Goal: Task Accomplishment & Management: Use online tool/utility

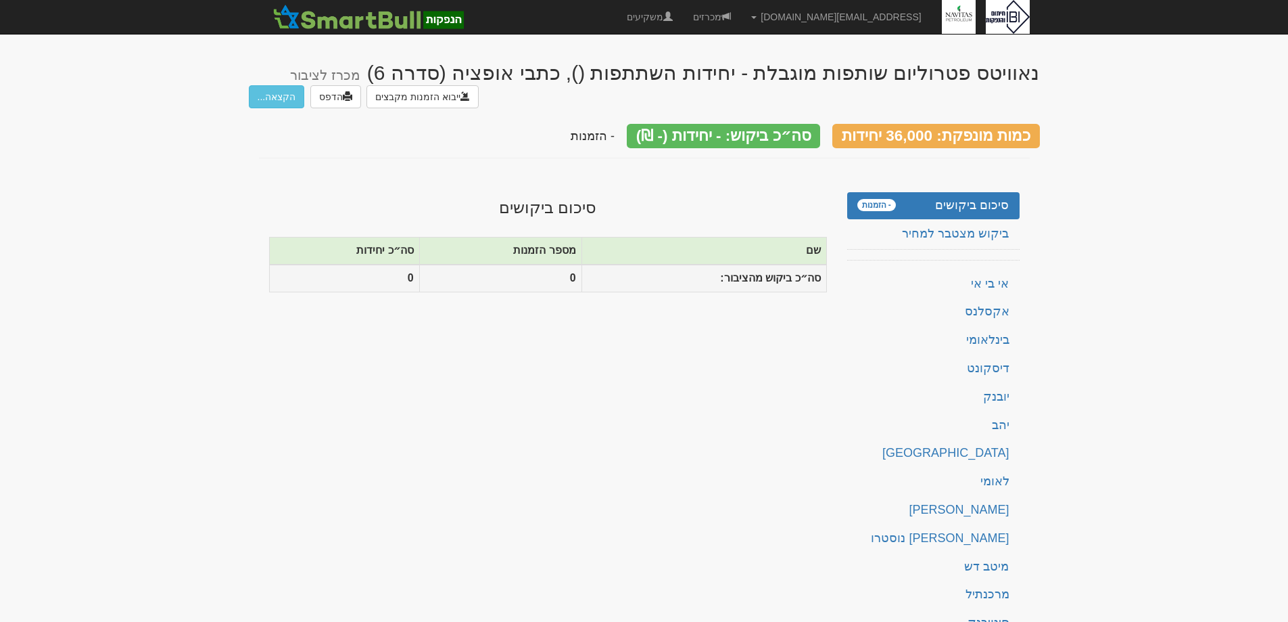
scroll to position [128, 0]
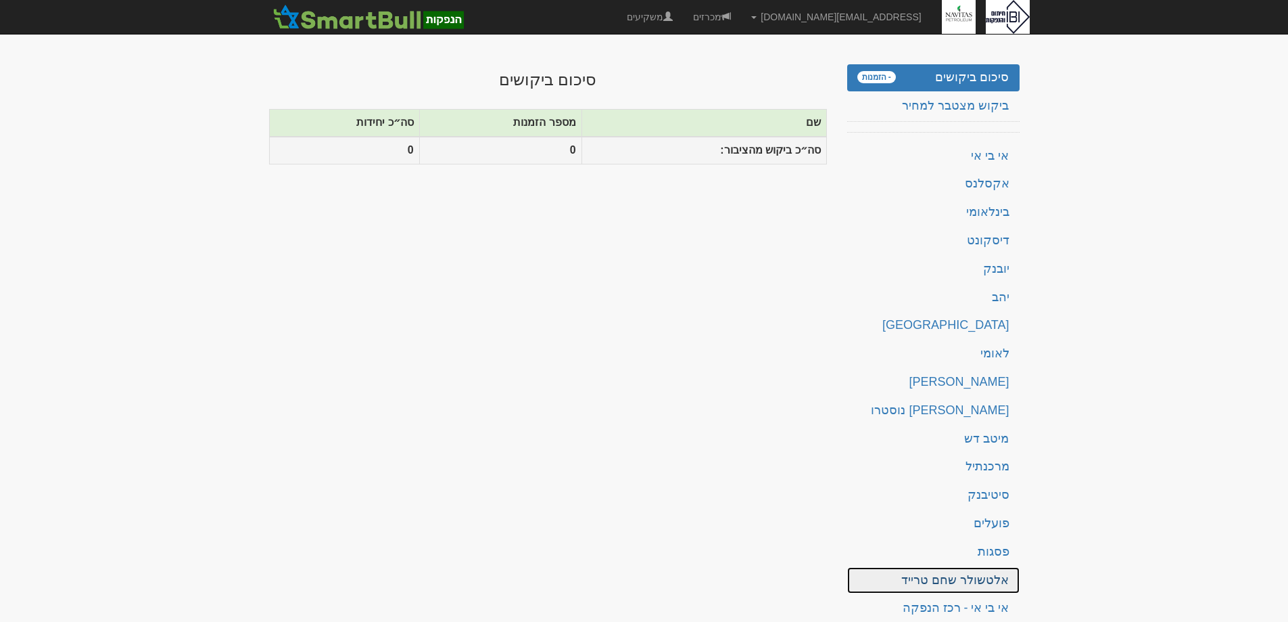
click at [960, 570] on link "אלטשולר שחם טרייד" at bounding box center [933, 580] width 172 height 27
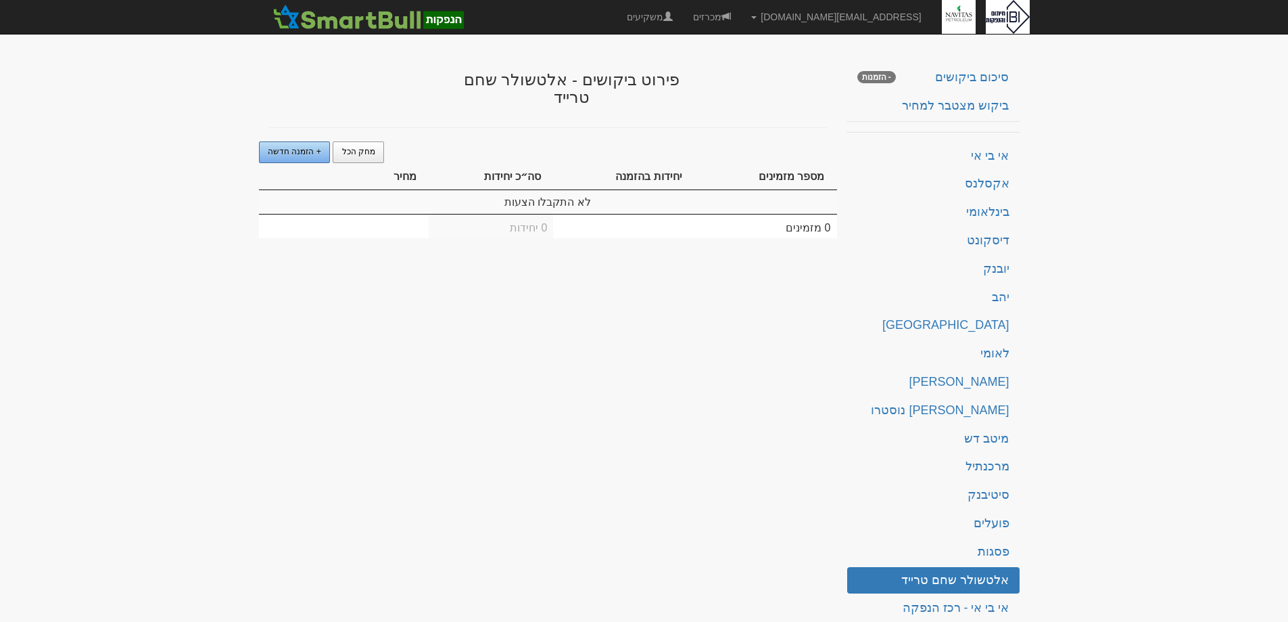
click at [301, 147] on span "+ הזמנה חדשה" at bounding box center [294, 151] width 53 height 9
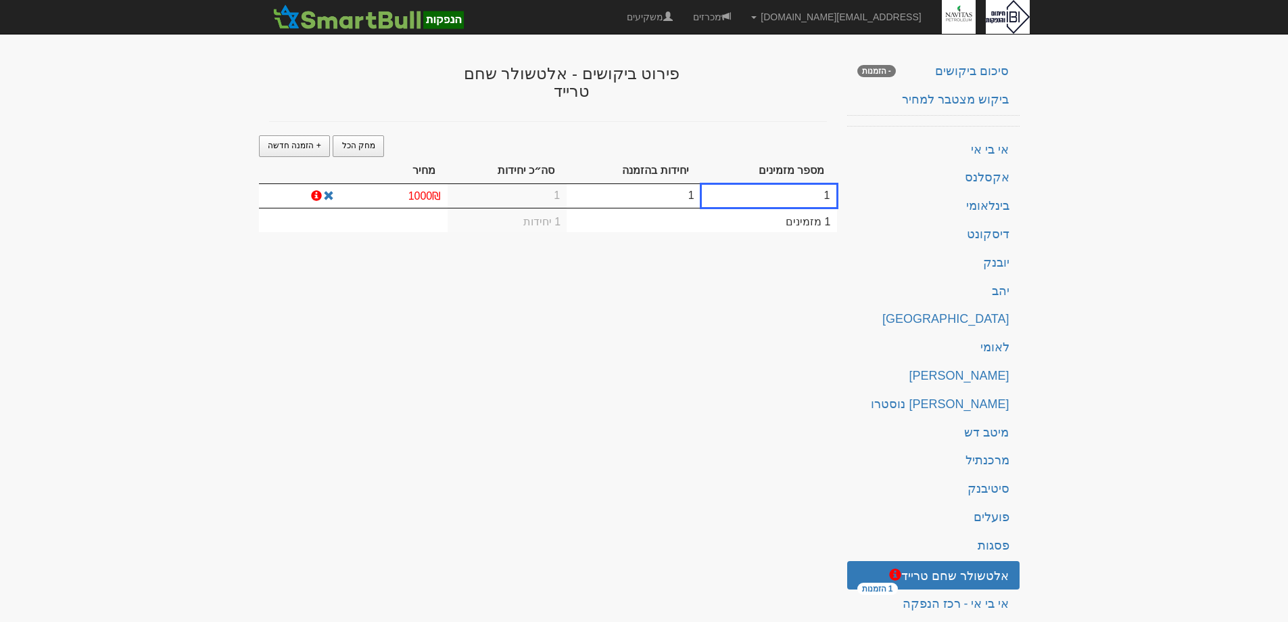
click at [661, 197] on td "1" at bounding box center [634, 196] width 135 height 24
click at [661, 198] on td "1" at bounding box center [623, 197] width 141 height 26
type input "15"
click at [392, 199] on td "1000₪" at bounding box center [394, 197] width 107 height 26
type input "9750"
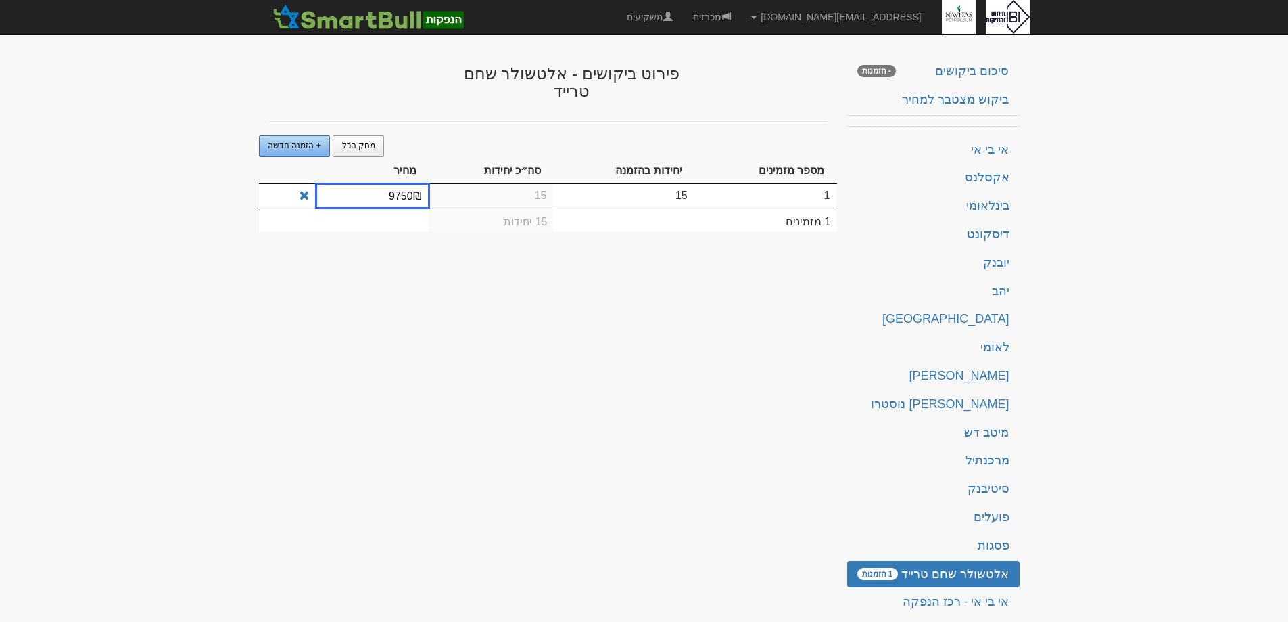
click at [310, 147] on span "+ הזמנה חדשה" at bounding box center [294, 145] width 53 height 9
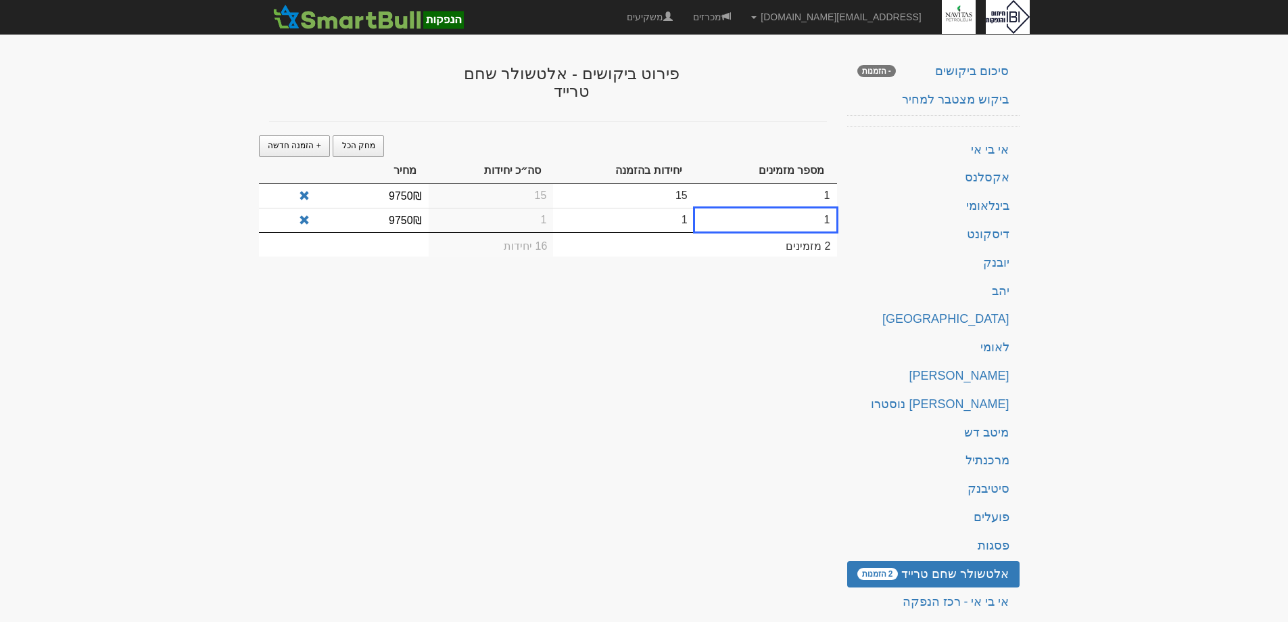
click at [632, 216] on td "1" at bounding box center [623, 220] width 141 height 24
type input "80"
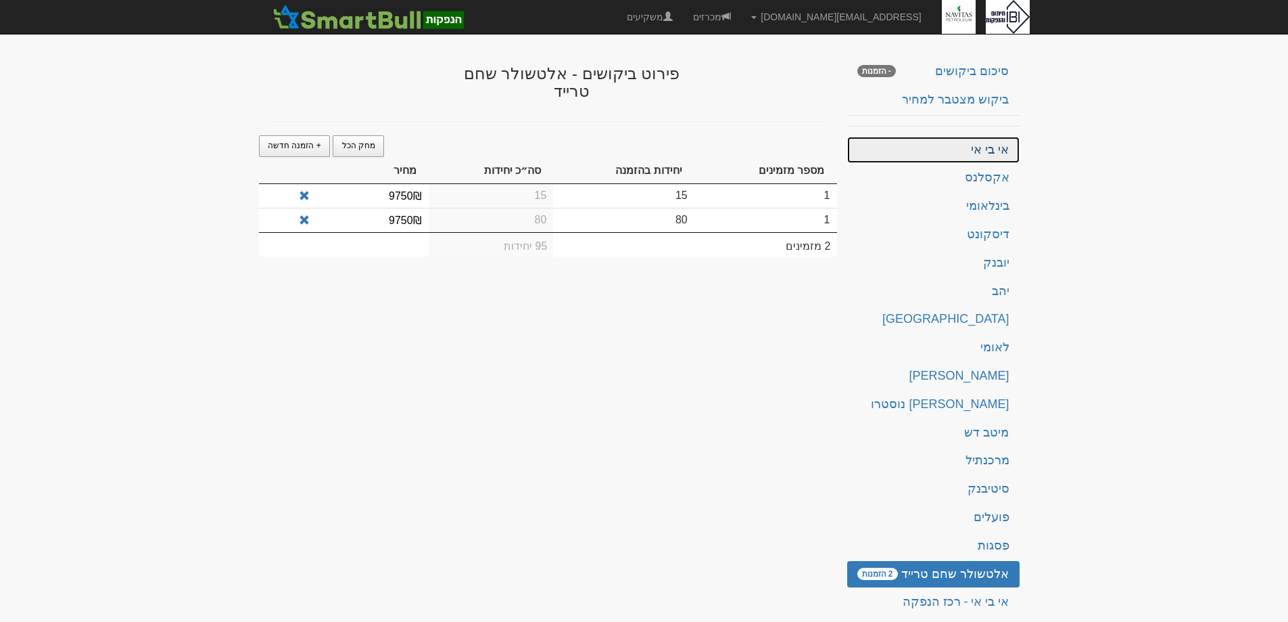
click at [995, 140] on link "אי בי אי" at bounding box center [933, 150] width 172 height 27
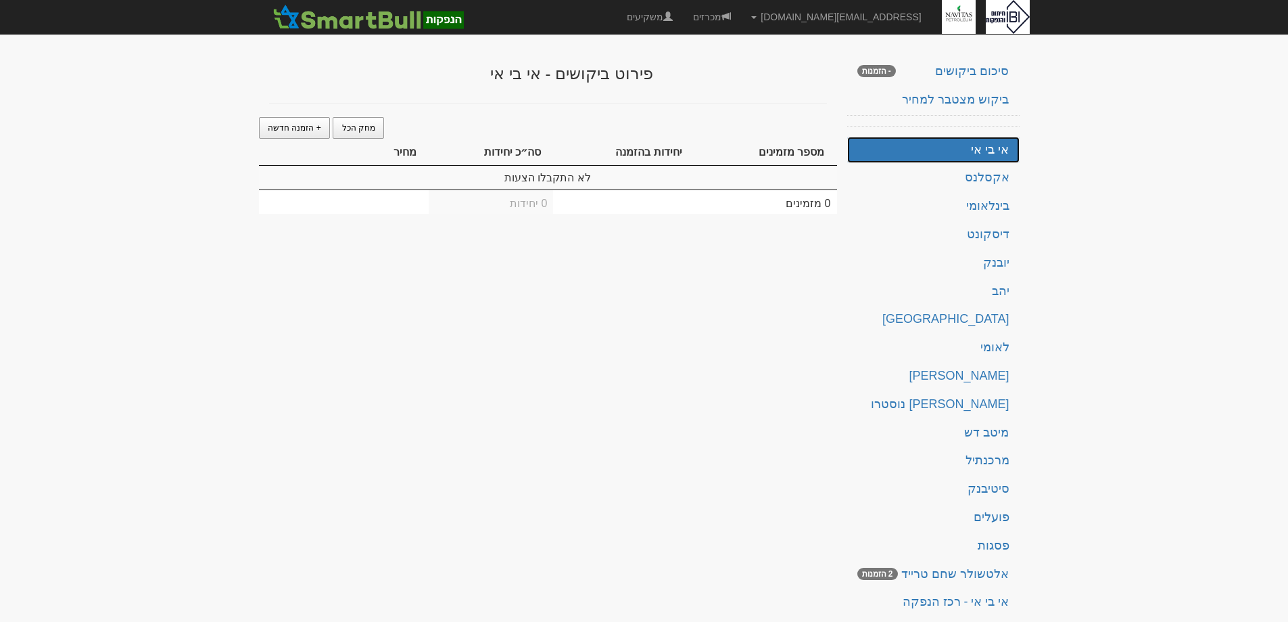
scroll to position [135, 0]
click at [939, 568] on link "אלטשולר שחם טרייד 2 הזמנות" at bounding box center [933, 573] width 172 height 27
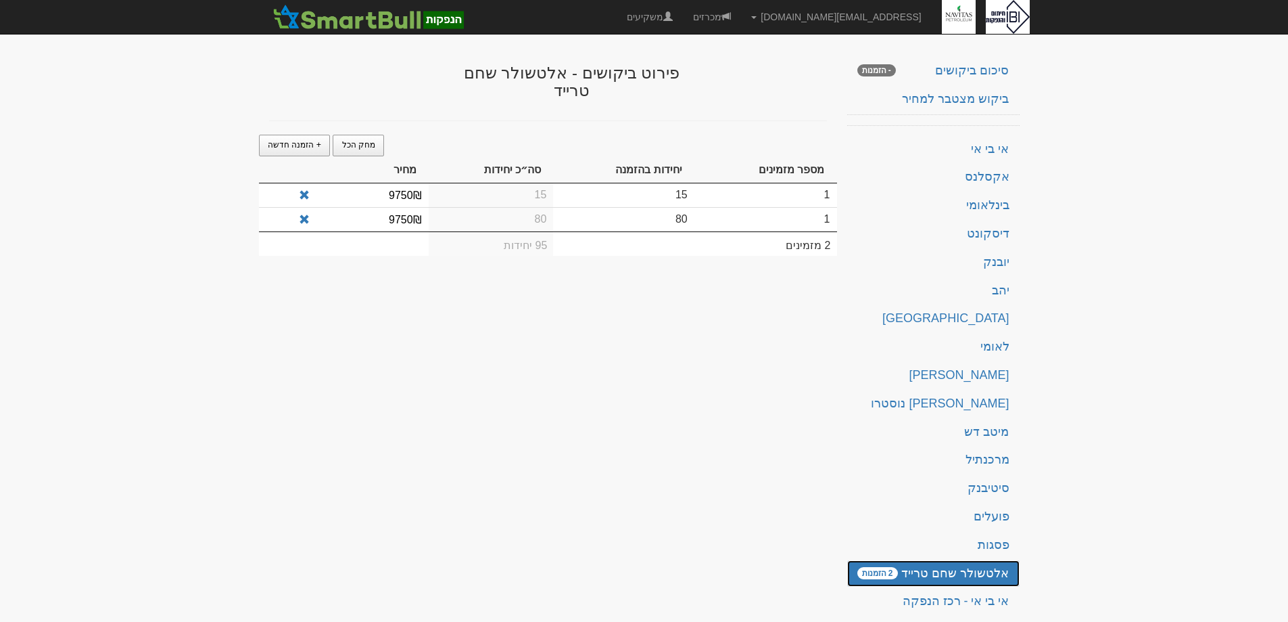
scroll to position [0, 0]
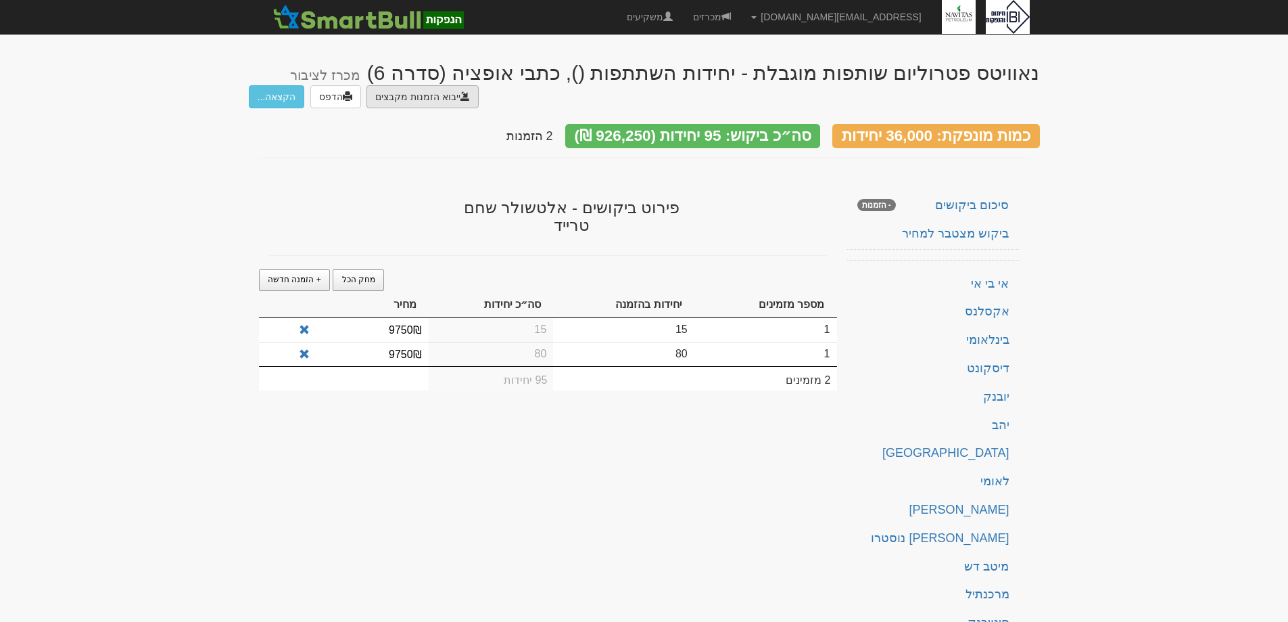
type input "C:\fakepath\ירושלים.DAT"
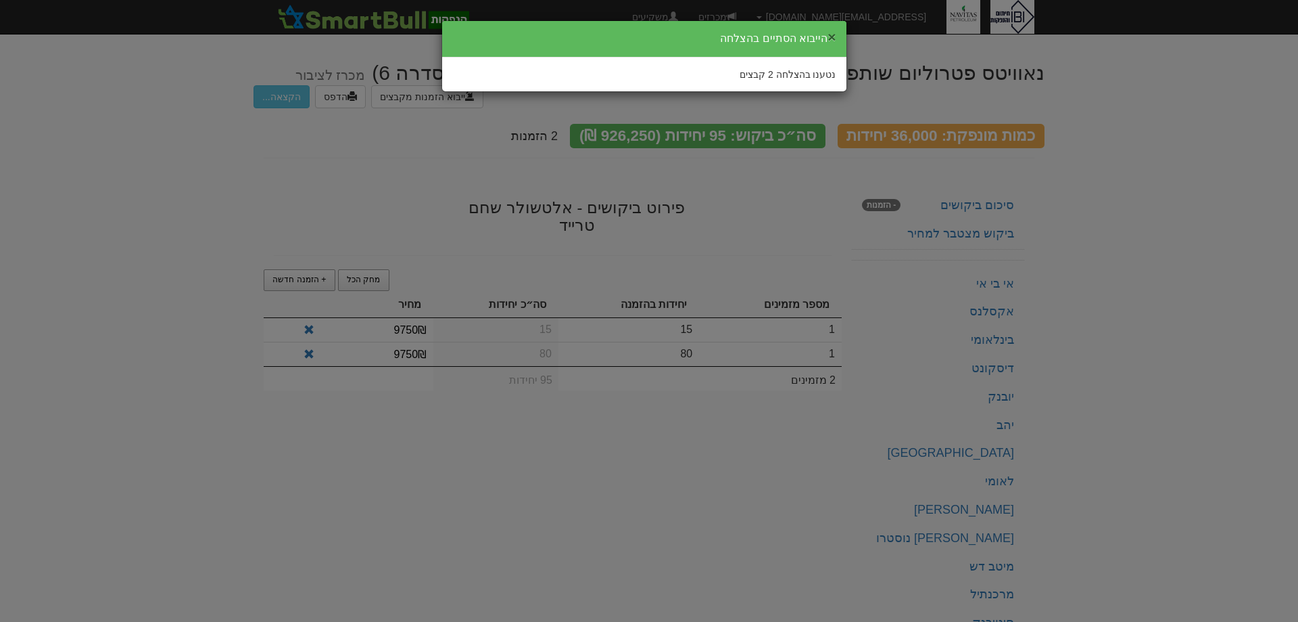
click at [835, 34] on button "×" at bounding box center [832, 37] width 8 height 14
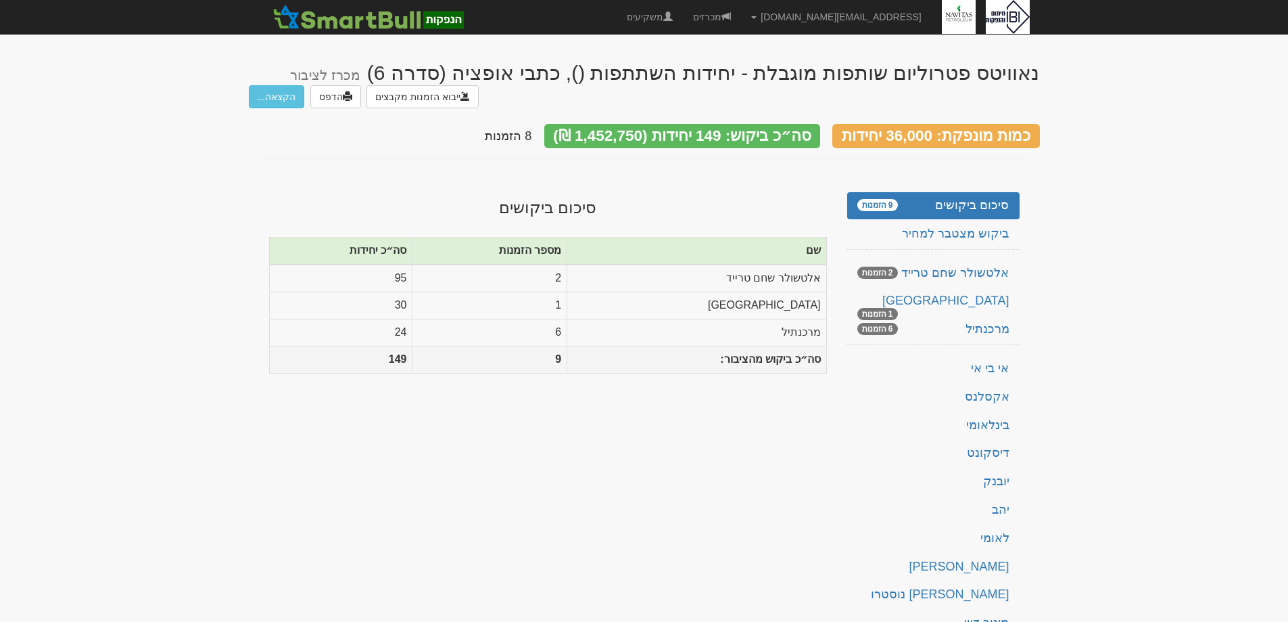
click at [633, 454] on div "נאוויטס פטרוליום שותפות מוגבלת - יחידות השתתפות (), כתבי אופציה (סדרה 6) מכרז ל…" at bounding box center [644, 402] width 791 height 708
click at [741, 15] on link "מכרזים" at bounding box center [712, 17] width 58 height 34
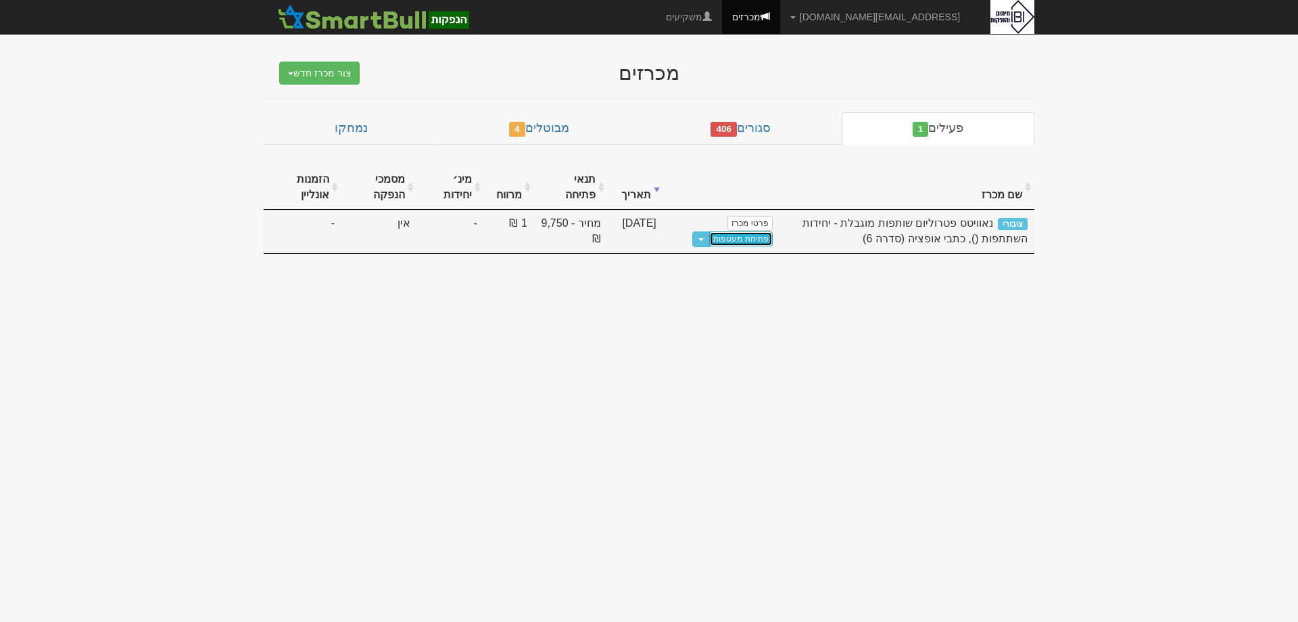
click at [747, 240] on link "פתיחת מעטפות" at bounding box center [740, 238] width 63 height 15
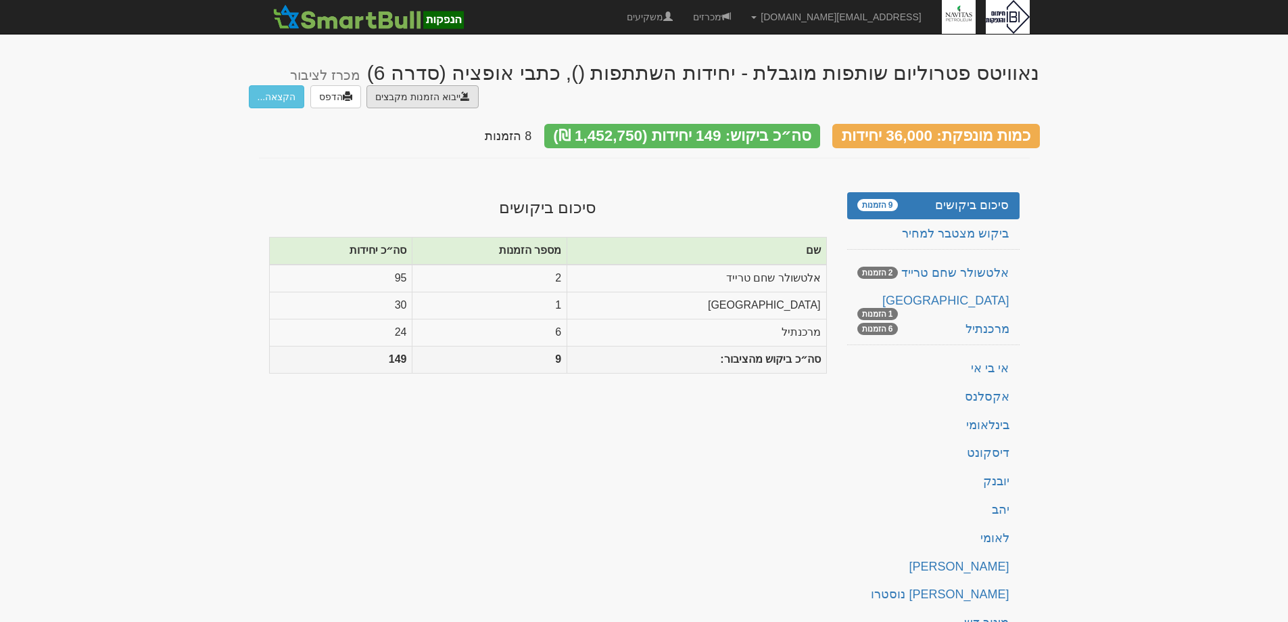
type input "C:\fakepath\נאוויסט- הזמנת אקסלנס.DAT"
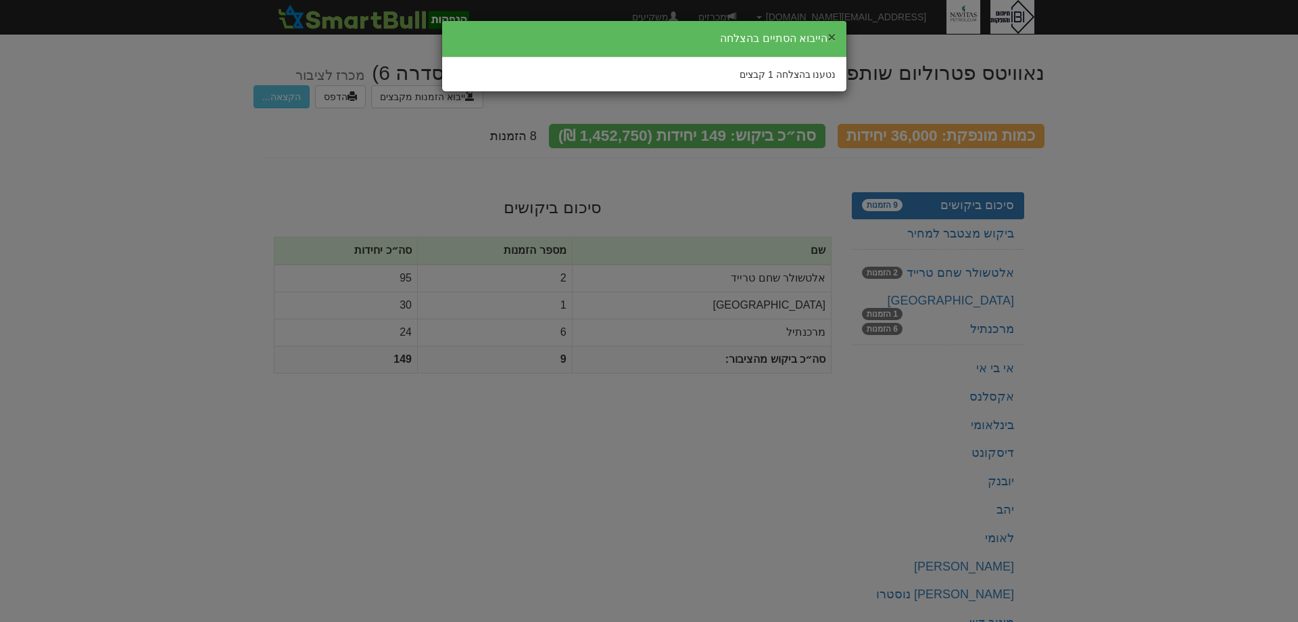
click at [830, 33] on button "×" at bounding box center [832, 37] width 8 height 14
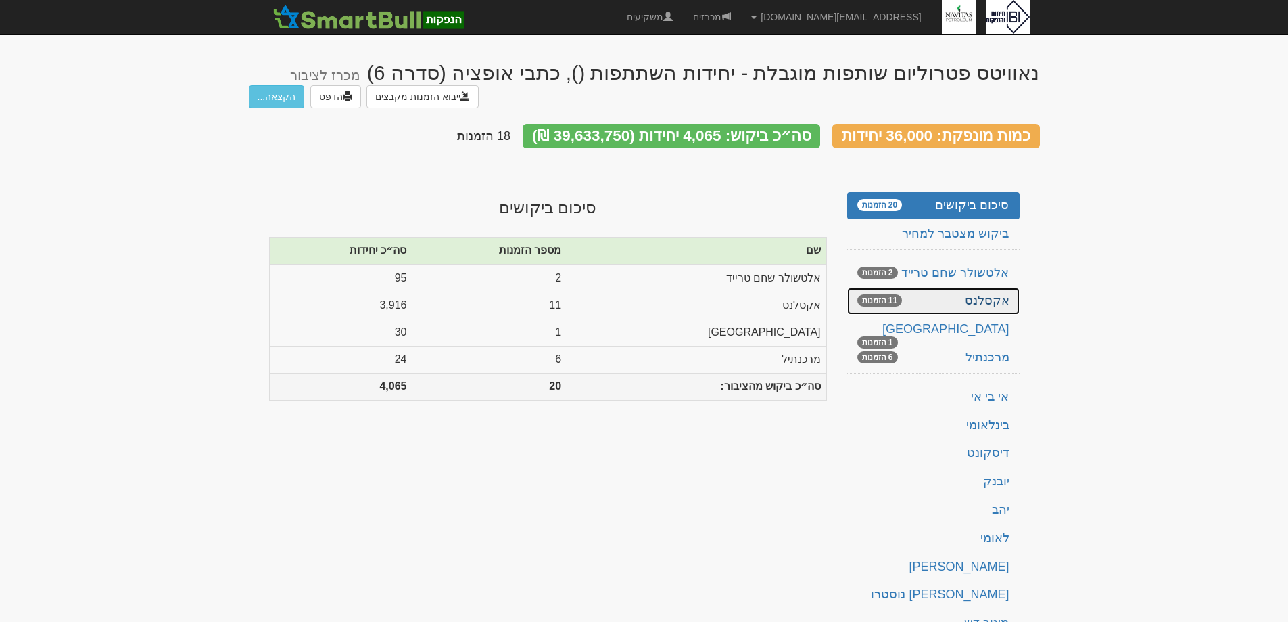
click at [1001, 292] on link "אקסלנס 11 הזמנות" at bounding box center [933, 300] width 172 height 27
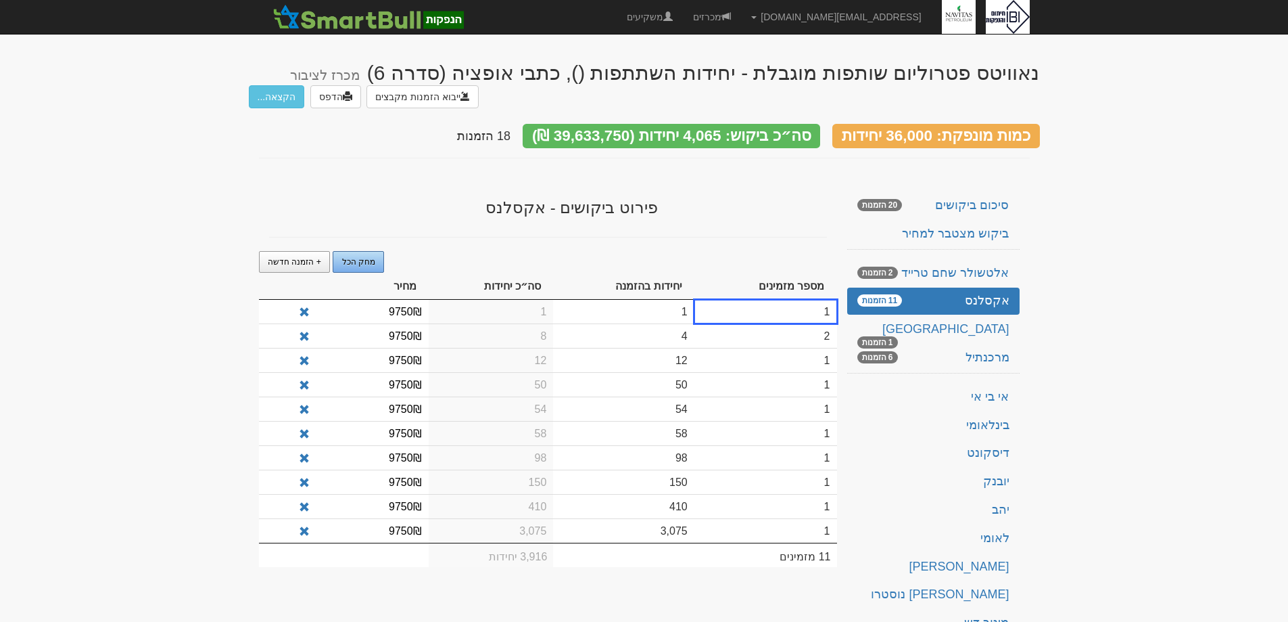
click at [361, 257] on span "מחק הכל" at bounding box center [358, 261] width 33 height 9
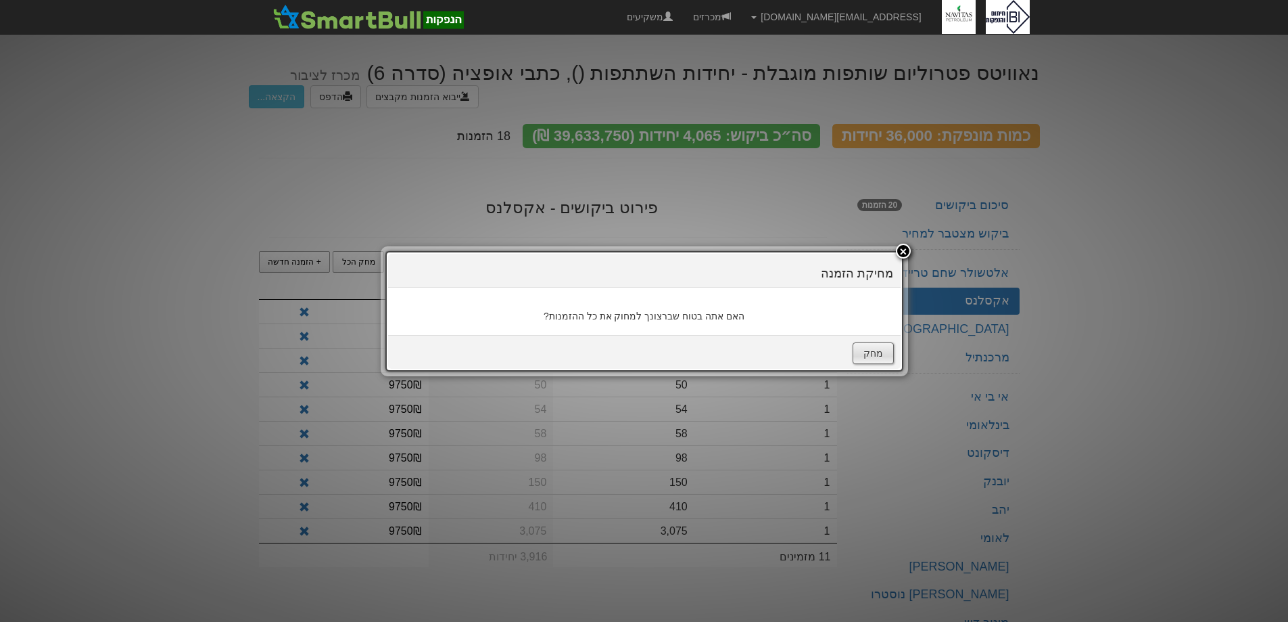
click at [874, 354] on button "מחק" at bounding box center [873, 353] width 41 height 22
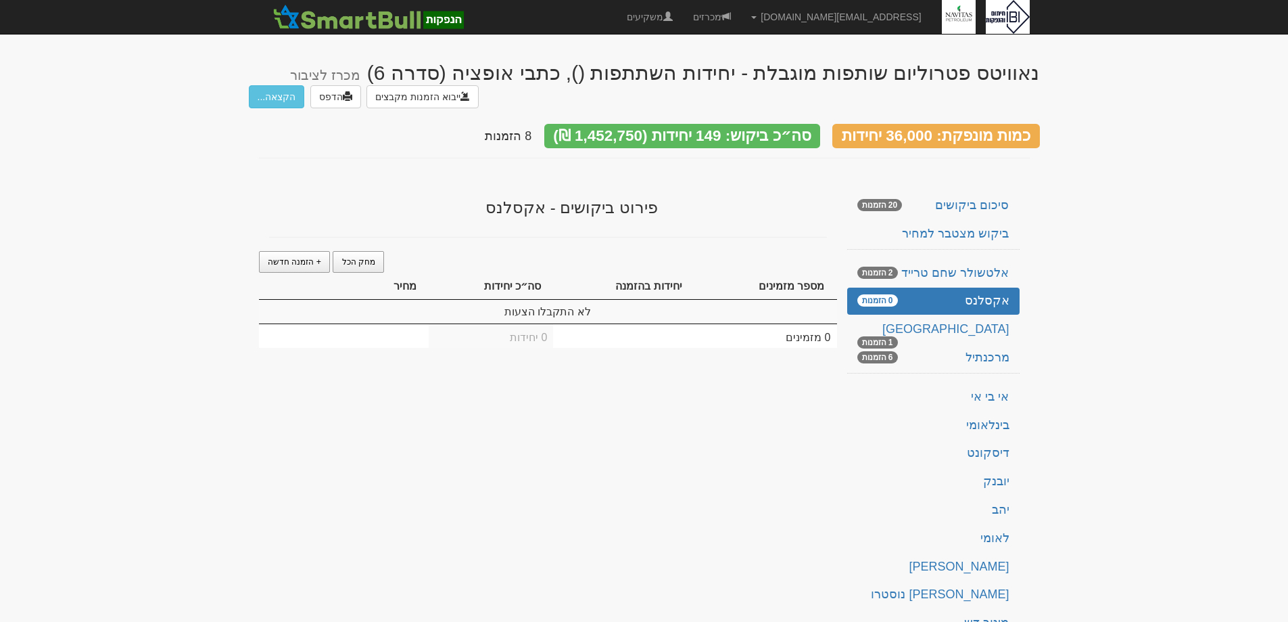
click at [1156, 253] on body "shir@ibi.co.il הגדרות חשבונות הנפקה תבניות הודעות קיבול X" at bounding box center [644, 378] width 1288 height 756
click at [992, 210] on link "סיכום ביקושים 20 הזמנות" at bounding box center [933, 205] width 172 height 27
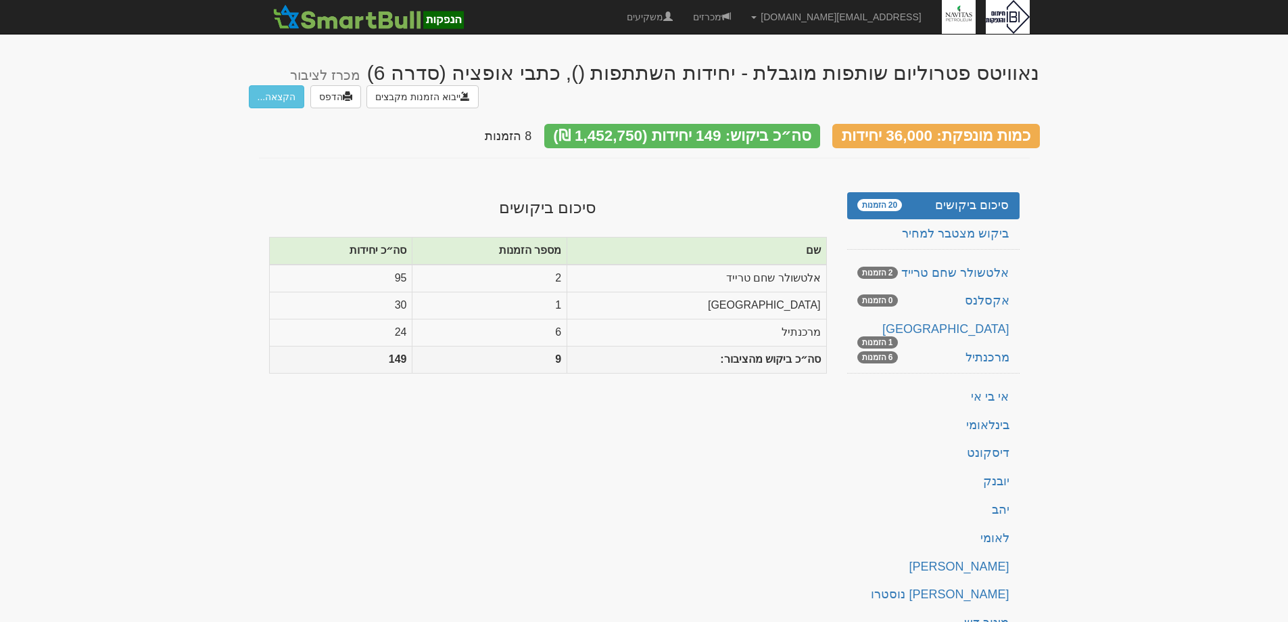
scroll to position [135, 0]
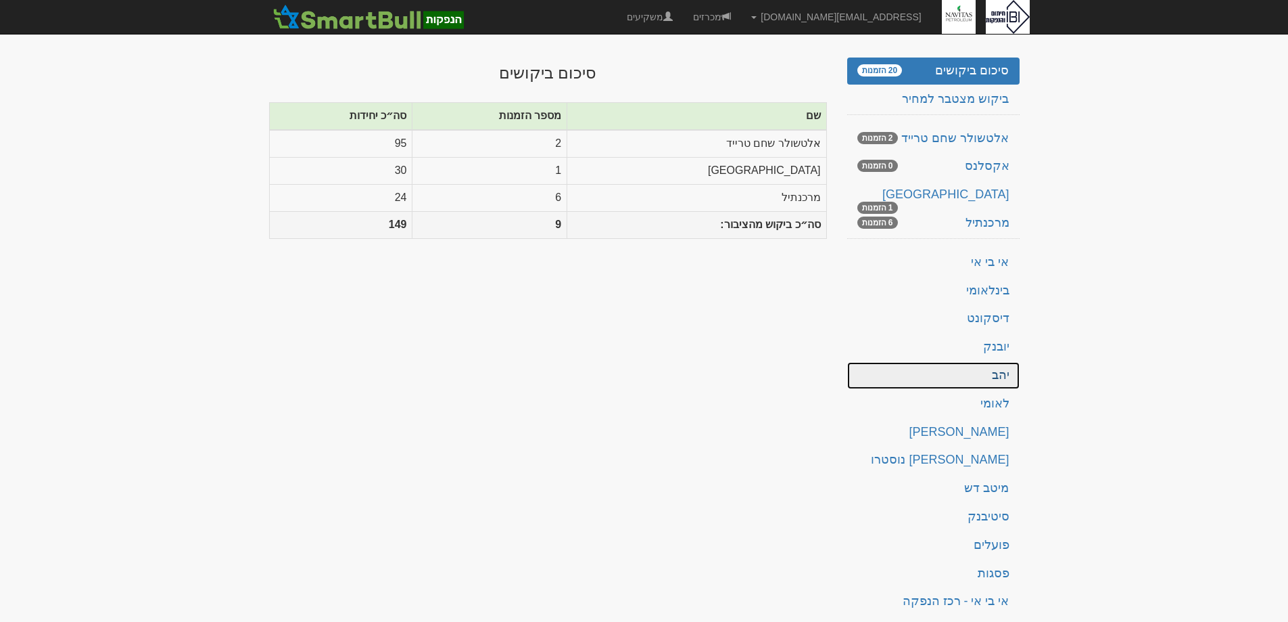
click at [1000, 379] on link "יהב" at bounding box center [933, 375] width 172 height 27
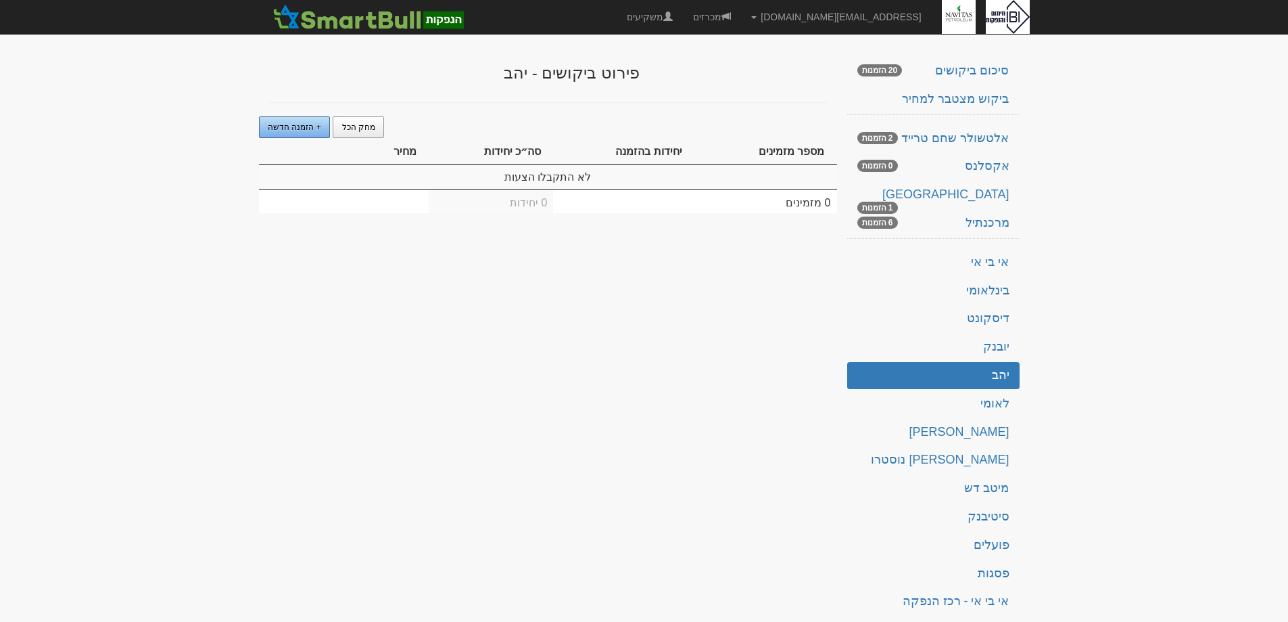
click at [296, 123] on span "+ הזמנה חדשה" at bounding box center [294, 126] width 53 height 9
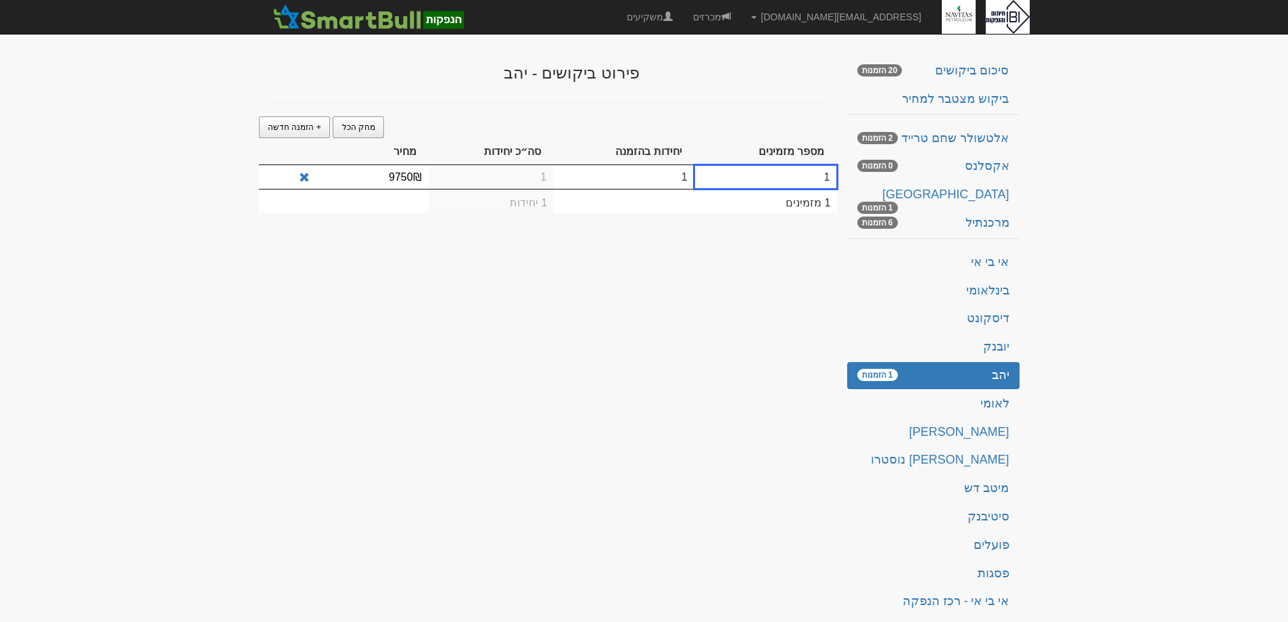
click at [637, 185] on td "1" at bounding box center [623, 177] width 141 height 24
click at [286, 127] on span "+ הזמנה חדשה" at bounding box center [294, 126] width 53 height 9
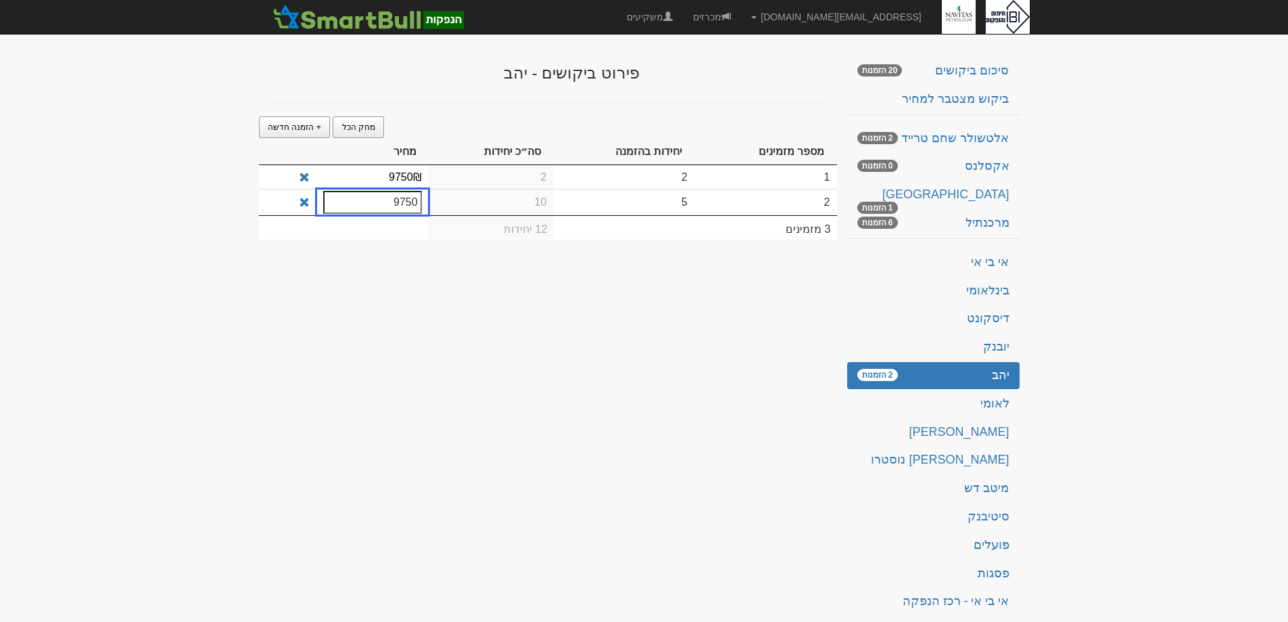
click at [536, 271] on div "נאוויטס פטרוליום שותפות מוגבלת - יחידות השתתפות (), כתבי אופציה (סדרה 6) מכרז ל…" at bounding box center [644, 267] width 791 height 708
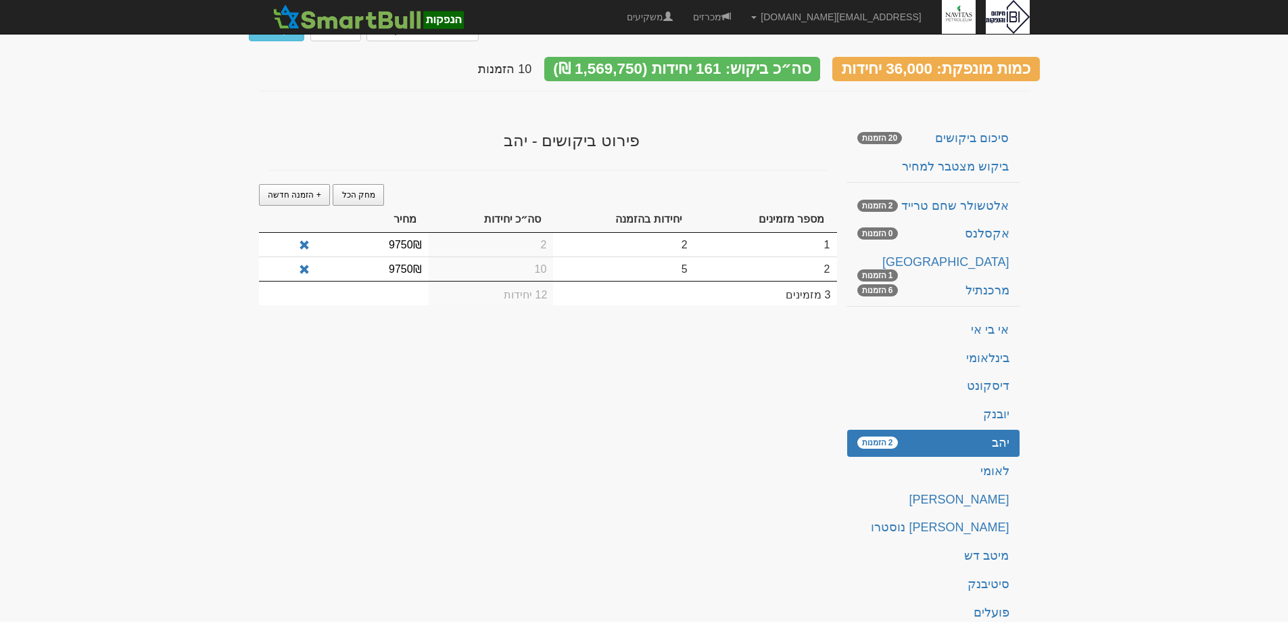
scroll to position [0, 0]
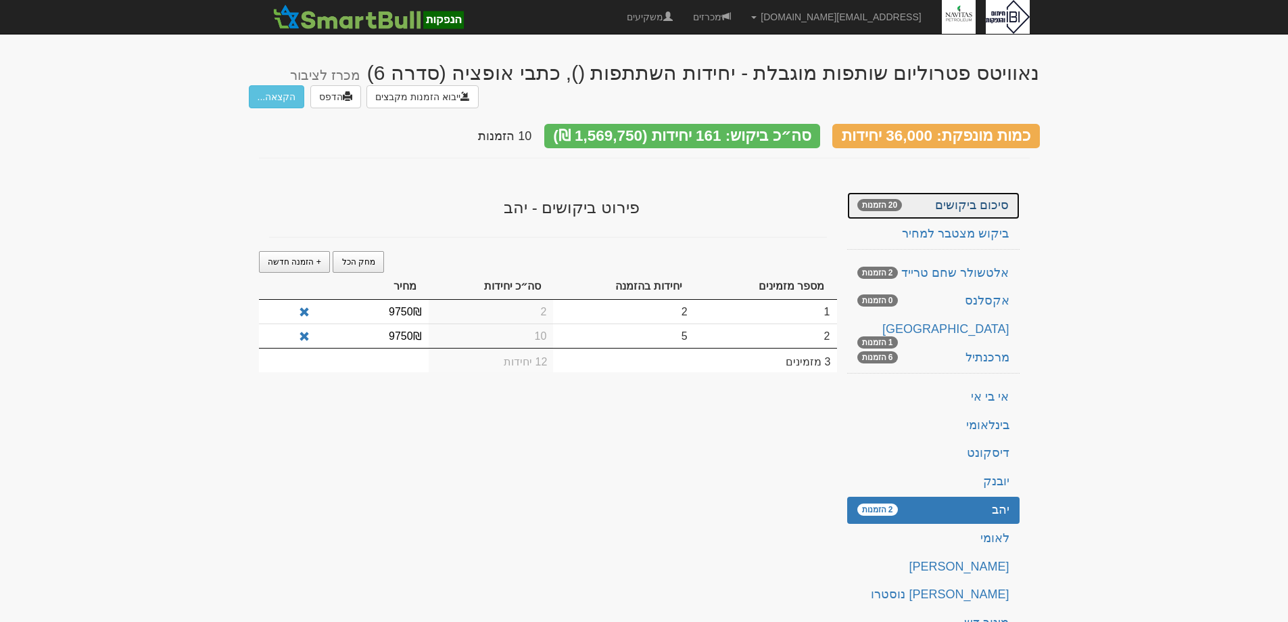
click at [986, 210] on link "סיכום ביקושים 20 הזמנות" at bounding box center [933, 205] width 172 height 27
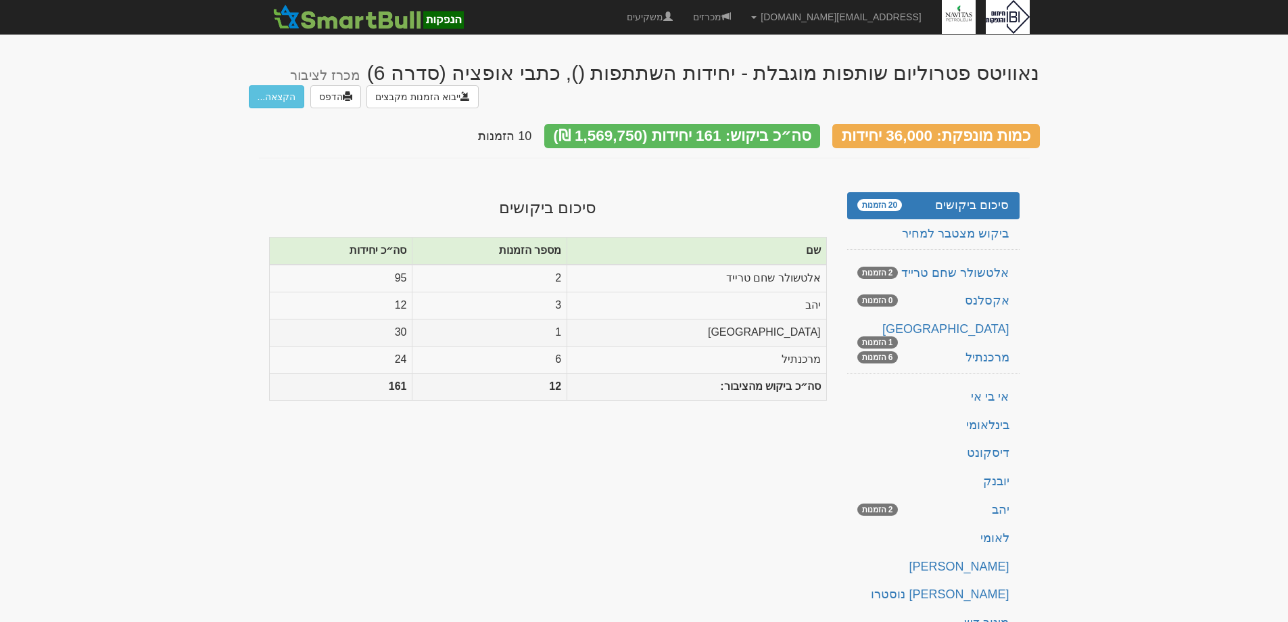
click at [797, 344] on td "[GEOGRAPHIC_DATA]" at bounding box center [696, 332] width 259 height 27
click at [798, 354] on td "מרכנתיל" at bounding box center [696, 359] width 259 height 27
drag, startPoint x: 798, startPoint y: 354, endPoint x: 1240, endPoint y: 200, distance: 467.5
click at [1240, 200] on body "shir@ibi.co.il הגדרות חשבונות הנפקה תבניות הודעות קיבול X" at bounding box center [644, 378] width 1288 height 756
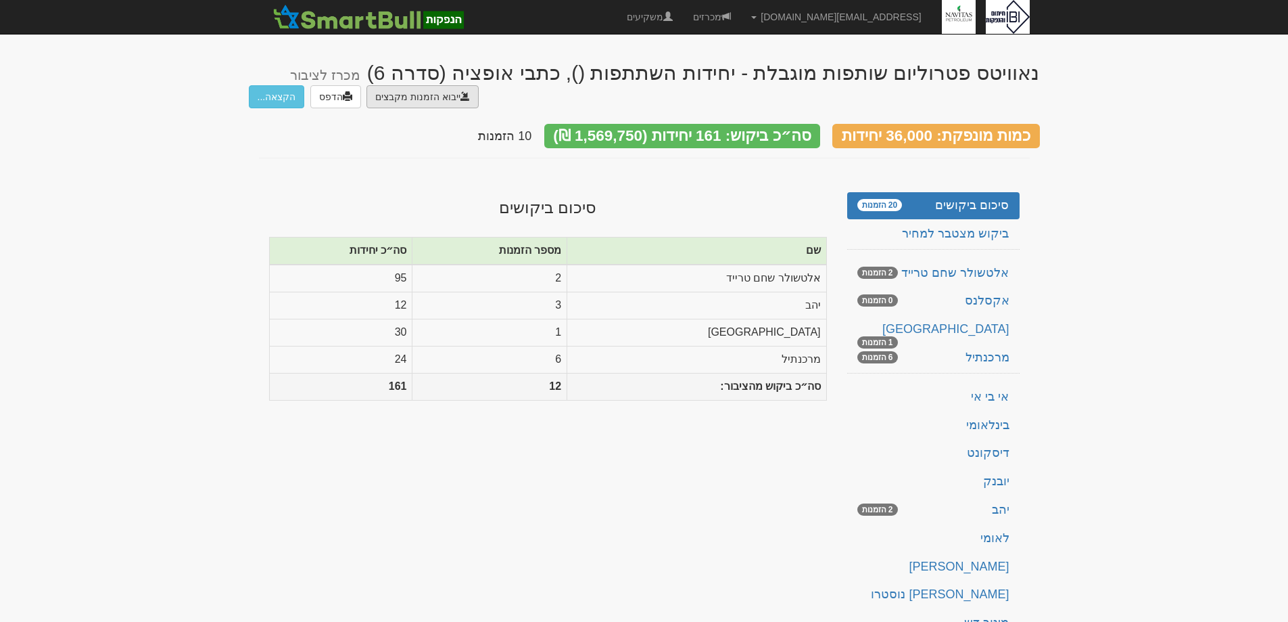
type input "C:\fakepath\איביאי.DAT"
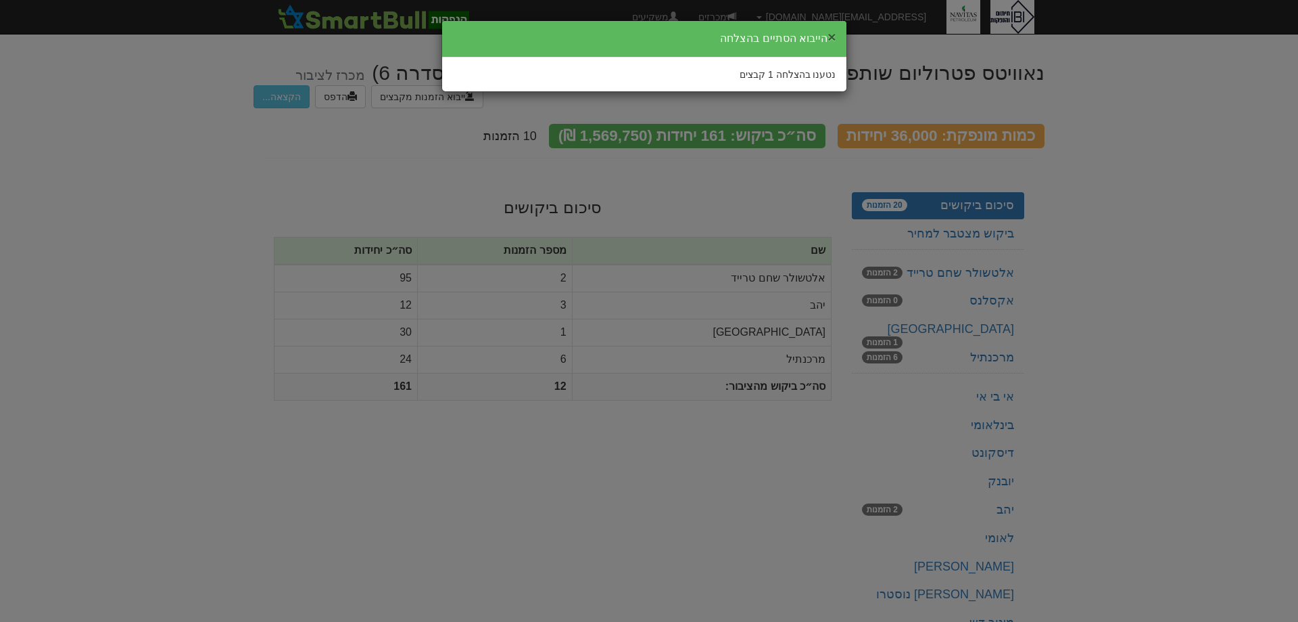
click at [833, 36] on button "×" at bounding box center [832, 37] width 8 height 14
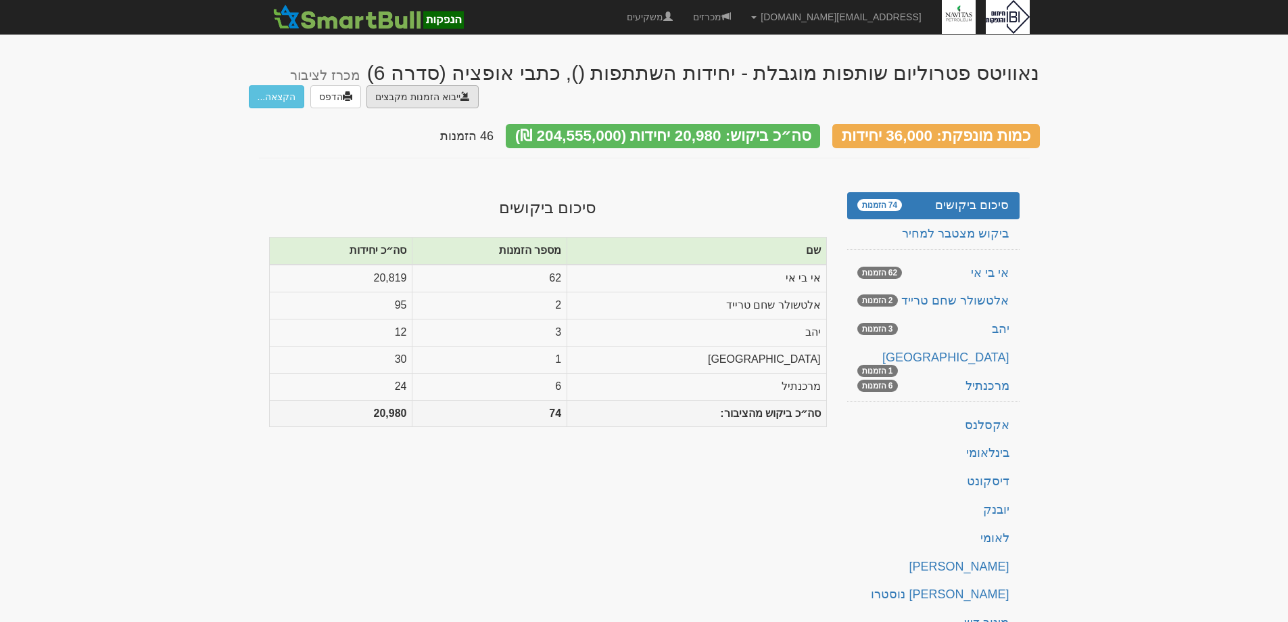
type input "C:\fakepath\מיטב.DAT"
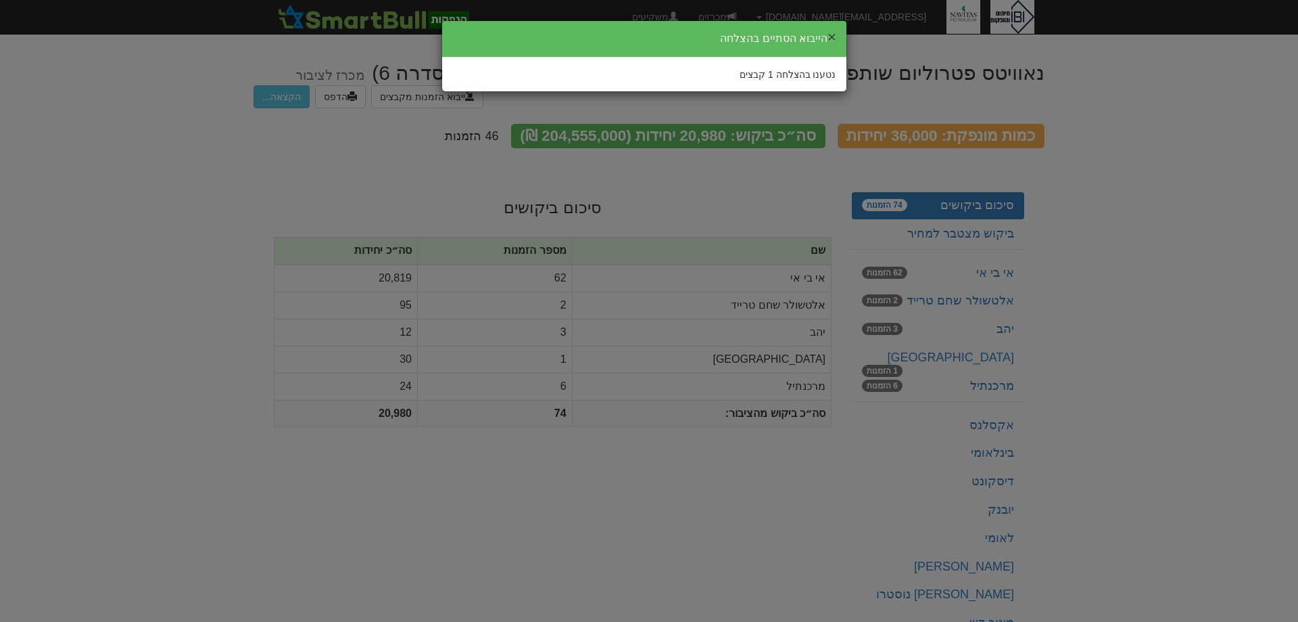
click at [834, 33] on button "×" at bounding box center [832, 37] width 8 height 14
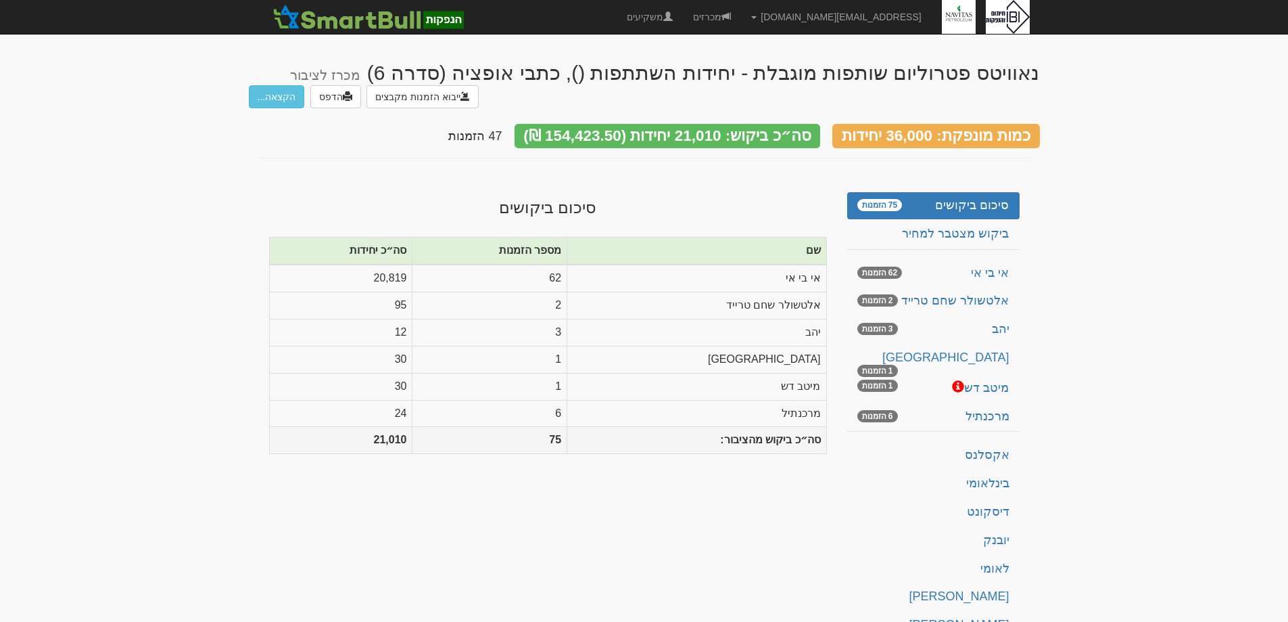
type input "C:\fakepath\bl501122.ems"
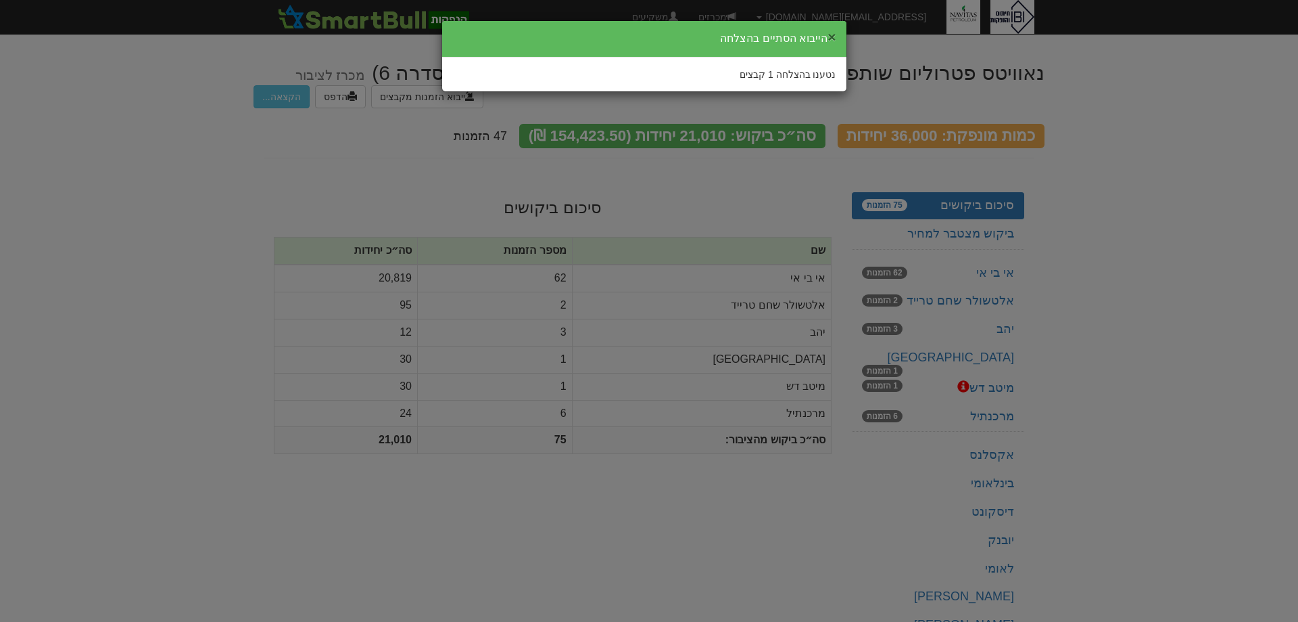
click at [834, 34] on button "×" at bounding box center [832, 37] width 8 height 14
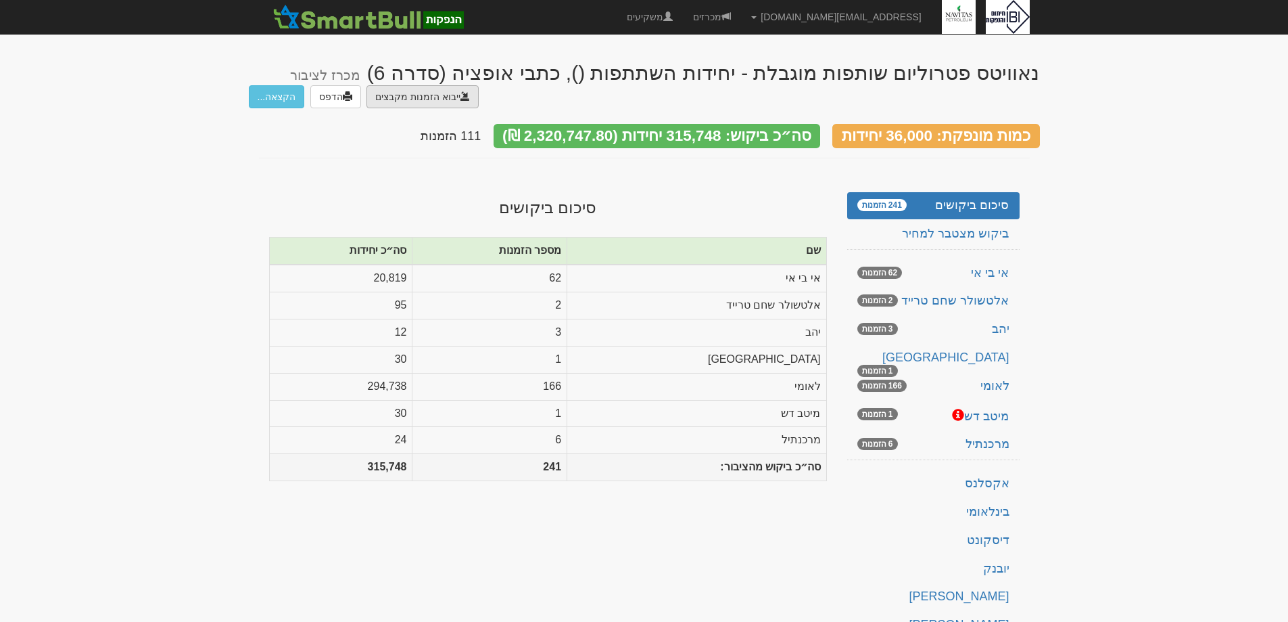
type input "C:\fakepath\פועלים.C1123"
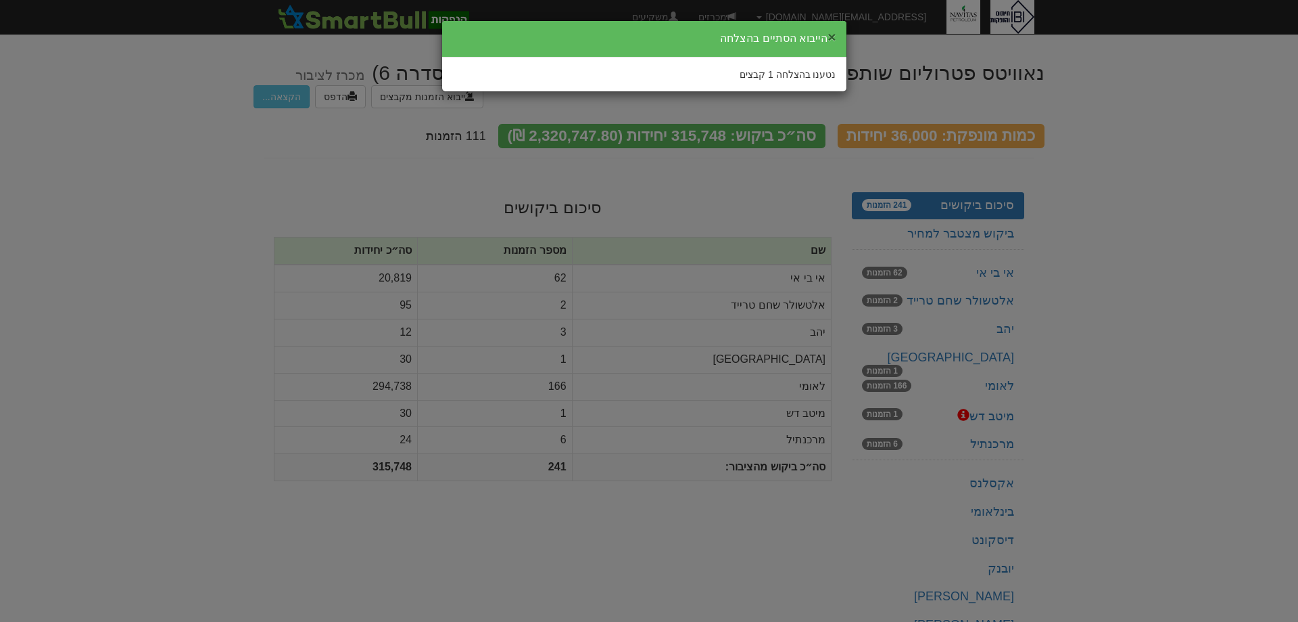
click at [833, 33] on button "×" at bounding box center [832, 37] width 8 height 14
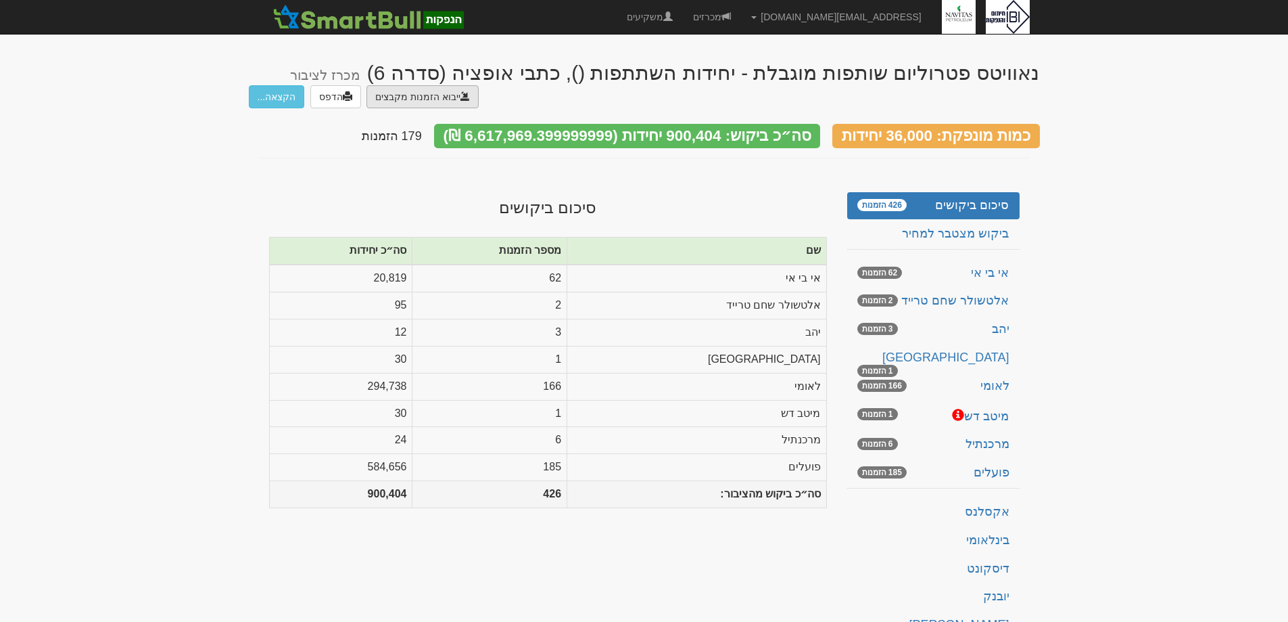
type input "C:\fakepath\נאוויסט- הזמנת אקסלנס.DAT"
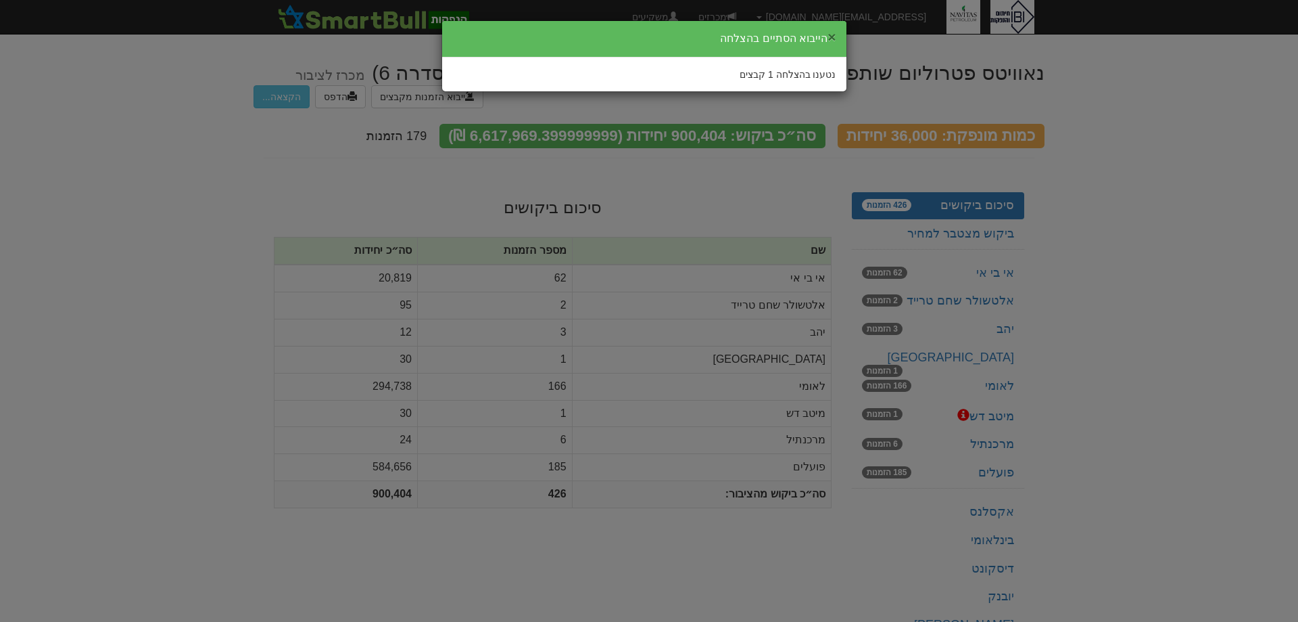
drag, startPoint x: 830, startPoint y: 37, endPoint x: 837, endPoint y: 43, distance: 9.6
click at [830, 38] on button "×" at bounding box center [832, 37] width 8 height 14
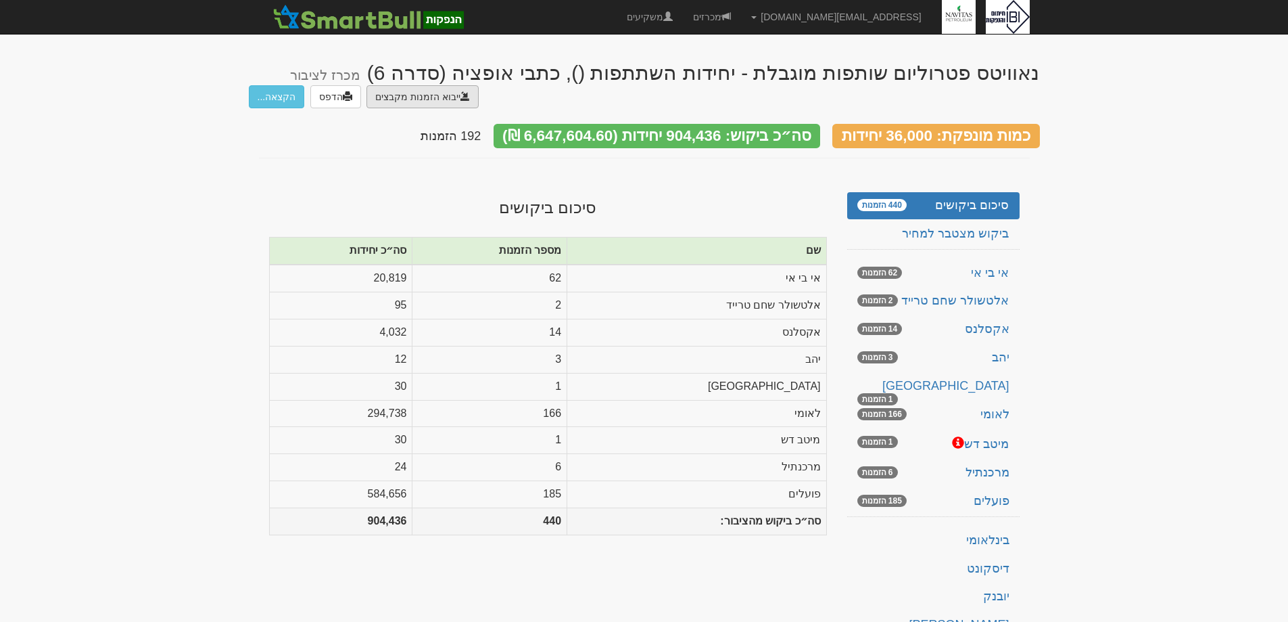
type input "C:\fakepath\ds137972.ems"
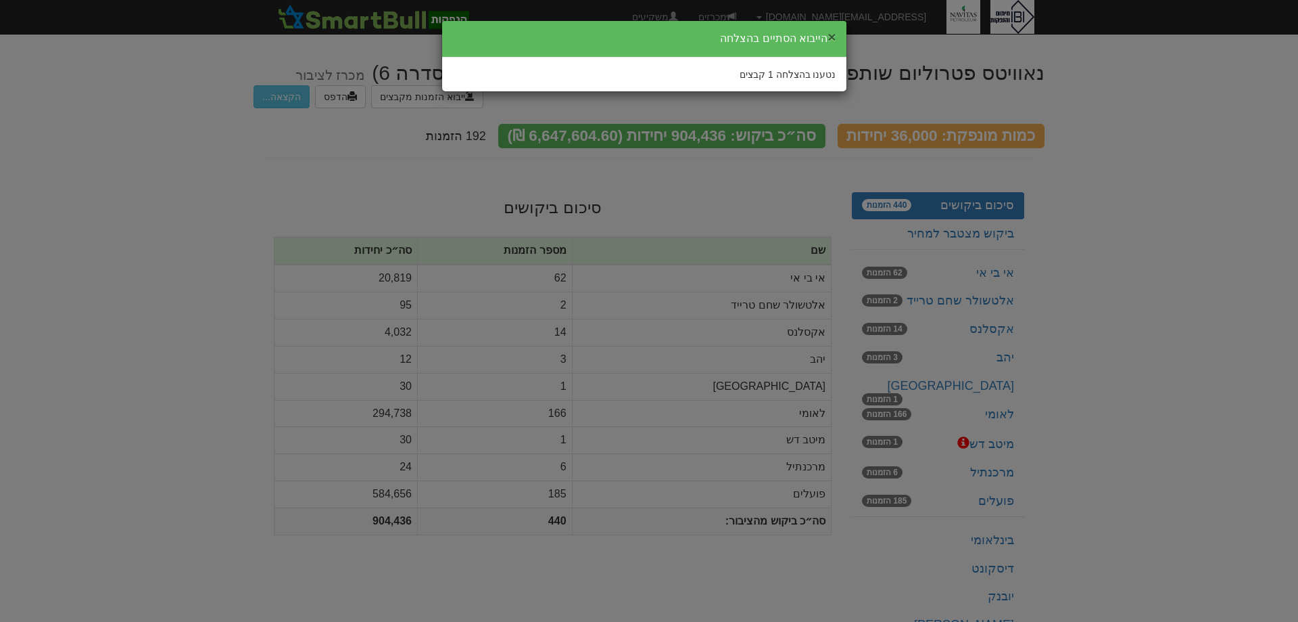
click at [833, 33] on button "×" at bounding box center [832, 37] width 8 height 14
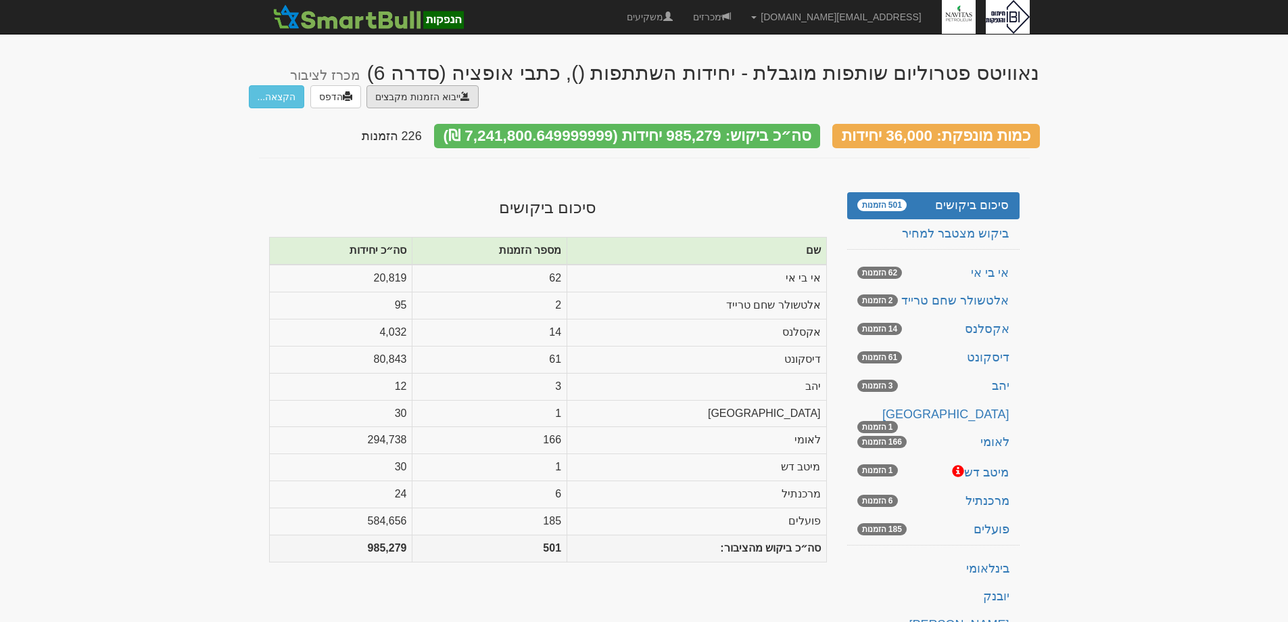
type input "C:\fakepath\MZ1204866.EMS"
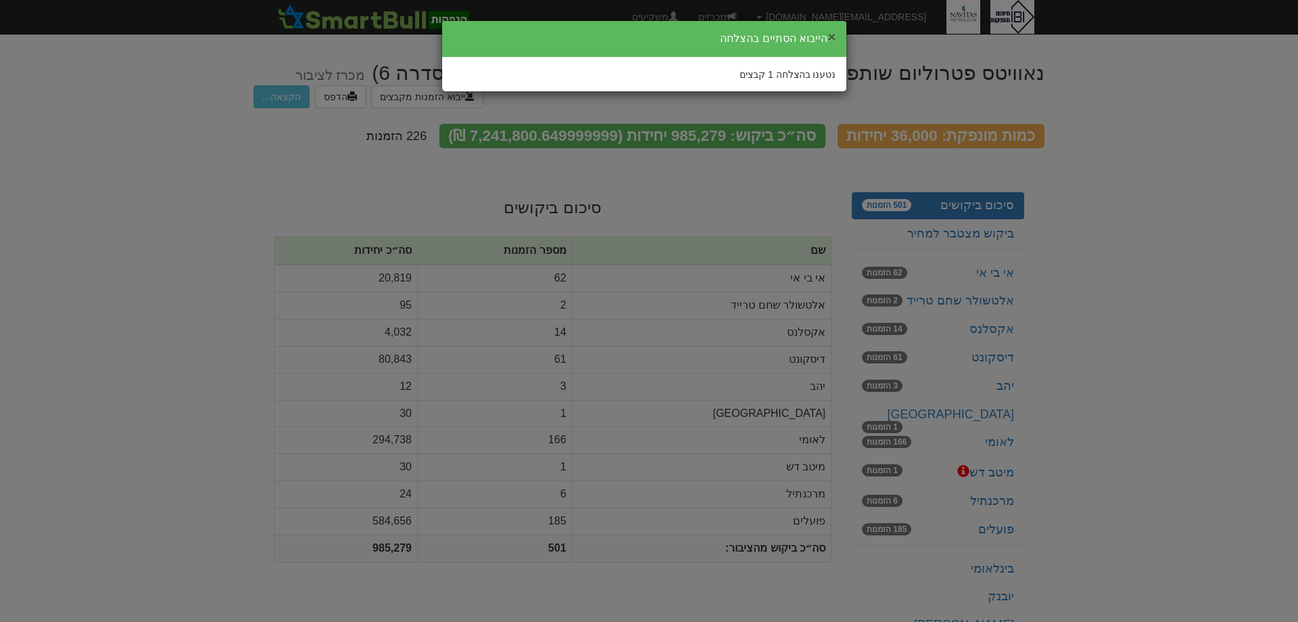
click at [832, 34] on button "×" at bounding box center [832, 37] width 8 height 14
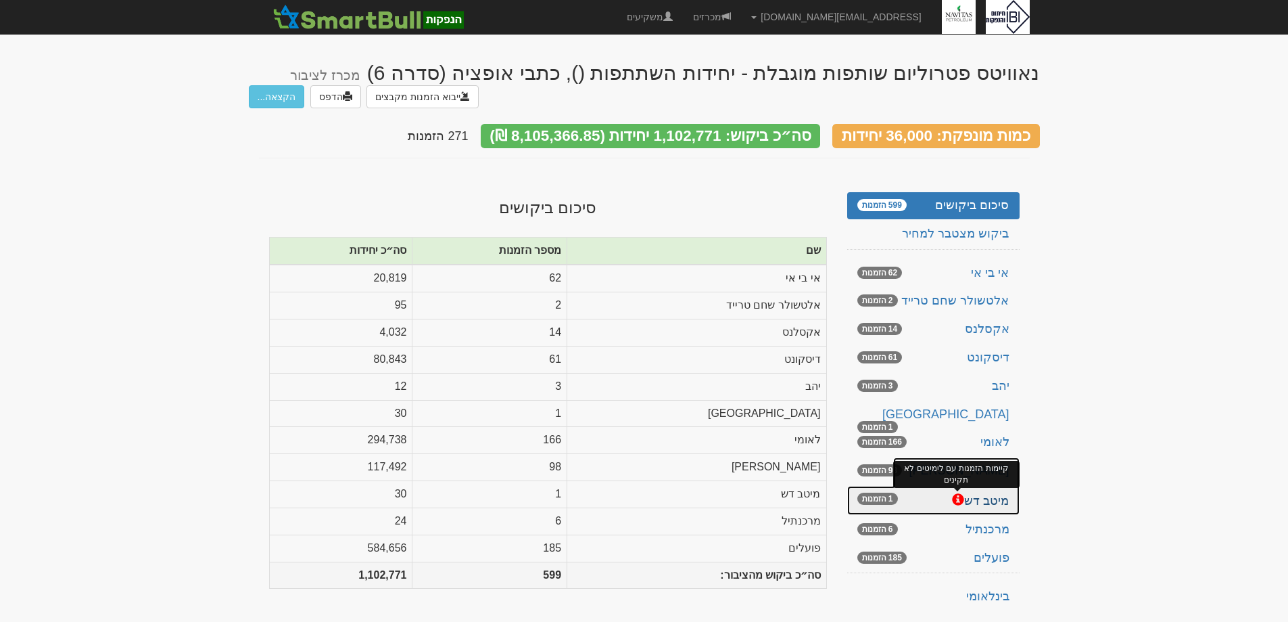
click at [962, 493] on span at bounding box center [958, 499] width 12 height 12
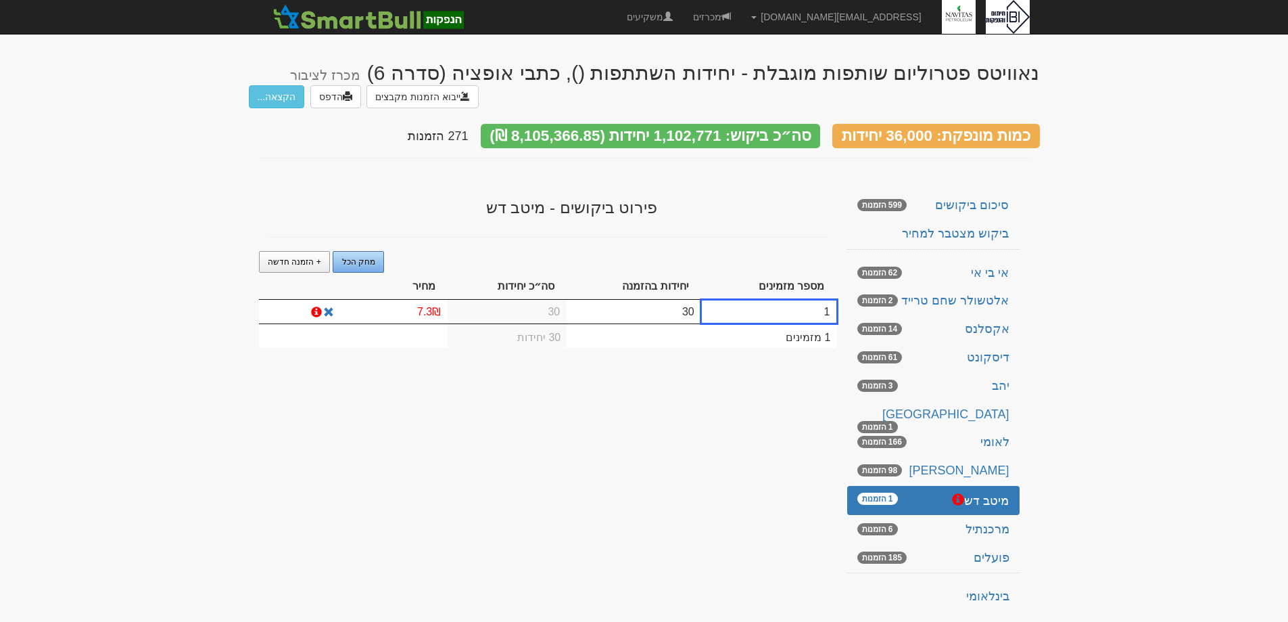
click at [355, 257] on span "מחק הכל" at bounding box center [358, 261] width 33 height 9
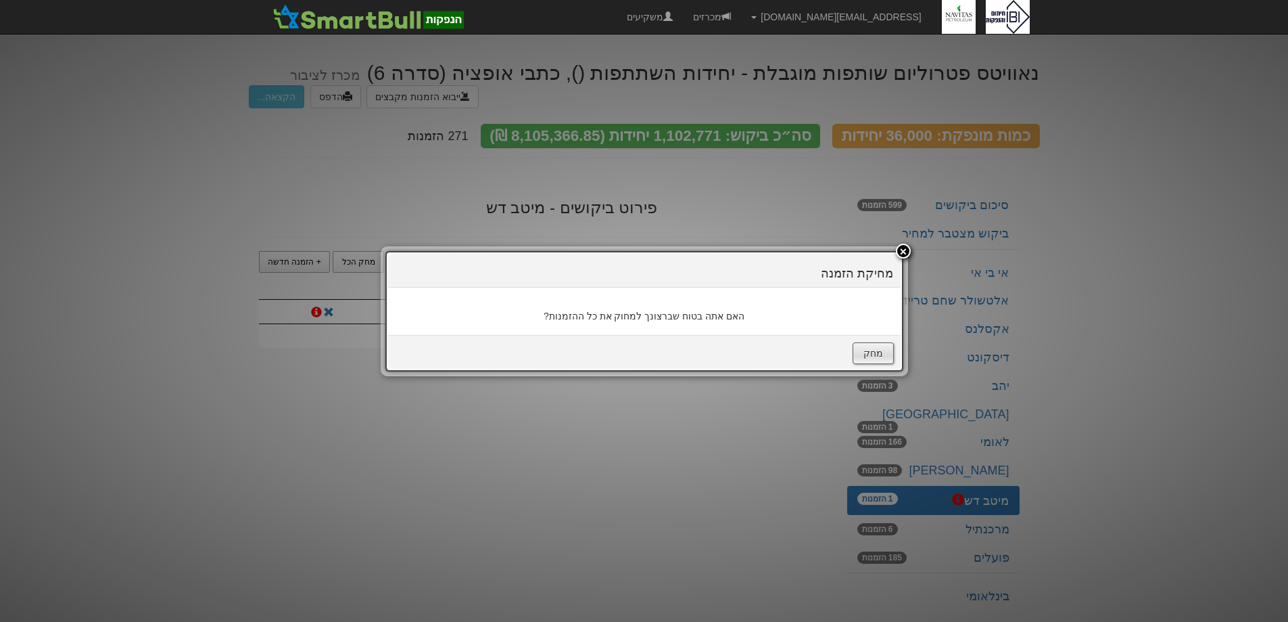
click at [867, 350] on button "מחק" at bounding box center [873, 353] width 41 height 22
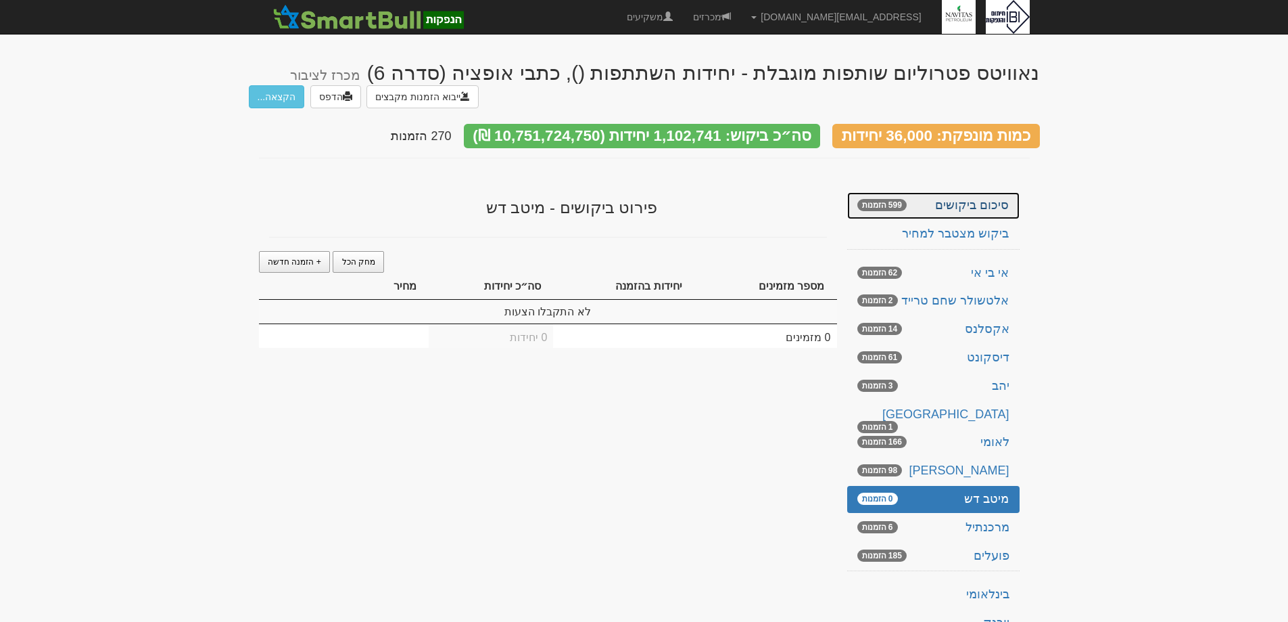
click at [979, 210] on link "סיכום ביקושים 599 הזמנות" at bounding box center [933, 205] width 172 height 27
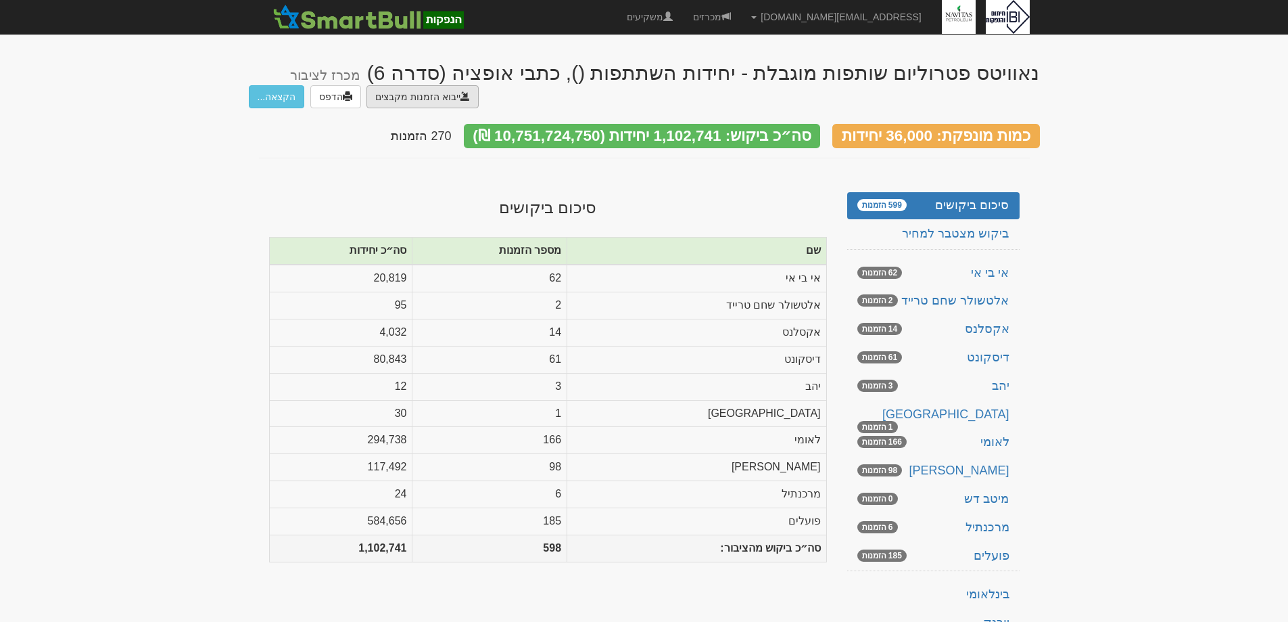
type input "C:\fakepath\מיטב.DAT"
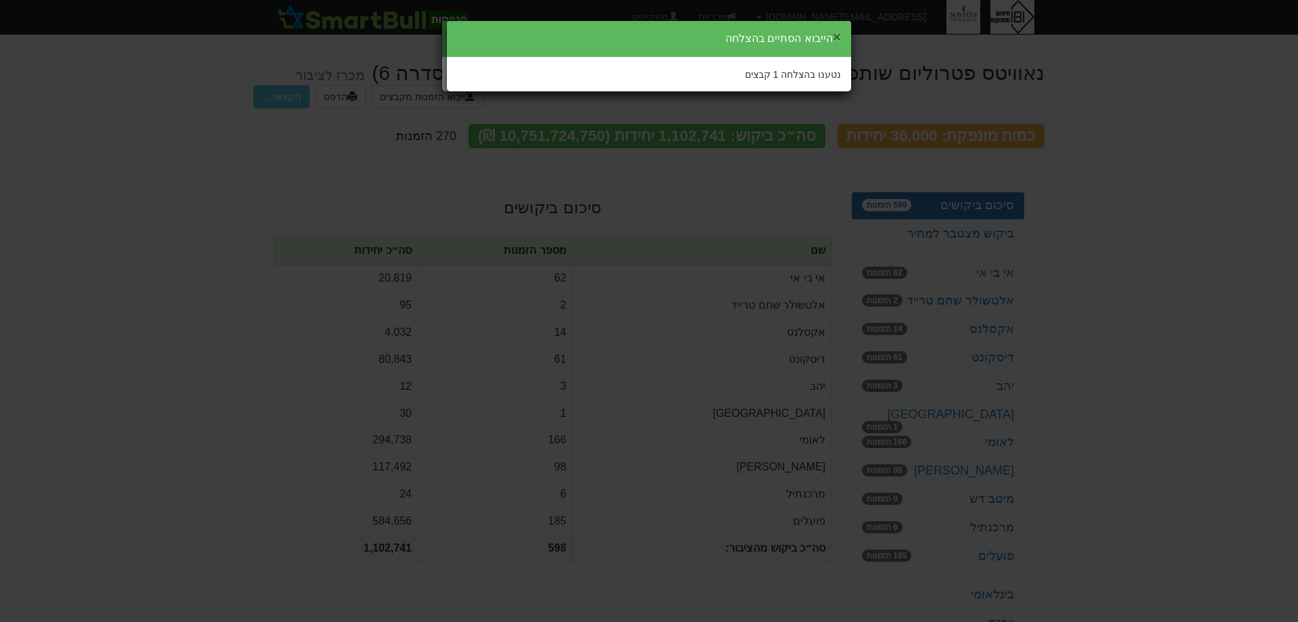
click at [837, 37] on button "×" at bounding box center [837, 37] width 8 height 14
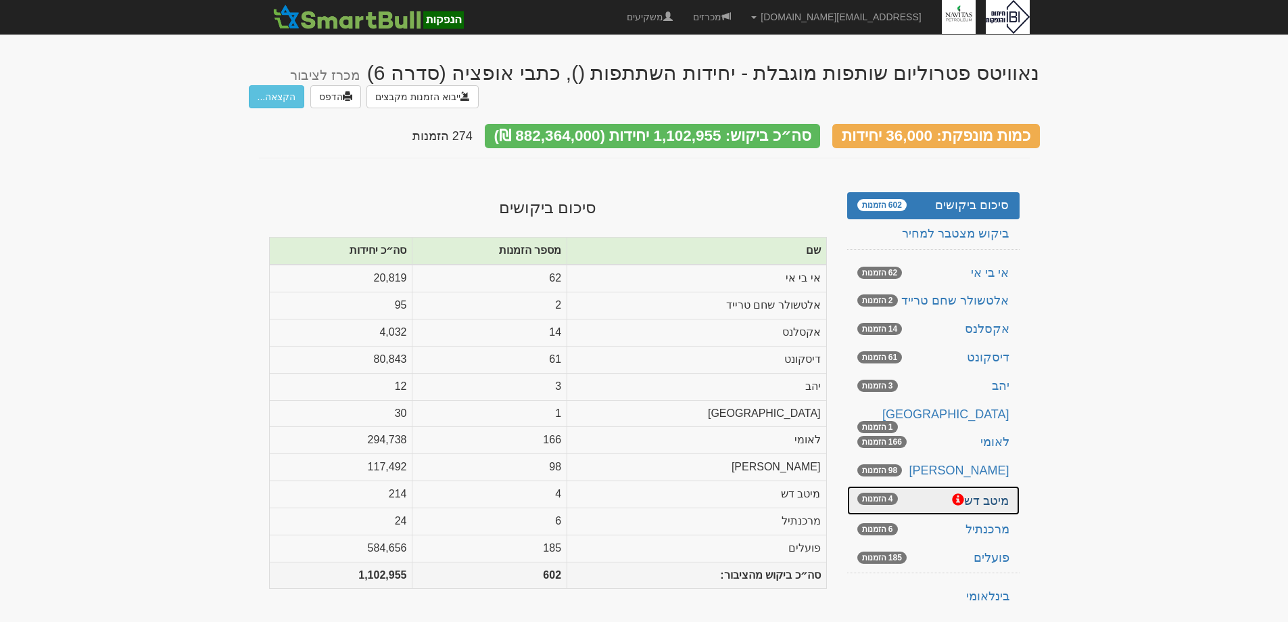
click at [1009, 496] on link "מיטב דש 4 הזמנות" at bounding box center [933, 500] width 172 height 29
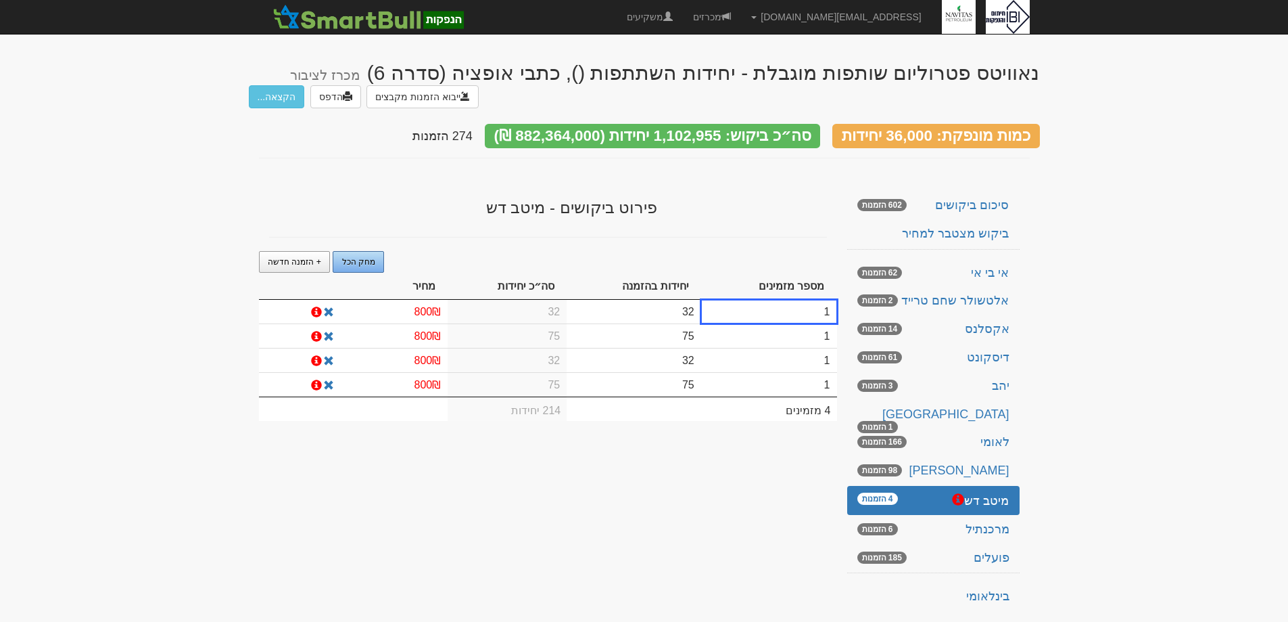
click at [368, 257] on span "מחק הכל" at bounding box center [358, 261] width 33 height 9
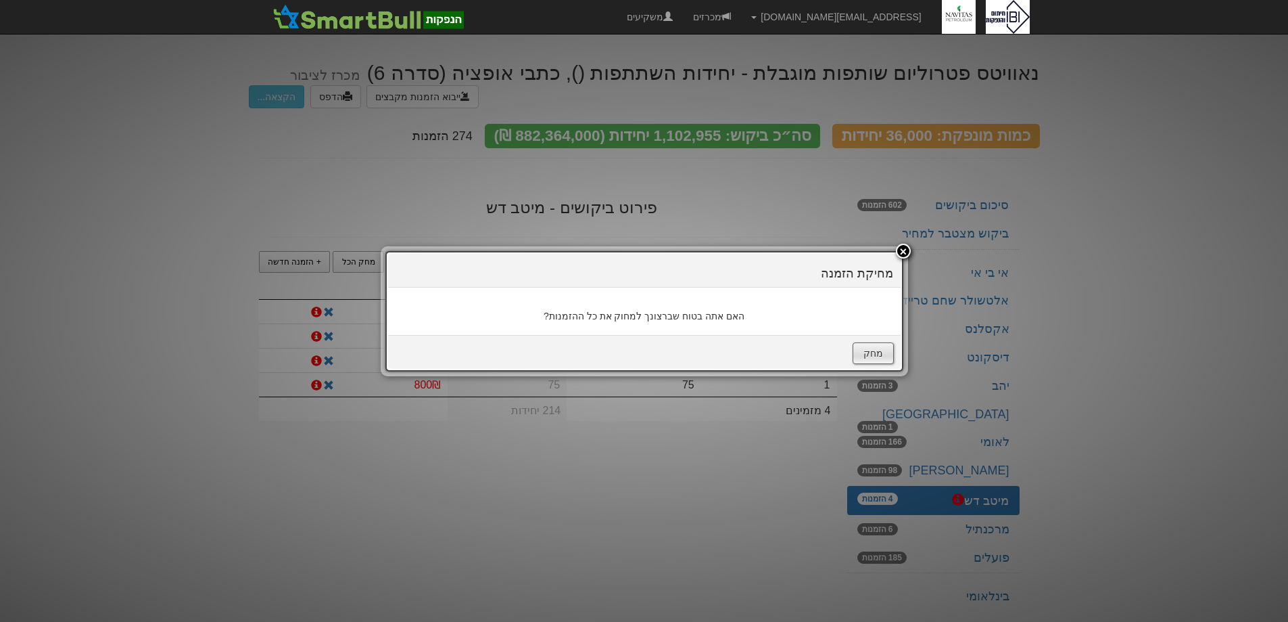
click at [874, 354] on button "מחק" at bounding box center [873, 353] width 41 height 22
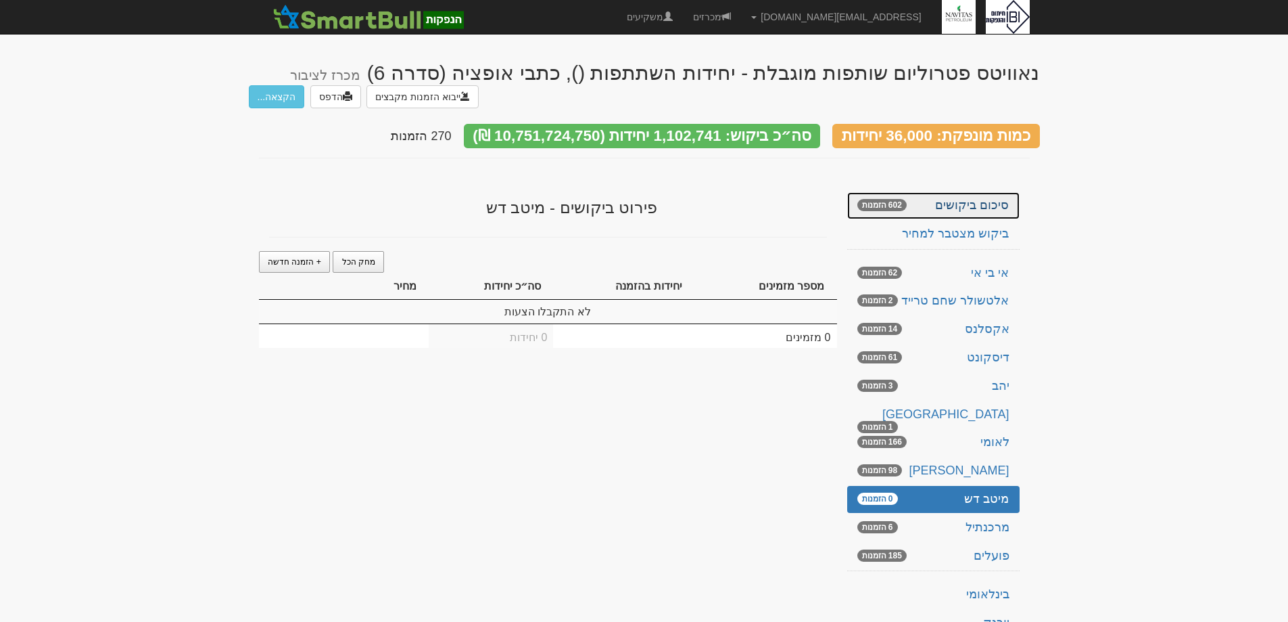
click at [983, 197] on link "סיכום ביקושים 602 הזמנות" at bounding box center [933, 205] width 172 height 27
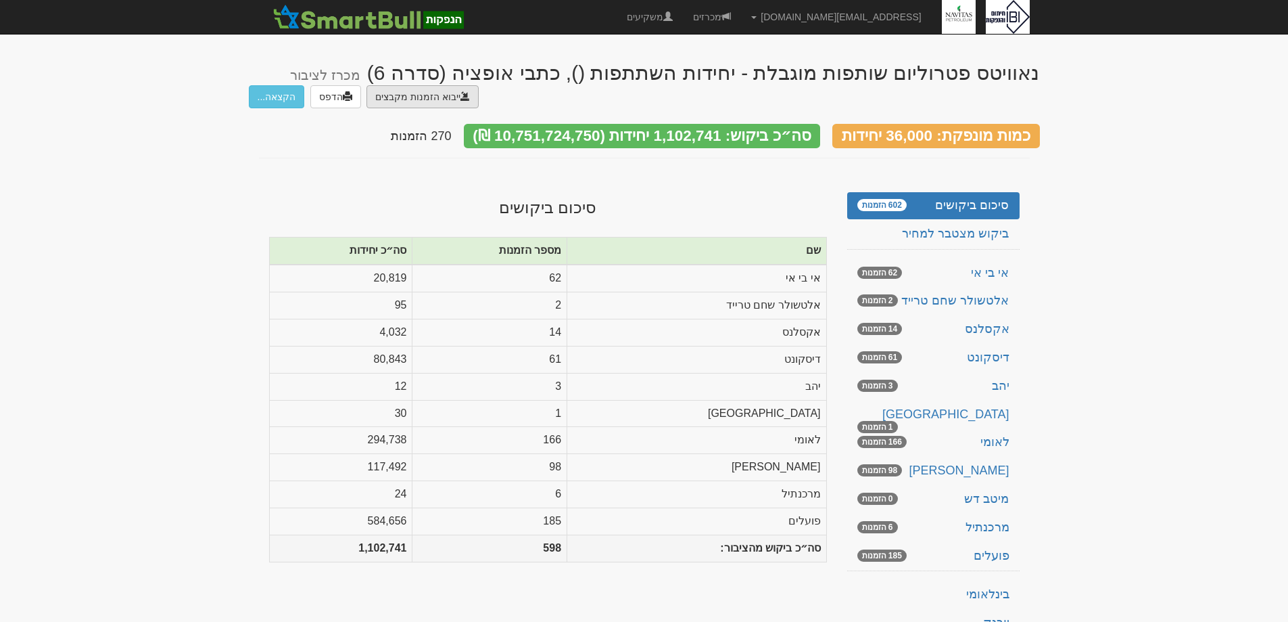
type input "C:\fakepath\PC#ISSU20250908_01204866.DAT"
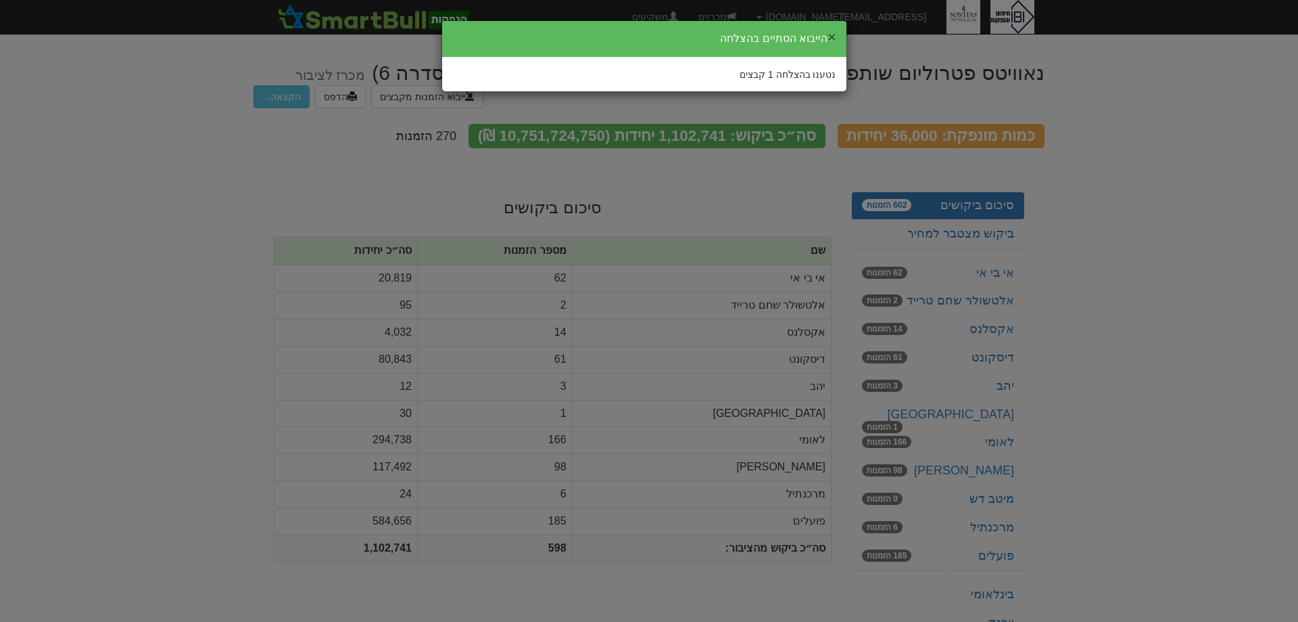
click at [833, 39] on button "×" at bounding box center [832, 37] width 8 height 14
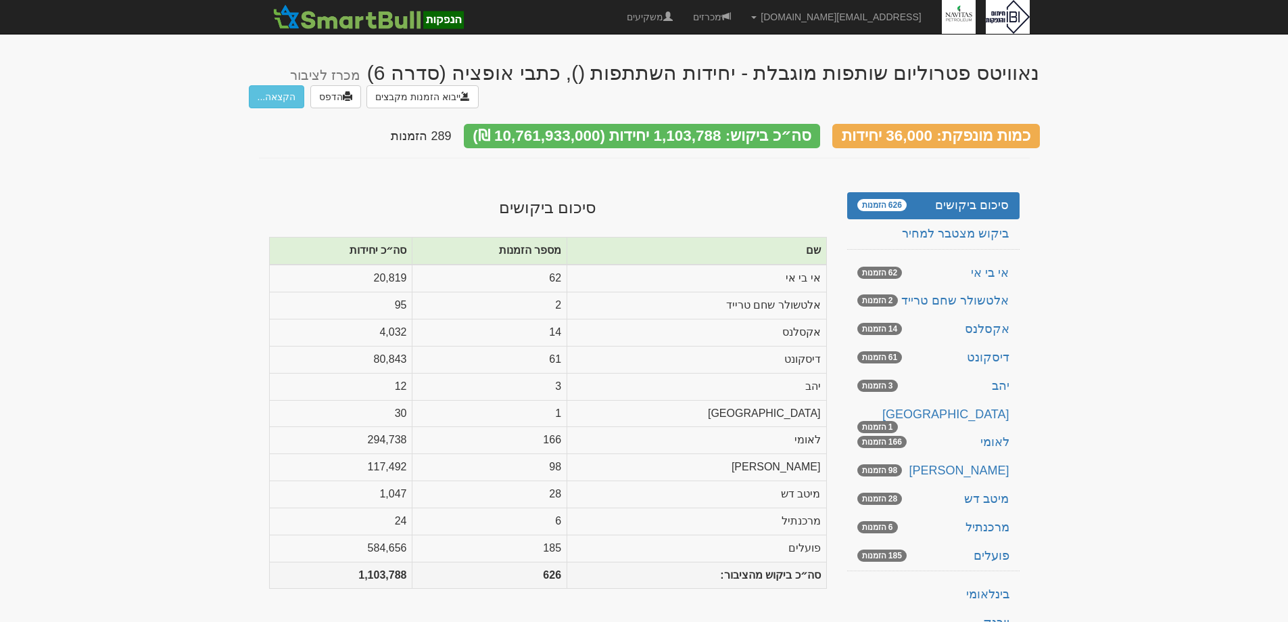
click at [1221, 211] on body "[EMAIL_ADDRESS][DOMAIN_NAME] הגדרות חשבונות הנפקה תבניות הודעות קיבול X" at bounding box center [644, 378] width 1288 height 756
type input "C:\fakepath\FIBI_aaa.TXT"
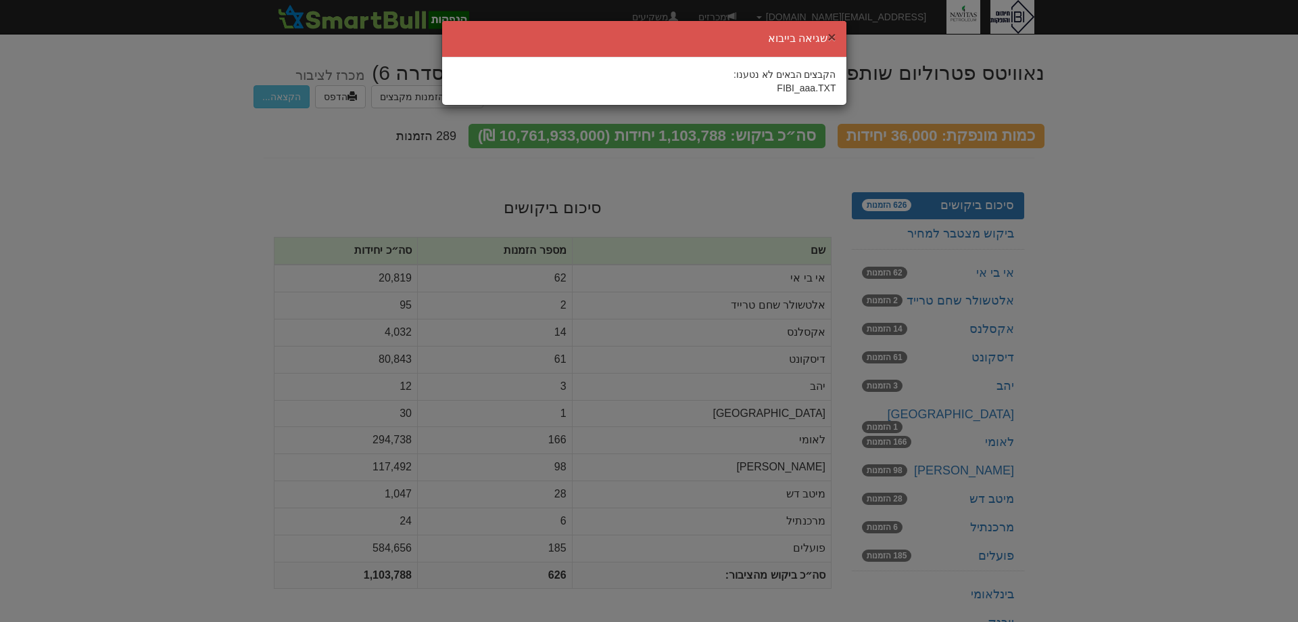
click at [829, 31] on button "×" at bounding box center [832, 37] width 8 height 14
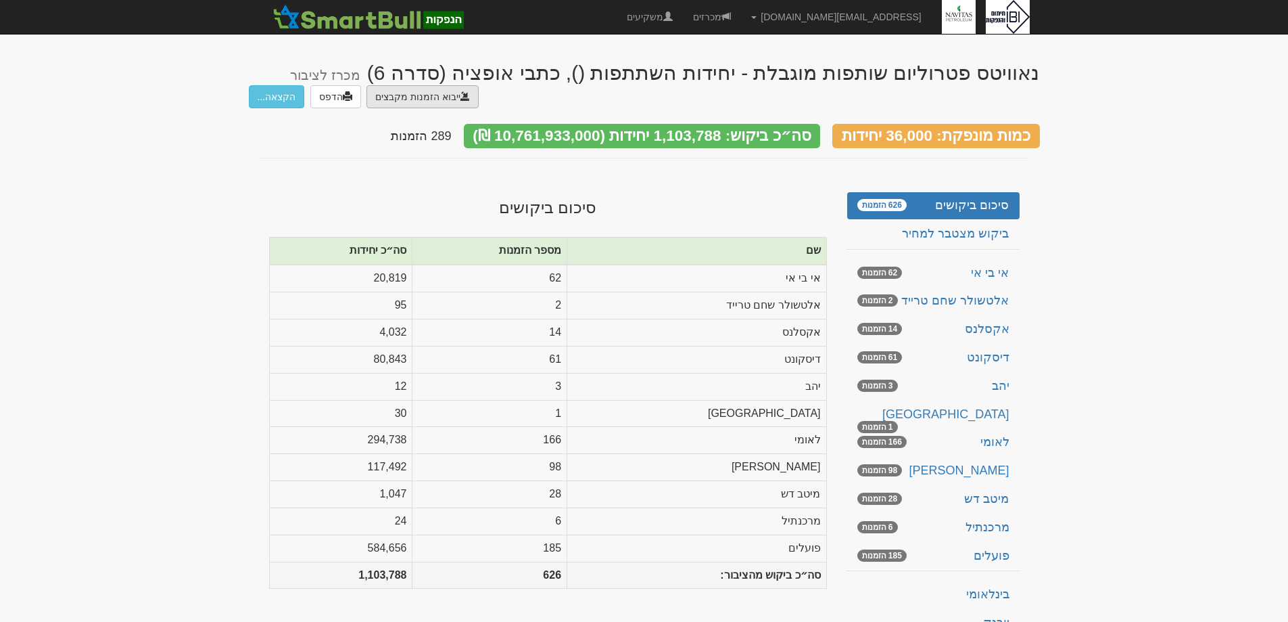
type input "C:\fakepath\HANPAKA_20250908182039.CSV"
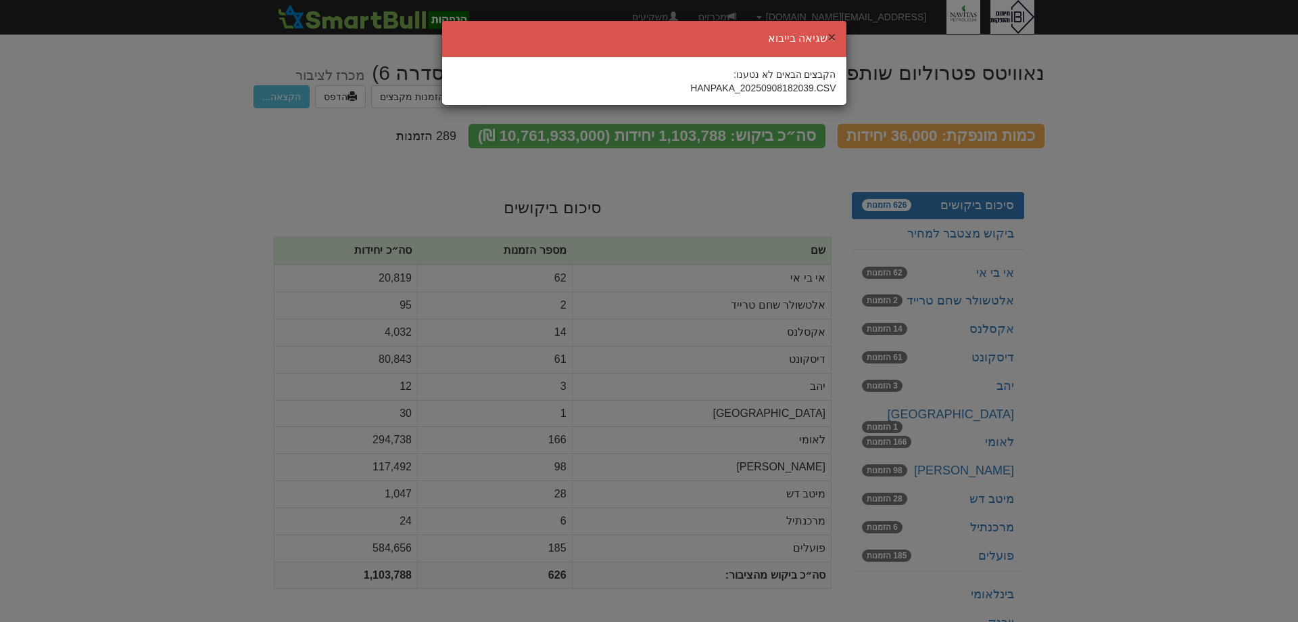
click at [831, 35] on button "×" at bounding box center [832, 37] width 8 height 14
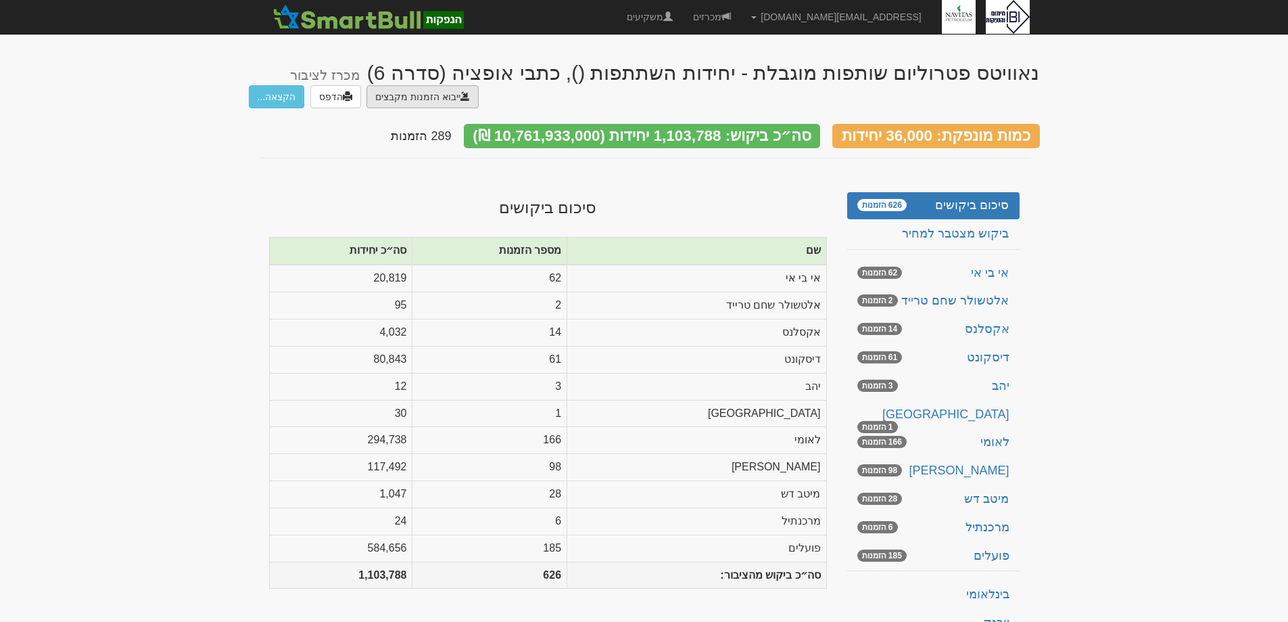
type input "C:\fakepath\FIBI_ggggg.TXT"
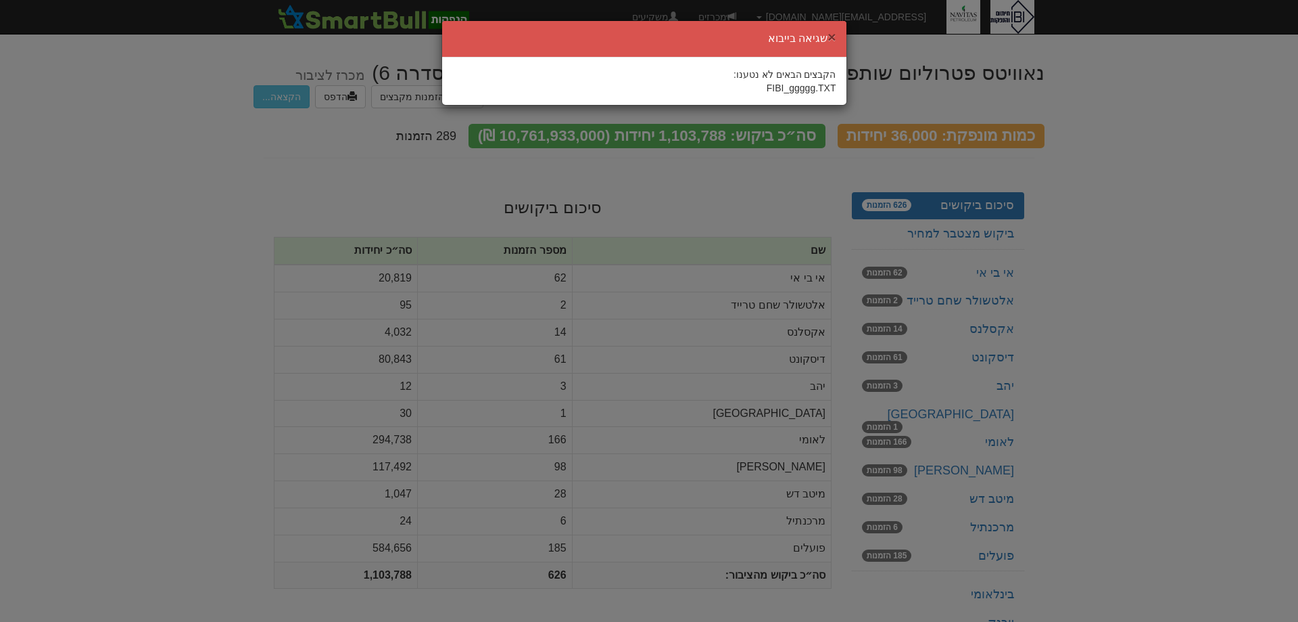
drag, startPoint x: 833, startPoint y: 37, endPoint x: 835, endPoint y: 51, distance: 13.7
click at [835, 51] on div "× שגיאה בייבוא" at bounding box center [644, 39] width 404 height 37
click at [835, 35] on button "×" at bounding box center [832, 37] width 8 height 14
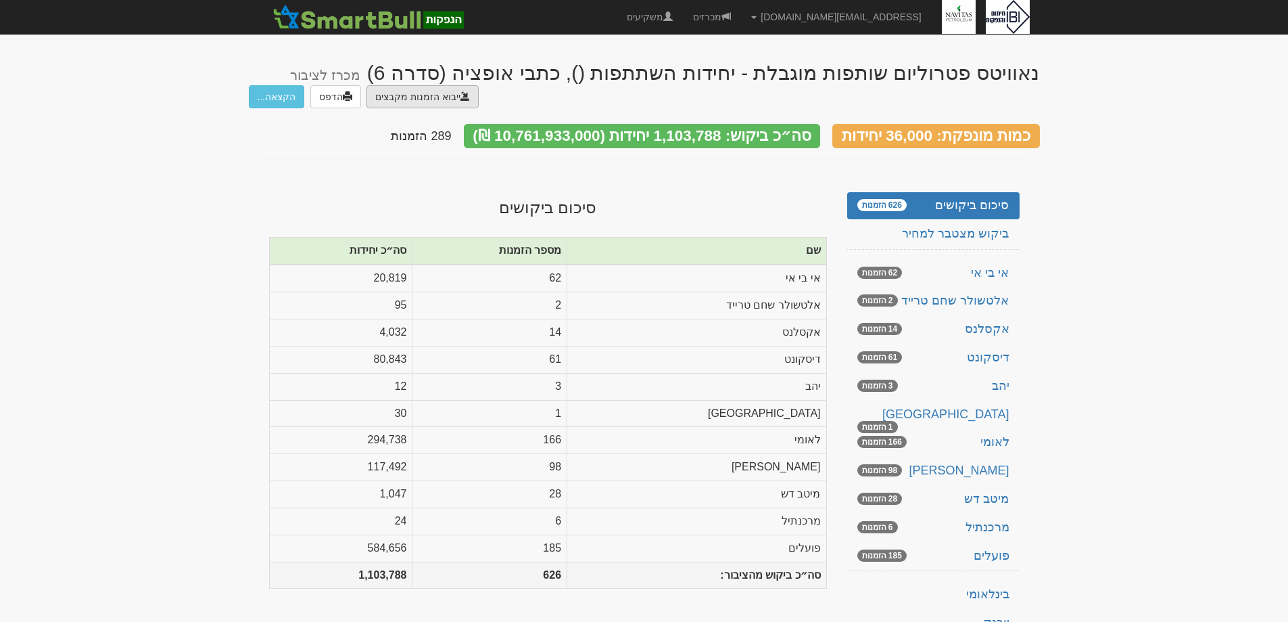
type input "C:\fakepath\FIBI_ggggg.txt"
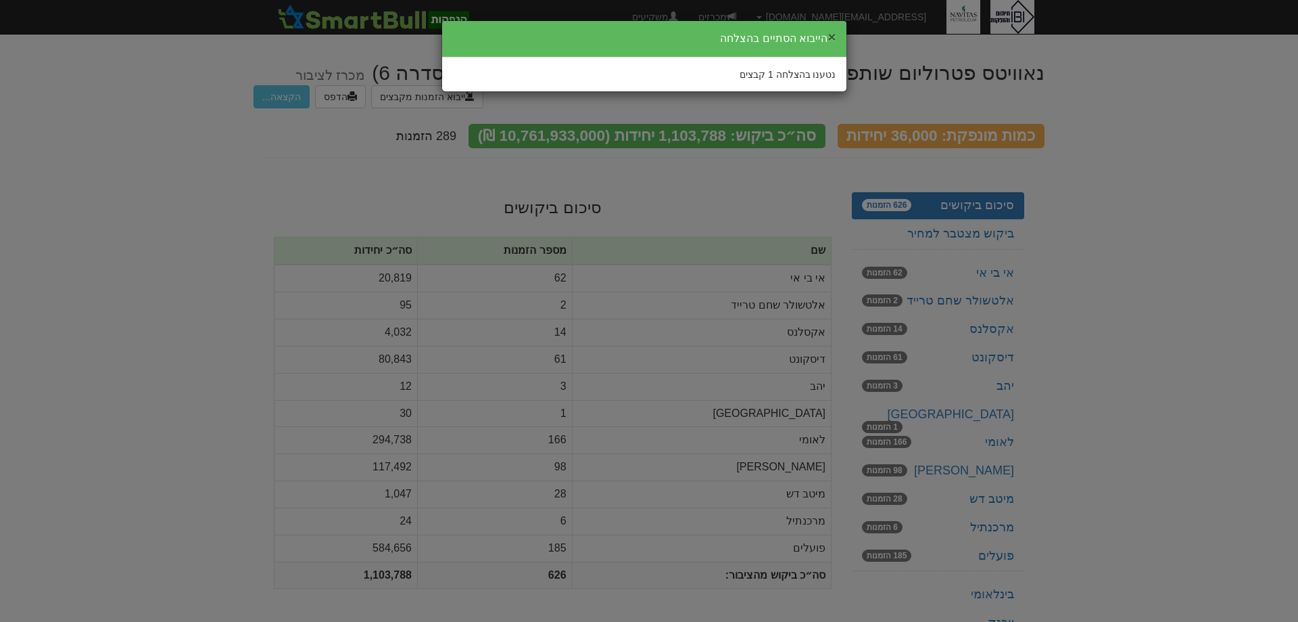
click at [833, 37] on button "×" at bounding box center [832, 37] width 8 height 14
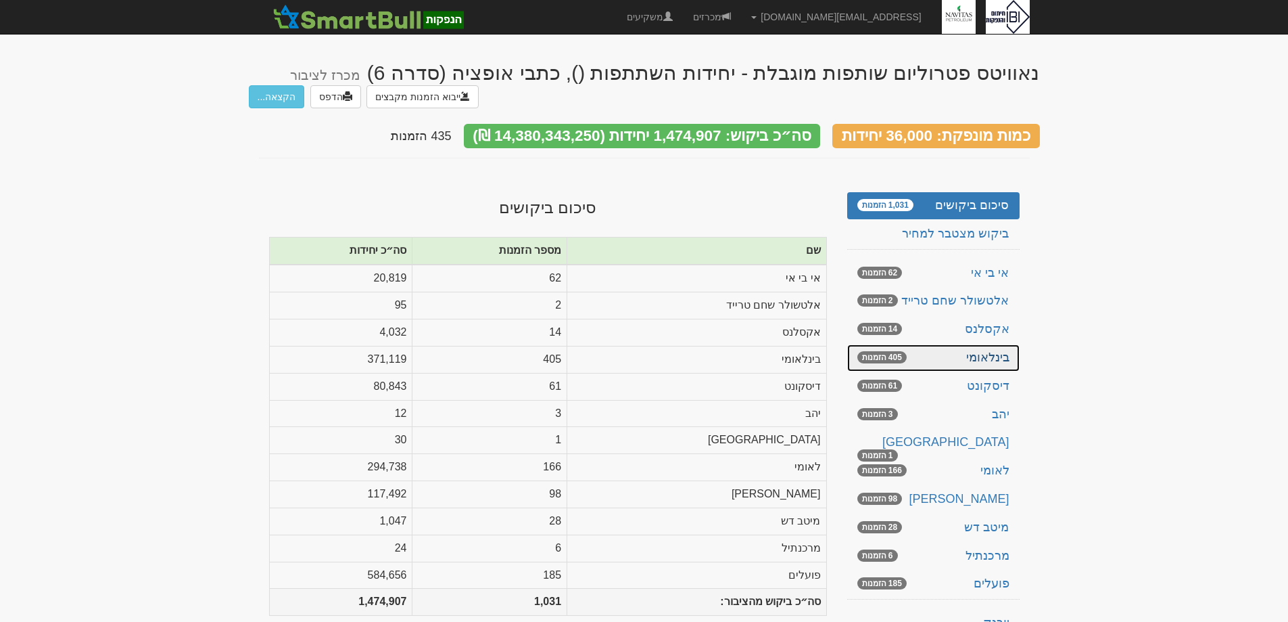
click at [1004, 362] on link "בינלאומי 405 הזמנות" at bounding box center [933, 357] width 172 height 27
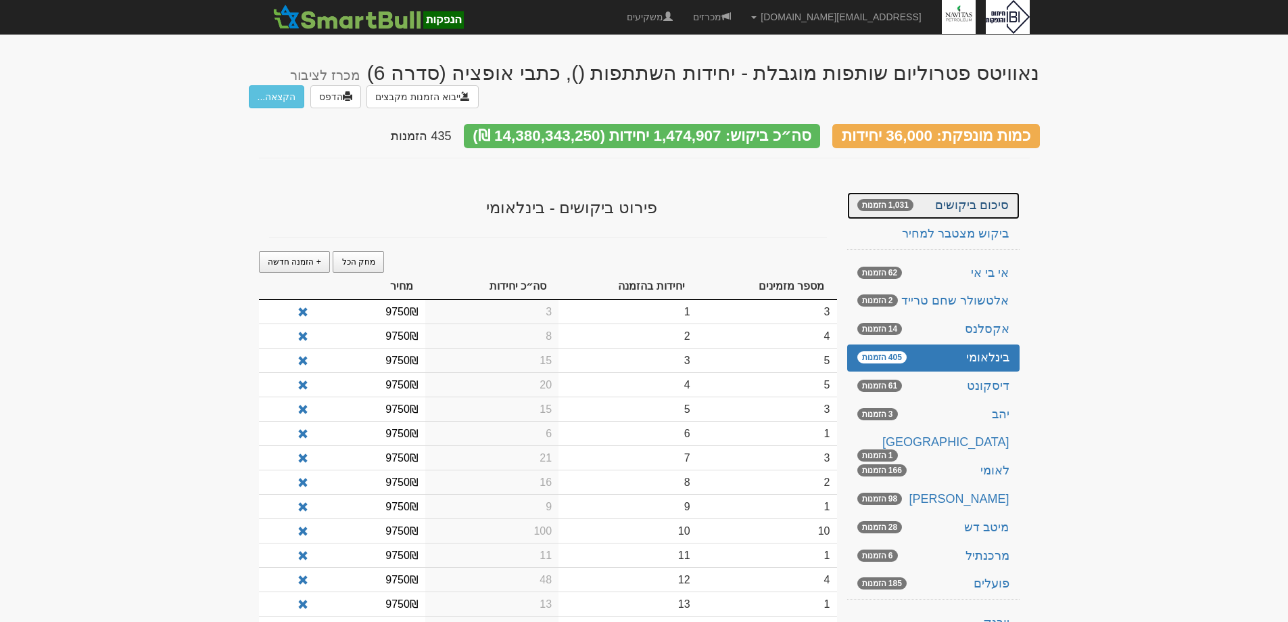
click at [986, 202] on link "סיכום ביקושים 1,031 הזמנות" at bounding box center [933, 205] width 172 height 27
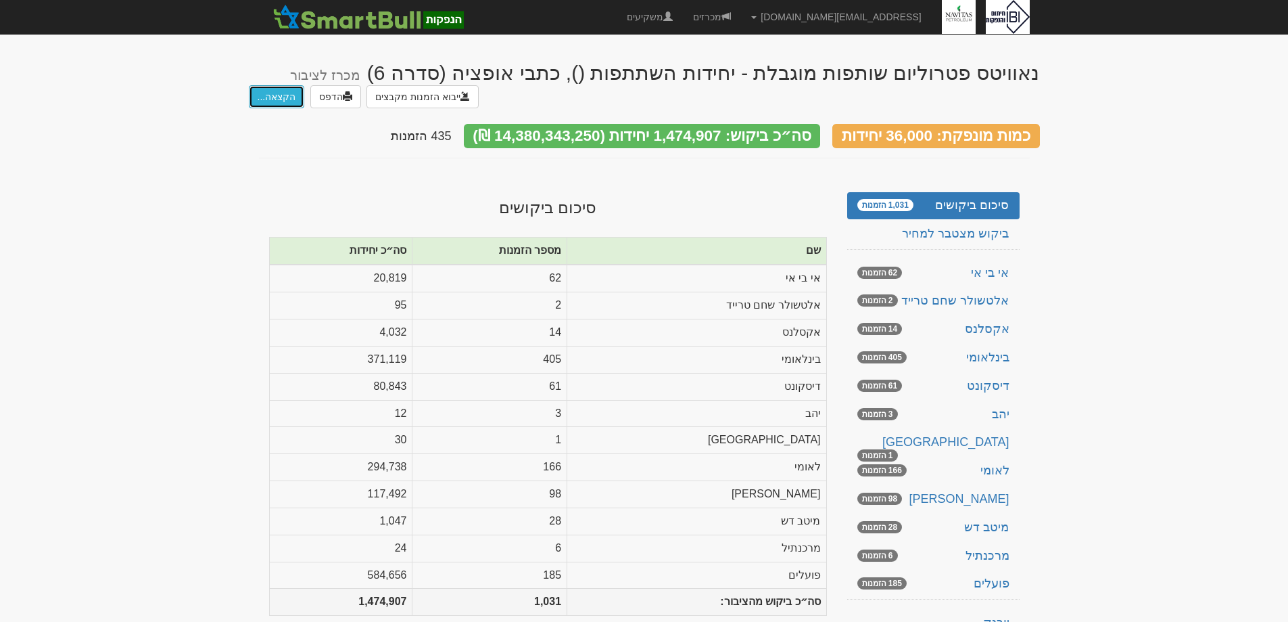
click at [275, 100] on button "הקצאה..." at bounding box center [277, 96] width 56 height 23
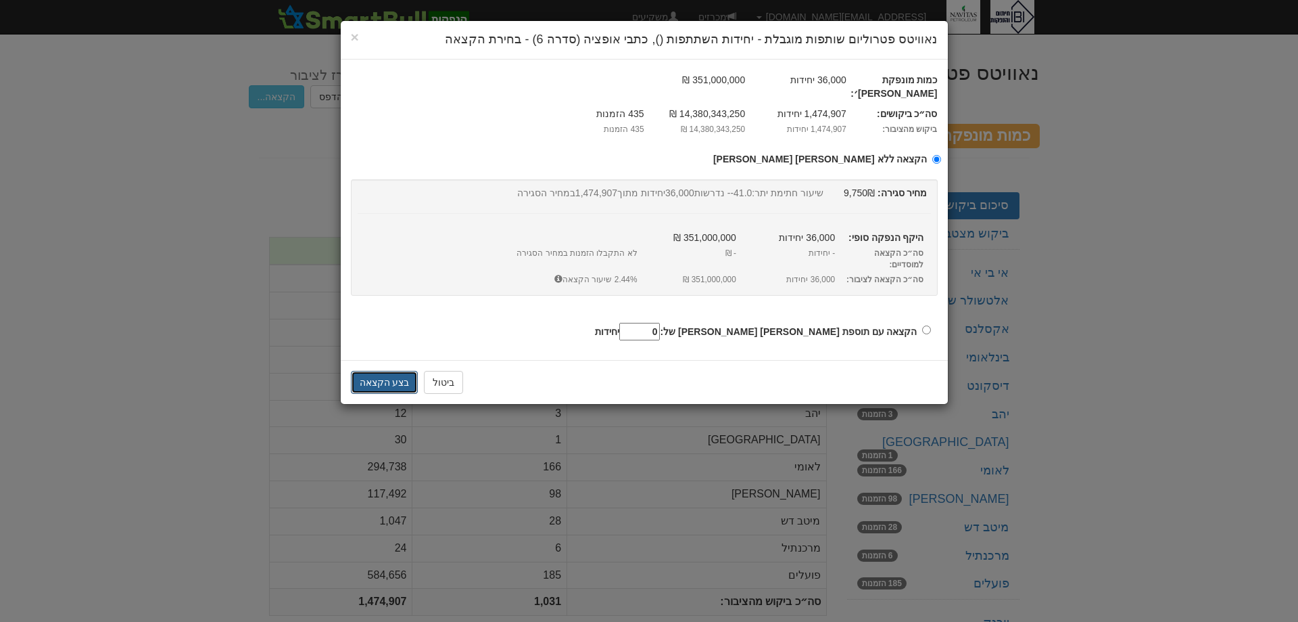
click at [375, 371] on button "בצע הקצאה" at bounding box center [385, 382] width 68 height 23
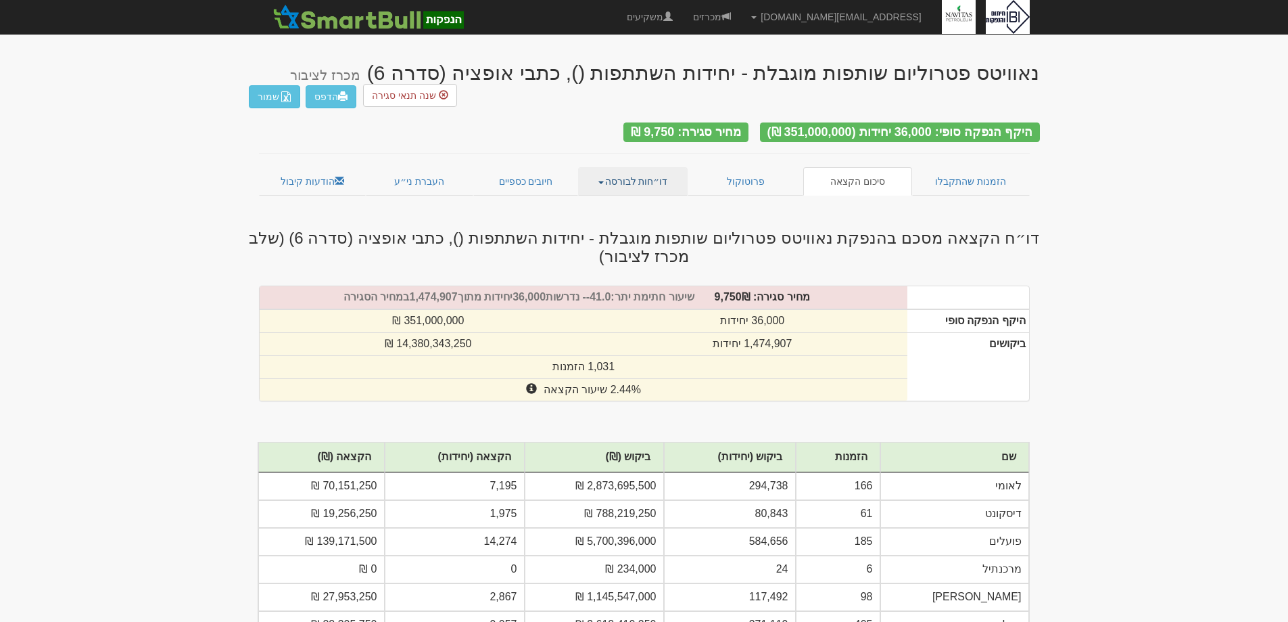
click at [638, 170] on link "דו״חות לבורסה" at bounding box center [633, 181] width 110 height 28
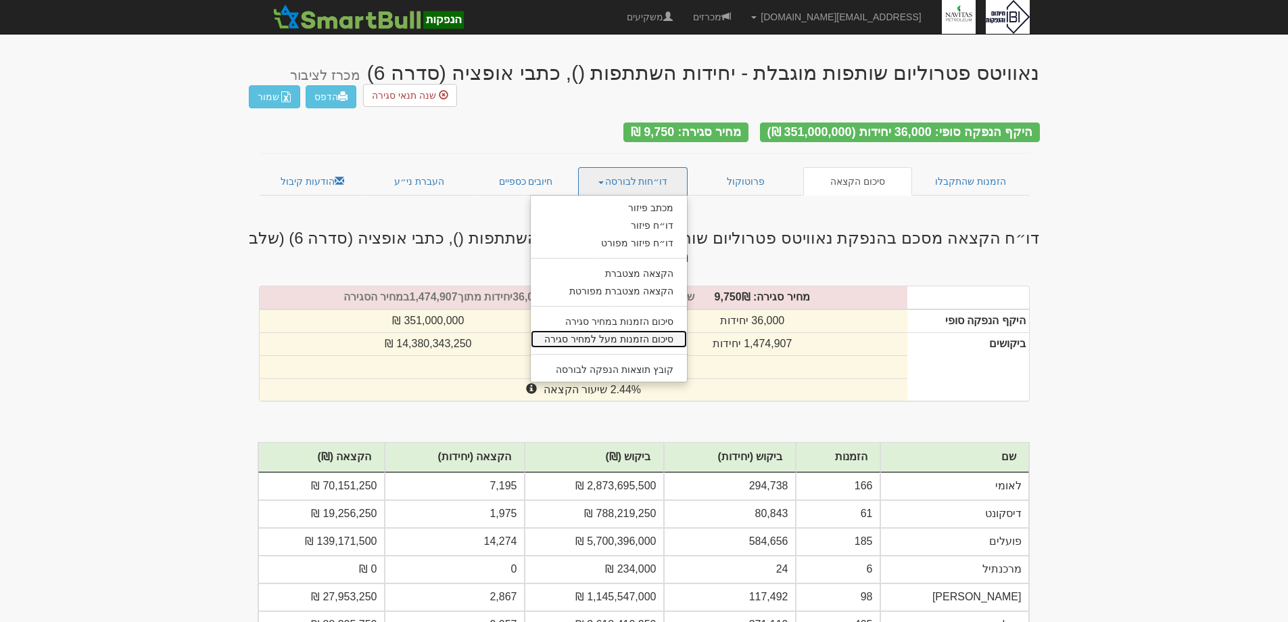
click at [624, 335] on link "סיכום הזמנות מעל למחיר סגירה" at bounding box center [609, 339] width 156 height 18
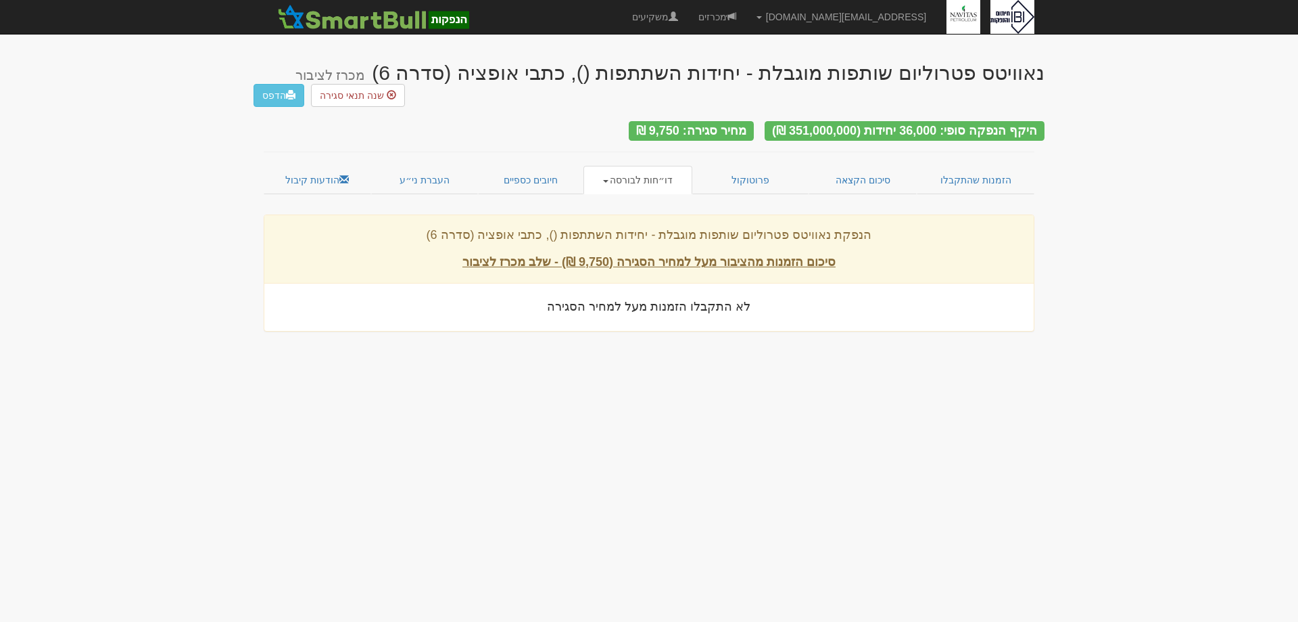
click at [617, 173] on link "דו״חות לבורסה" at bounding box center [639, 180] width 110 height 28
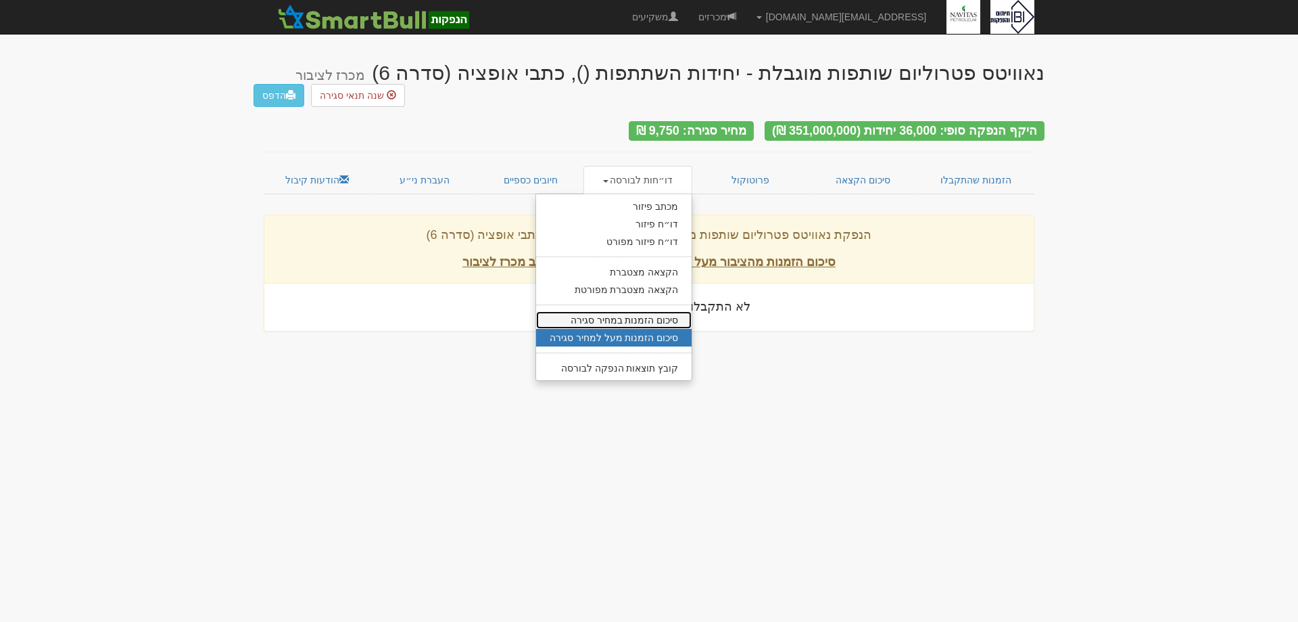
click at [607, 319] on link "סיכום הזמנות במחיר סגירה" at bounding box center [614, 320] width 156 height 18
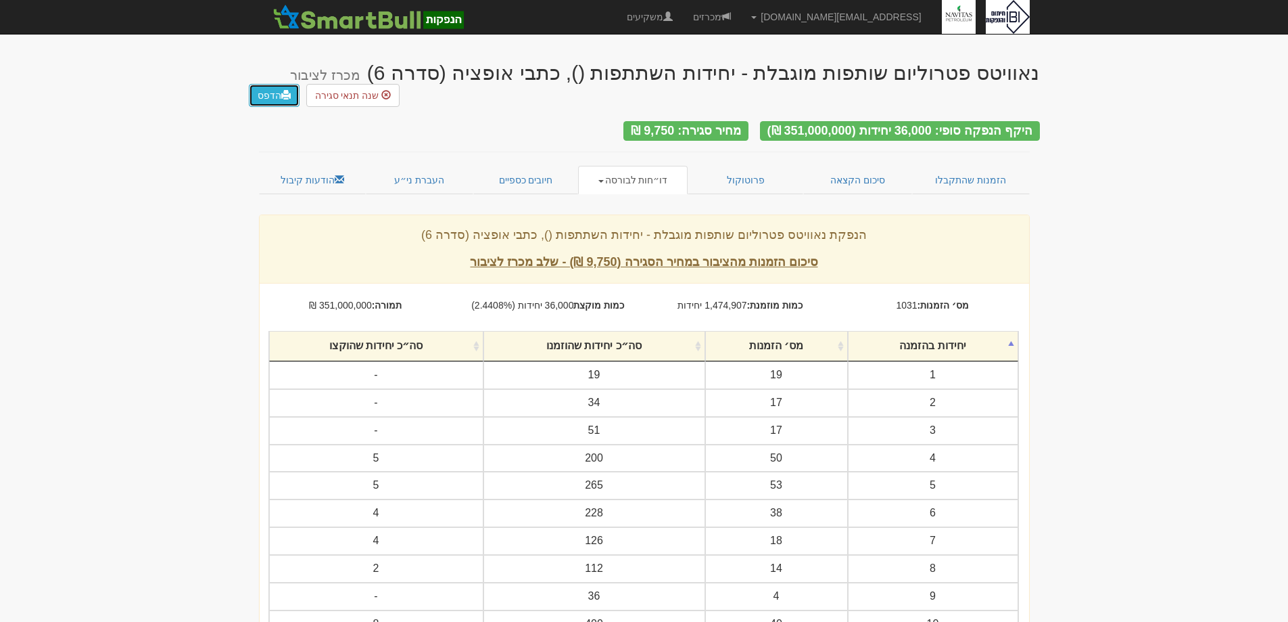
click at [277, 84] on link "הדפס" at bounding box center [274, 95] width 51 height 23
click at [279, 84] on link "הדפס" at bounding box center [274, 95] width 51 height 23
click at [754, 175] on link "פרוטוקול" at bounding box center [746, 180] width 116 height 28
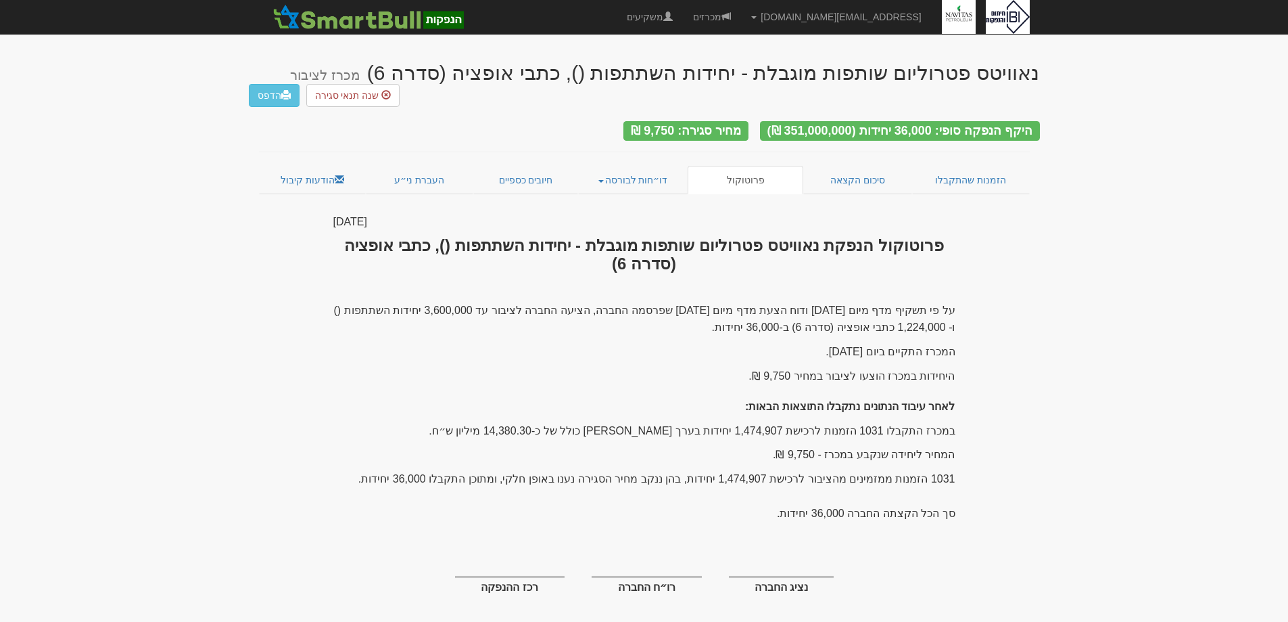
scroll to position [9, 0]
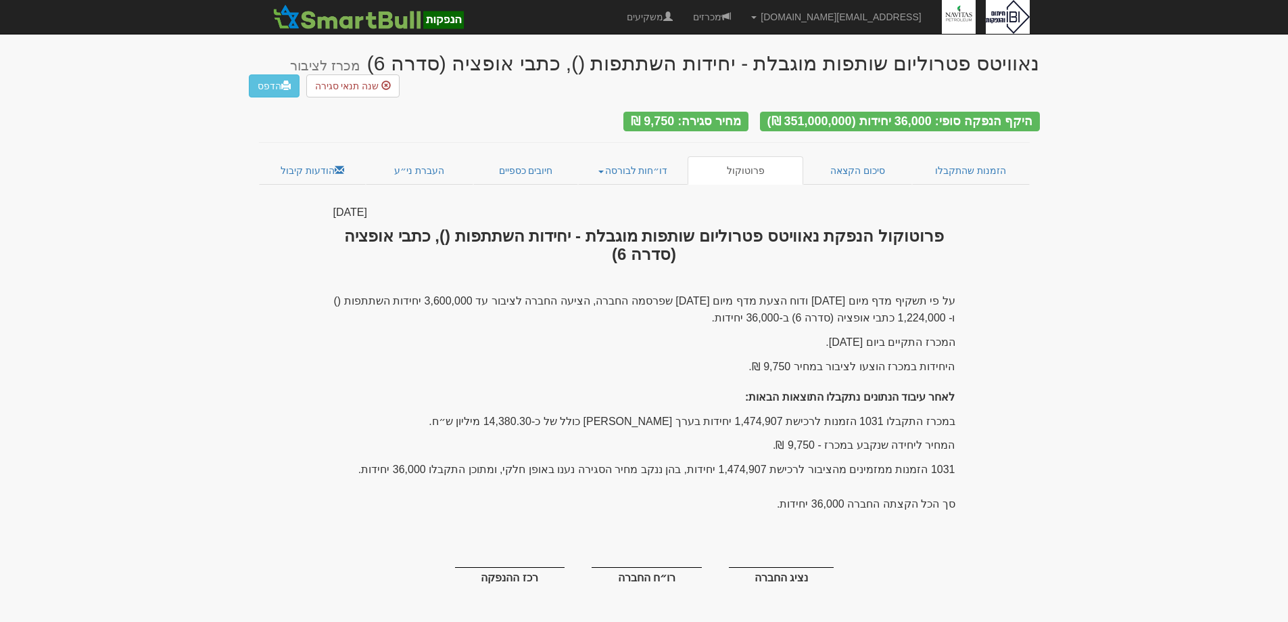
drag, startPoint x: 441, startPoint y: 220, endPoint x: 436, endPoint y: 621, distance: 400.4
click at [398, 613] on div "08 ספטמבר 2025 פרוטוקול הנפקת נאוויטס פטרוליום שותפות מוגבלת - יחידות השתתפות (…" at bounding box center [644, 416] width 642 height 423
copy div "08 ספטמבר 2025 פרוטוקול הנפקת נאוויטס פטרוליום שותפות מוגבלת - יחידות השתתפות (…"
click at [496, 418] on p "במכרז התקבלו 1031 הזמנות לרכישת 1,474,907 יחידות בערך כספי כולל של כ-14,380.30 …" at bounding box center [644, 422] width 622 height 18
click at [860, 173] on link "סיכום הקצאה" at bounding box center [857, 170] width 109 height 28
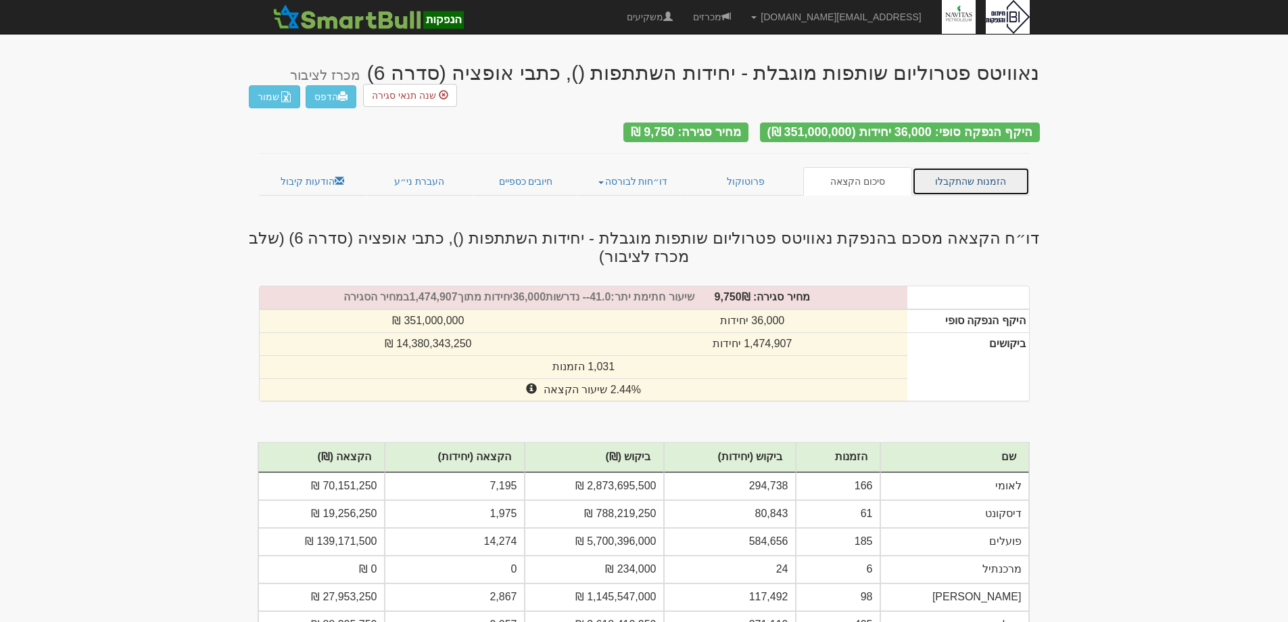
click at [973, 167] on link "הזמנות שהתקבלו" at bounding box center [971, 181] width 118 height 28
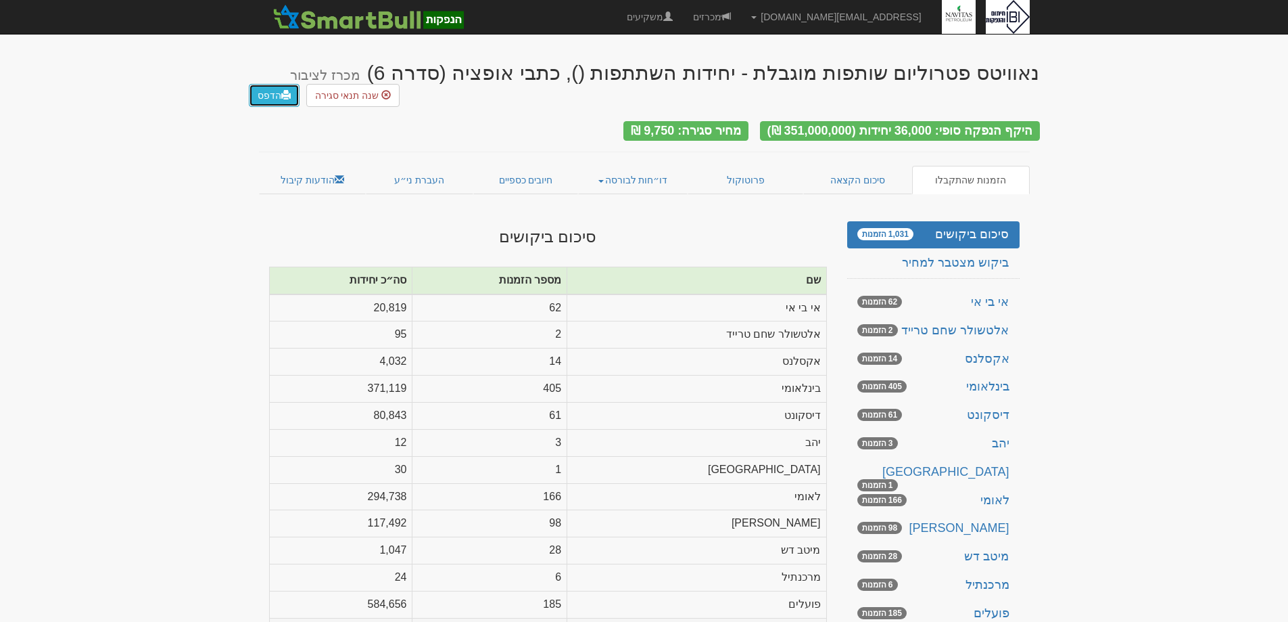
click at [279, 84] on link "הדפס" at bounding box center [274, 95] width 51 height 23
click at [626, 176] on link "דו״חות לבורסה" at bounding box center [633, 180] width 110 height 28
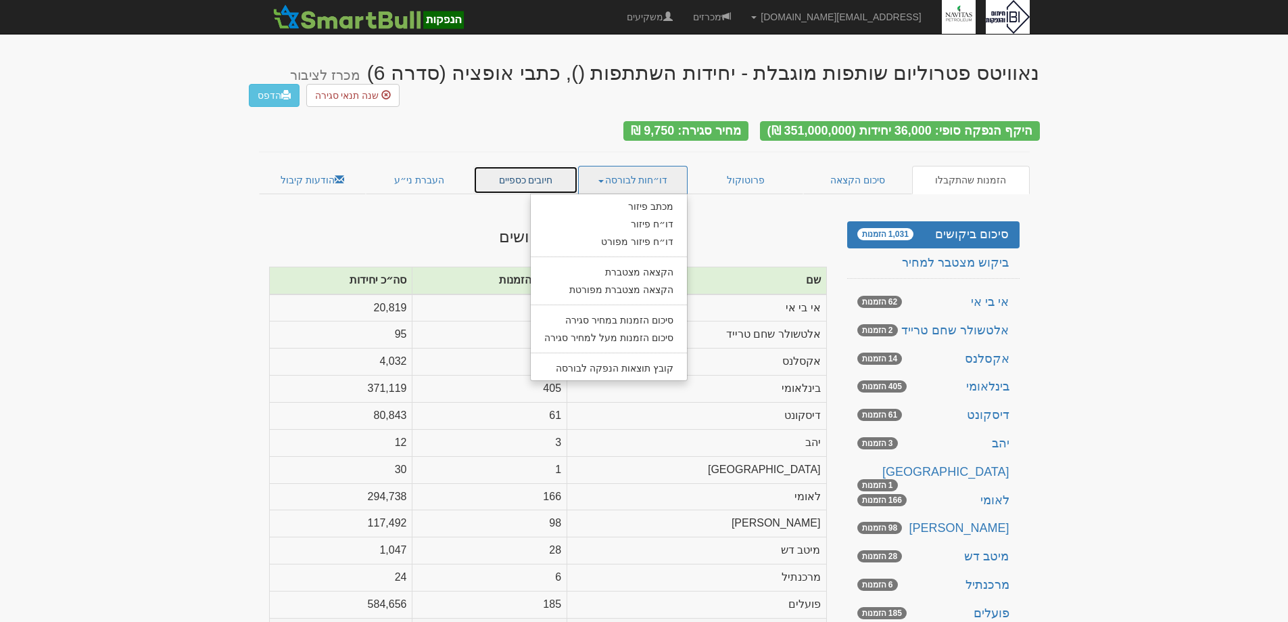
click at [546, 172] on link "חיובים כספיים" at bounding box center [526, 180] width 106 height 28
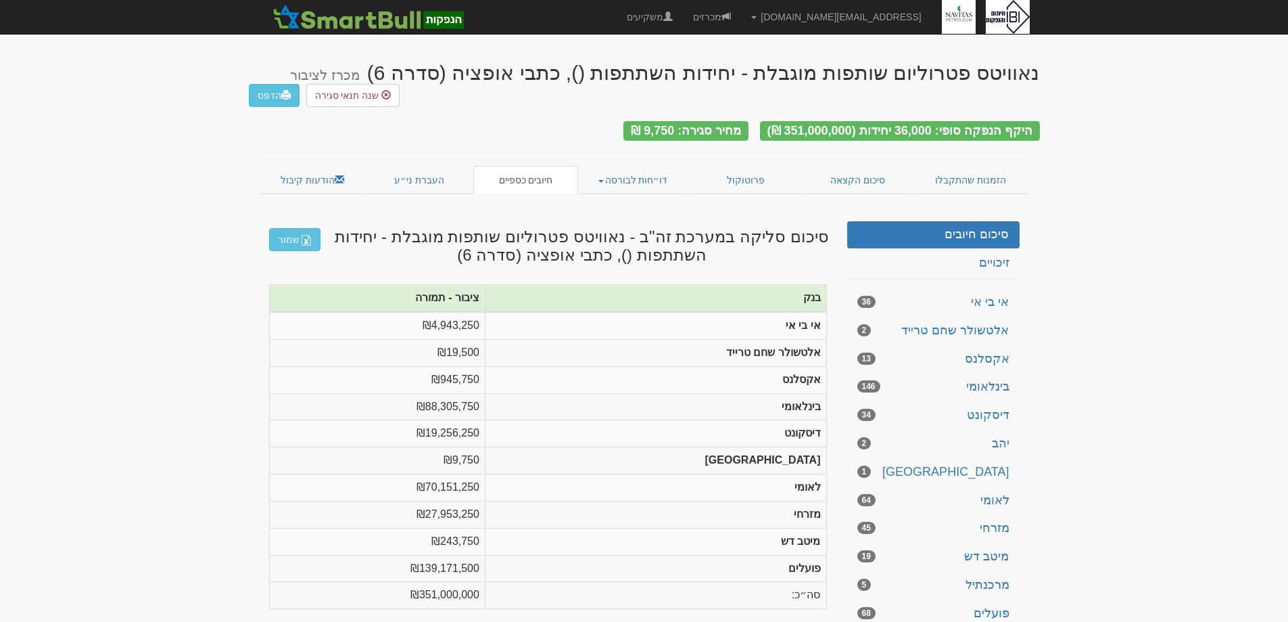
scroll to position [6, 0]
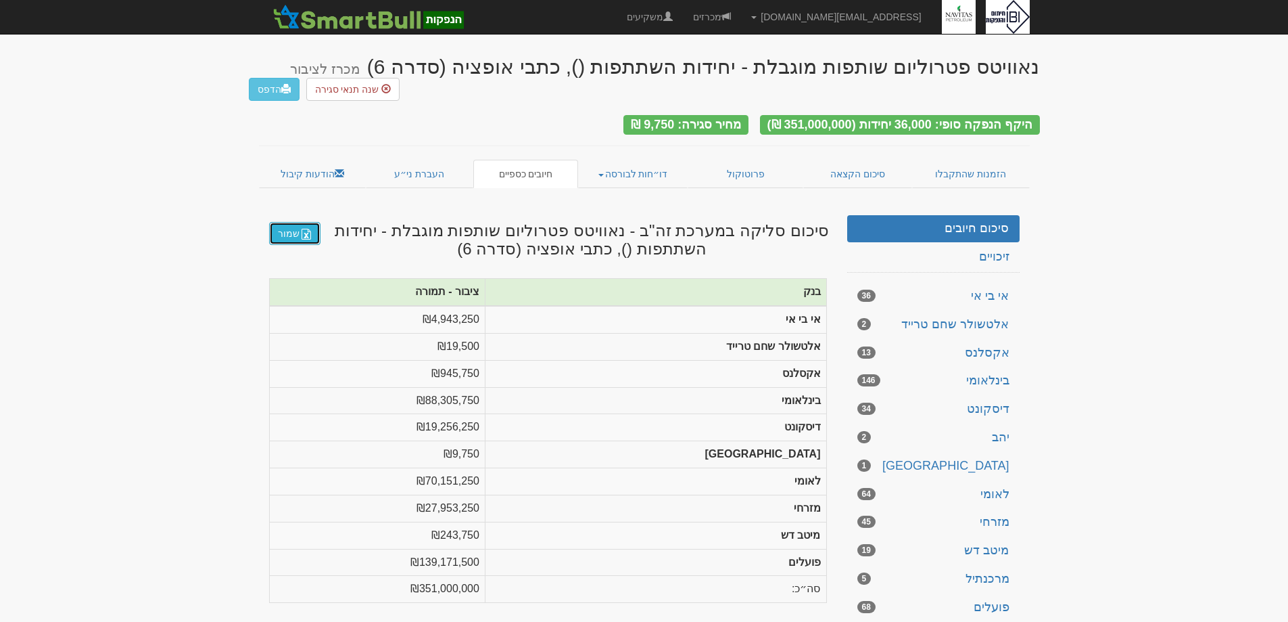
click at [295, 228] on link "שמור" at bounding box center [294, 233] width 51 height 23
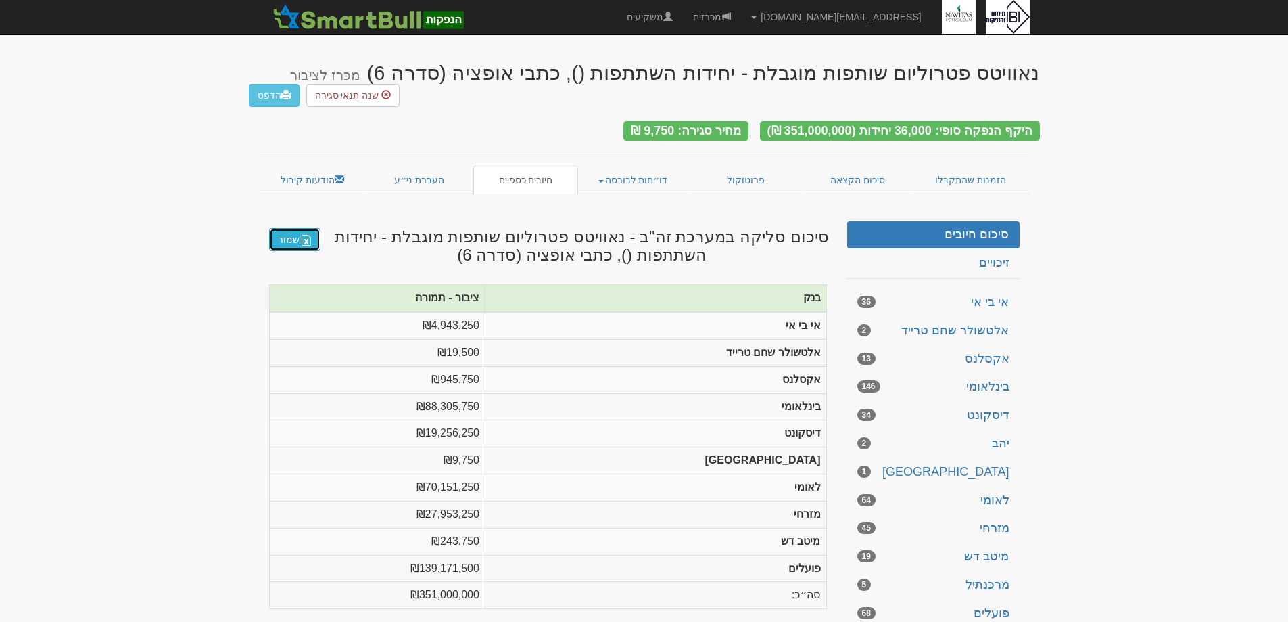
scroll to position [6, 0]
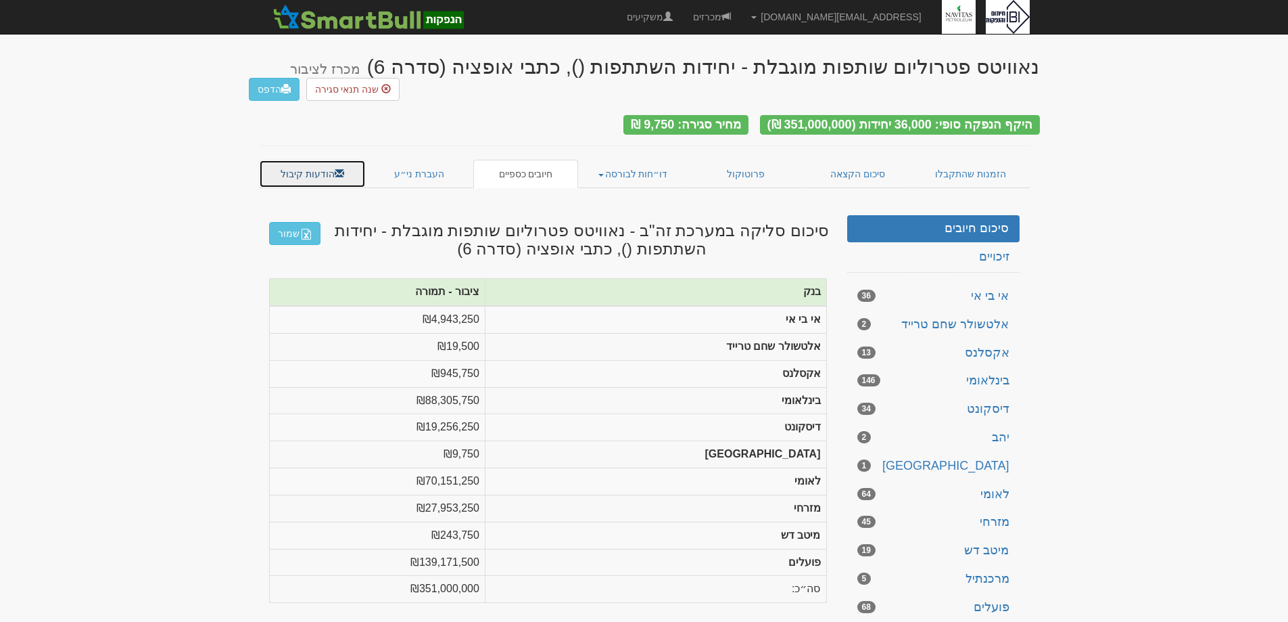
click at [319, 165] on link "הודעות קיבול" at bounding box center [313, 174] width 108 height 28
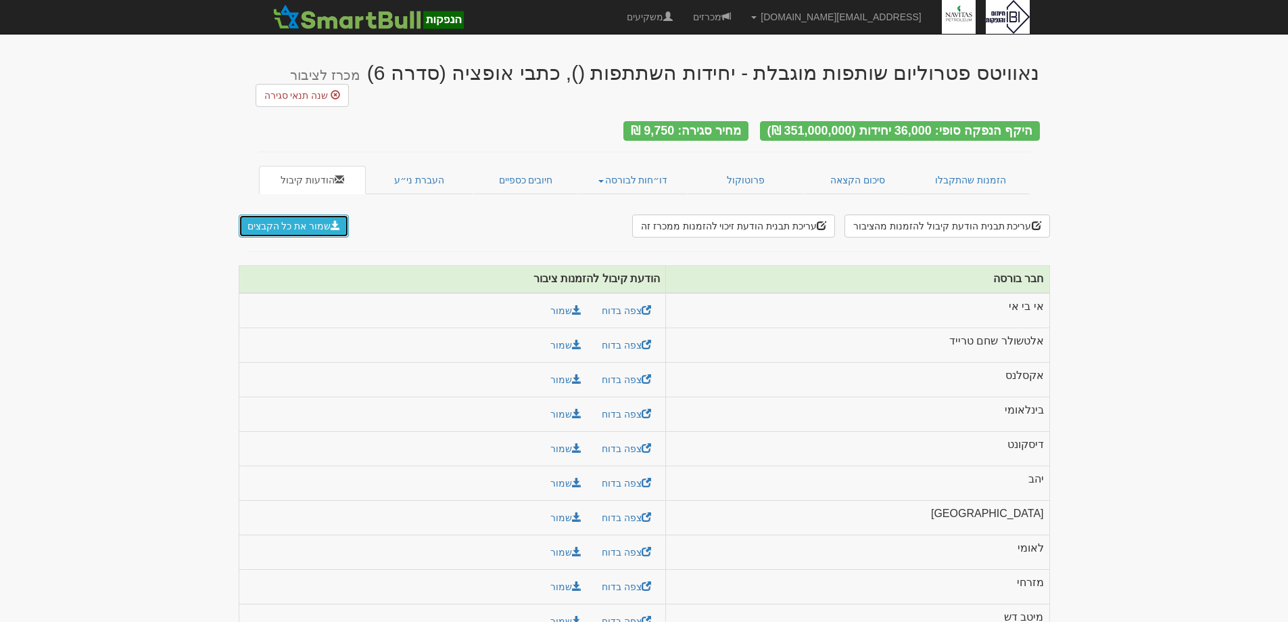
click at [295, 214] on button "שמור את כל הקבצים" at bounding box center [294, 225] width 111 height 23
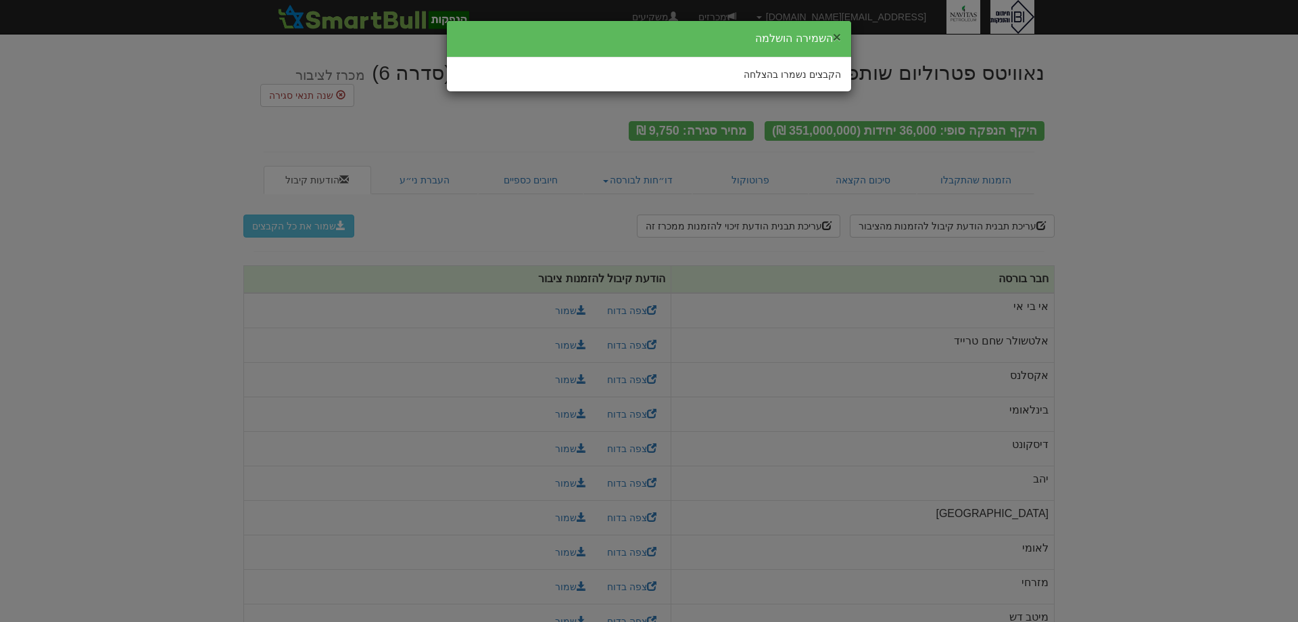
click at [836, 34] on button "×" at bounding box center [837, 37] width 8 height 14
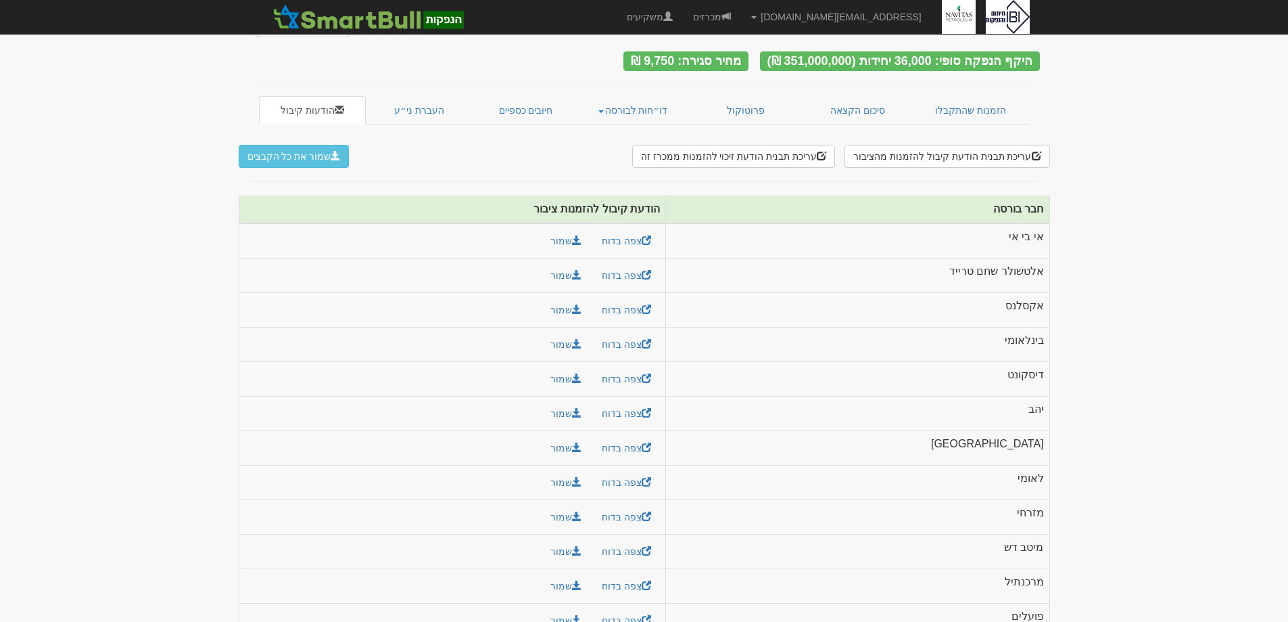
scroll to position [94, 0]
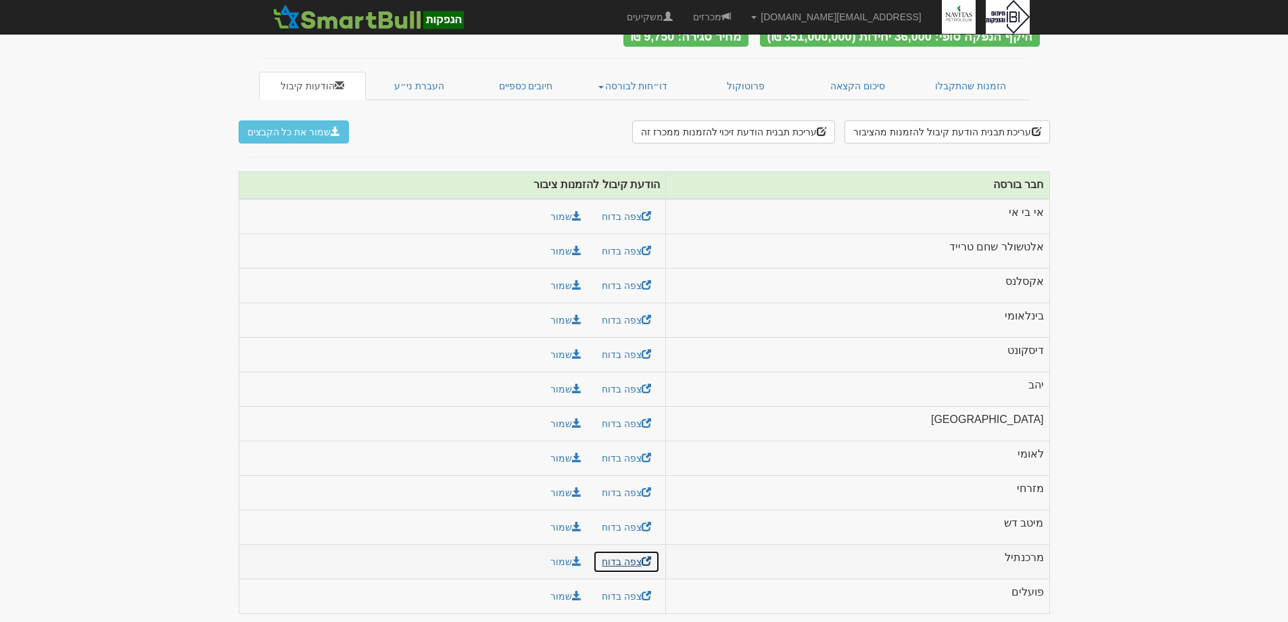
click at [653, 560] on link "צפה בדוח" at bounding box center [626, 561] width 67 height 23
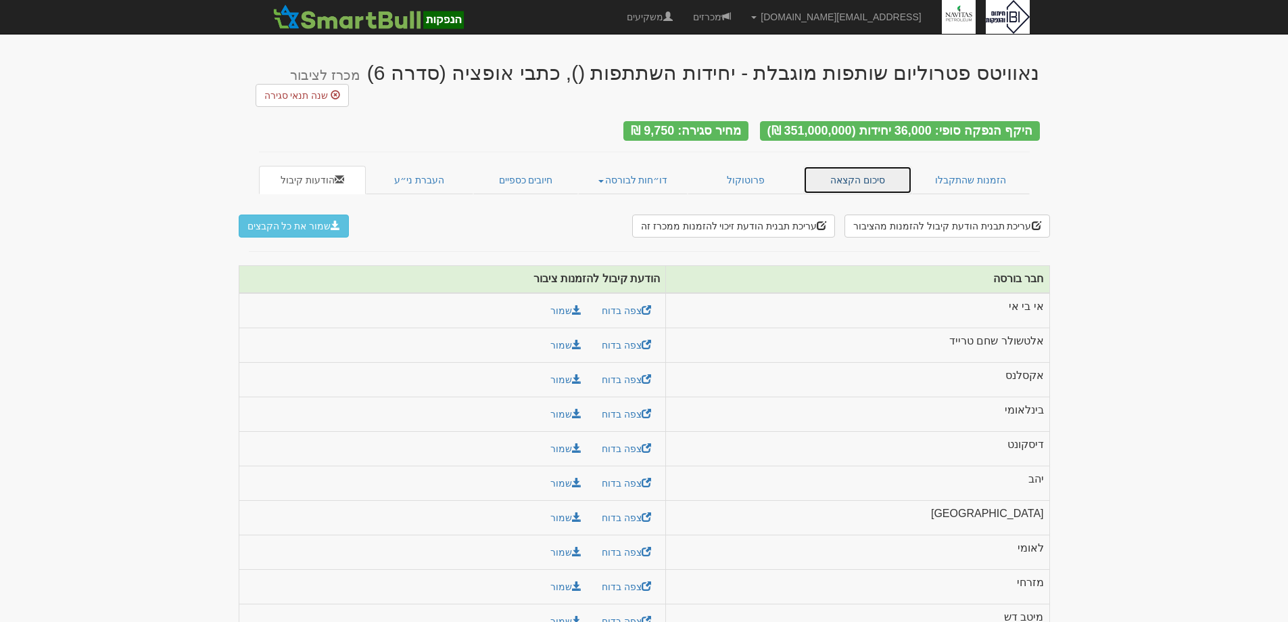
click at [857, 177] on link "סיכום הקצאה" at bounding box center [857, 180] width 109 height 28
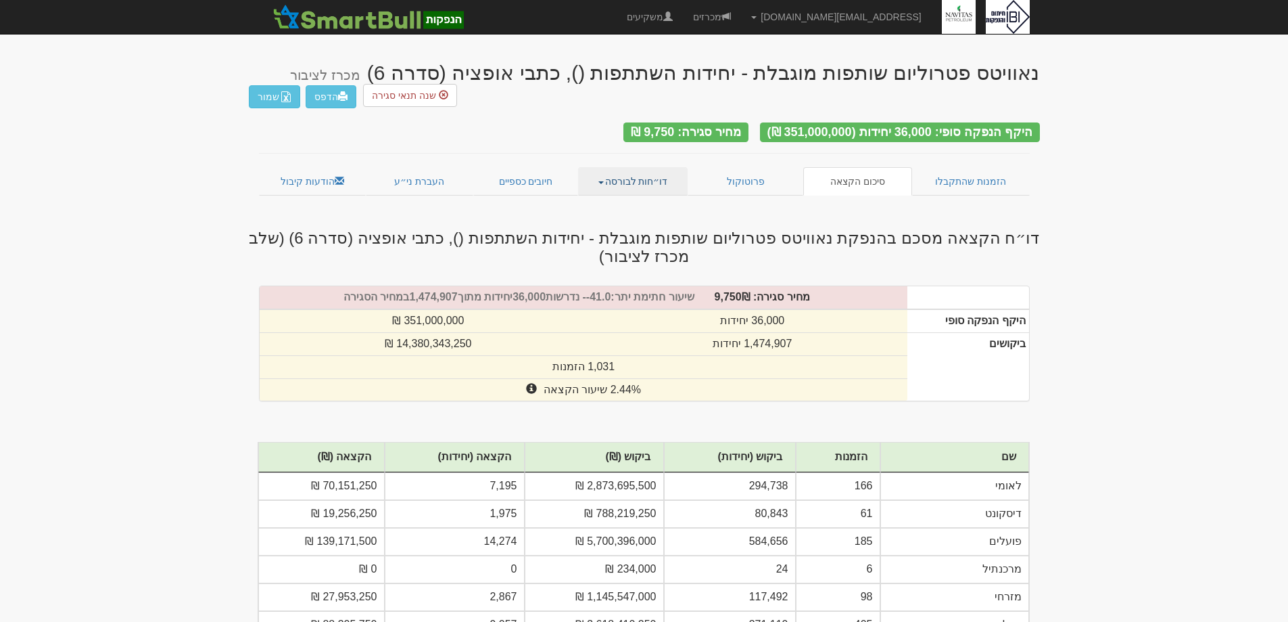
click at [642, 180] on link "דו״חות לבורסה" at bounding box center [633, 181] width 110 height 28
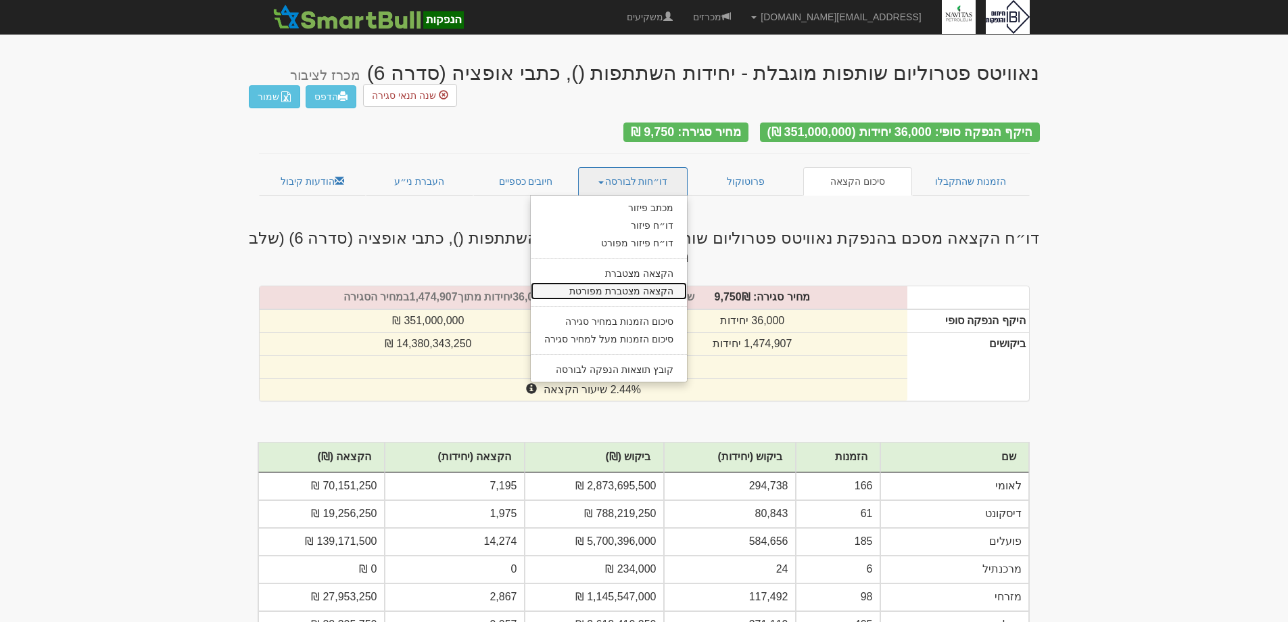
click at [632, 287] on link "הקצאה מצטברת מפורטת" at bounding box center [609, 291] width 156 height 18
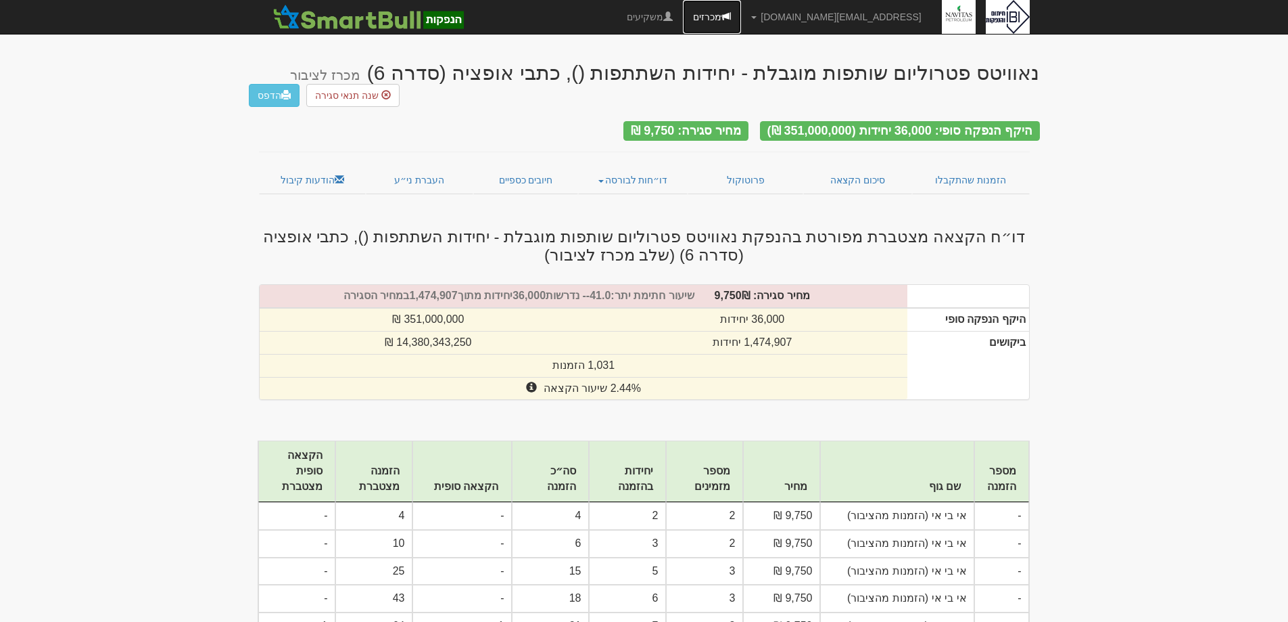
click at [741, 16] on link "מכרזים" at bounding box center [712, 17] width 58 height 34
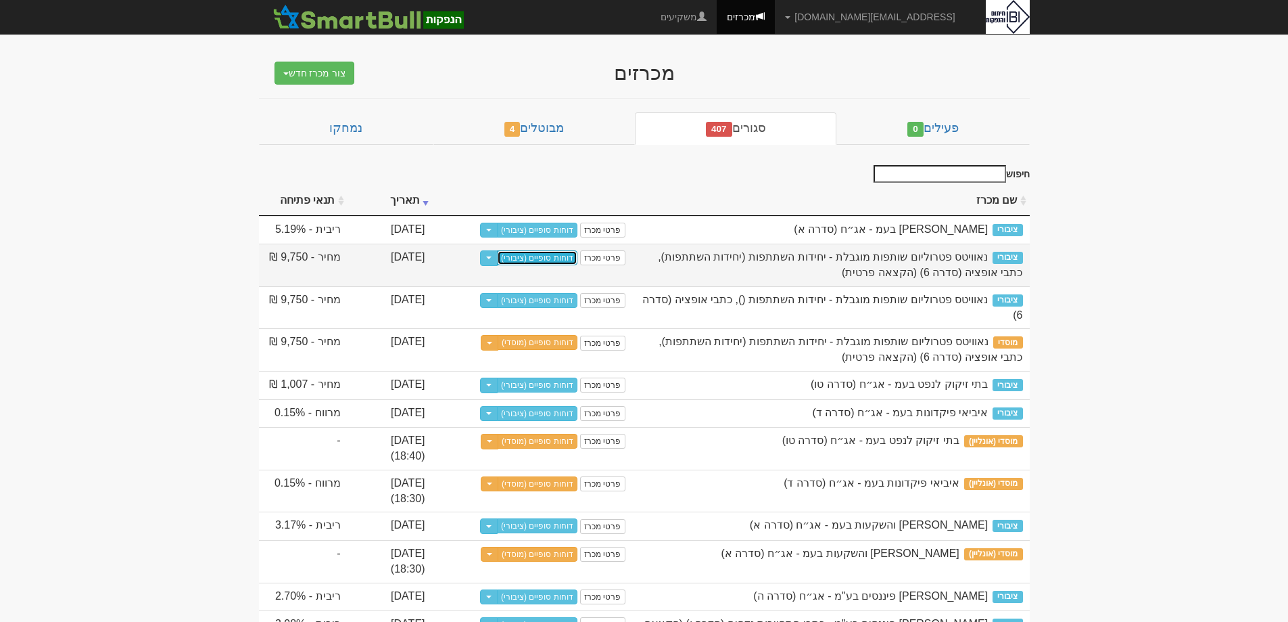
click at [561, 256] on link "דוחות סופיים (ציבורי)" at bounding box center [537, 257] width 80 height 15
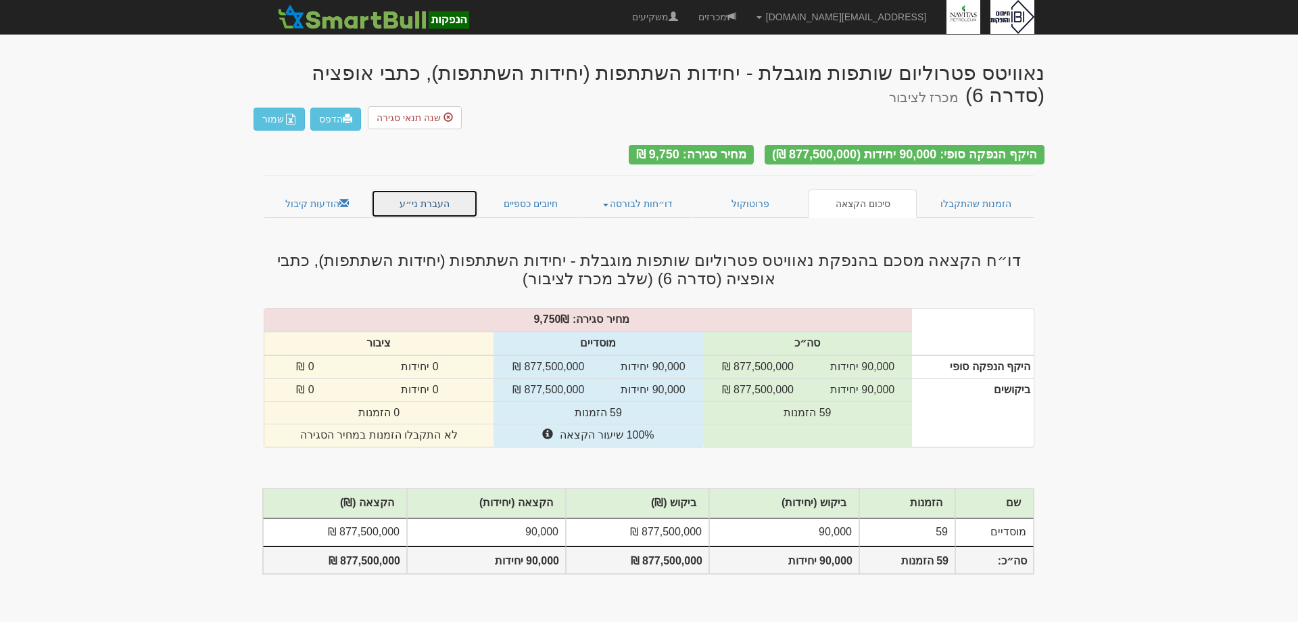
click at [438, 189] on link "העברת ני״ע" at bounding box center [425, 203] width 108 height 28
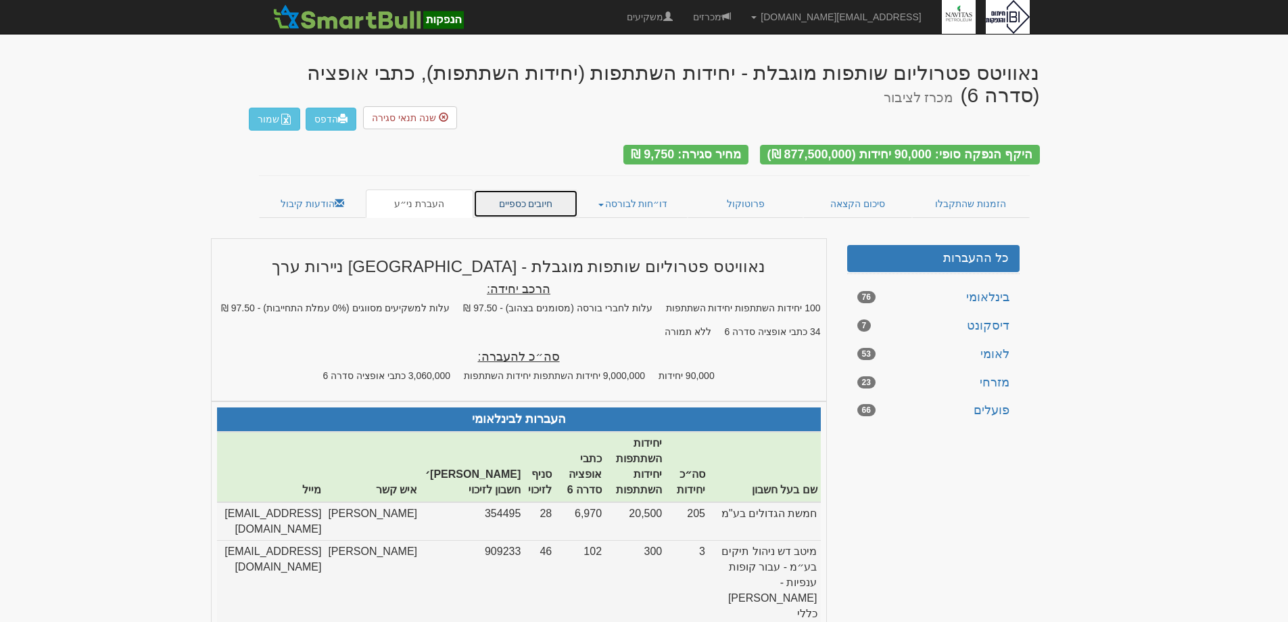
click at [523, 190] on link "חיובים כספיים" at bounding box center [526, 203] width 106 height 28
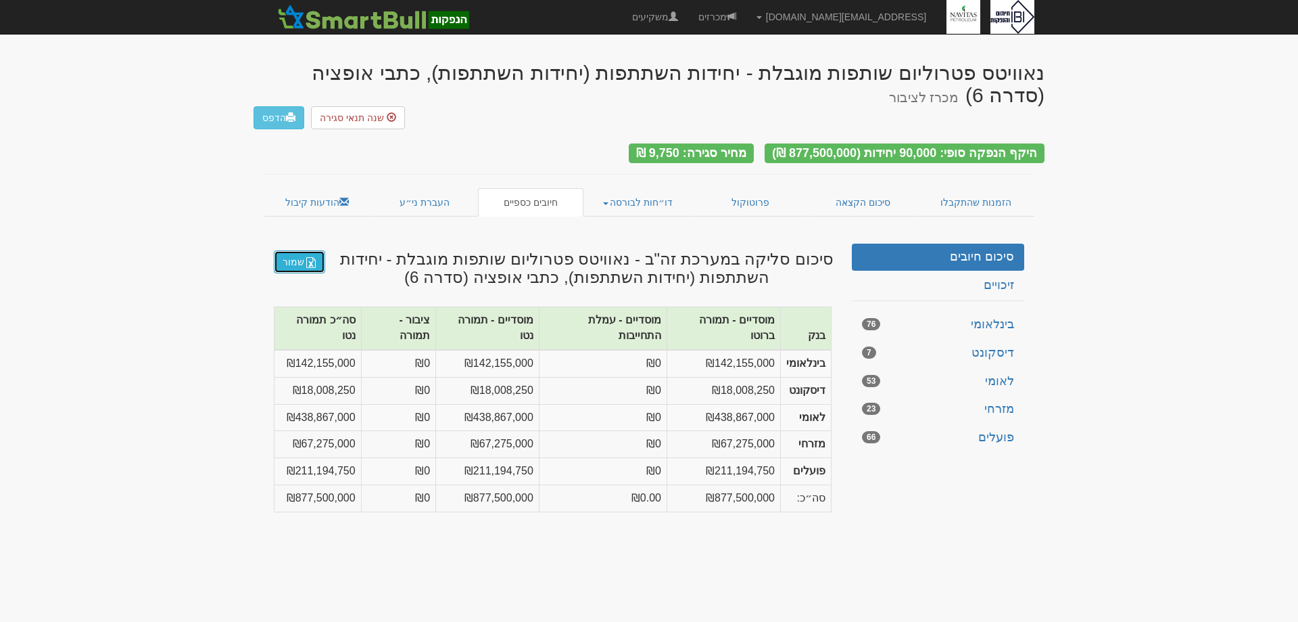
click at [297, 250] on link "שמור" at bounding box center [299, 261] width 51 height 23
drag, startPoint x: 1165, startPoint y: 306, endPoint x: 1170, endPoint y: 312, distance: 7.2
click at [1170, 312] on body "[EMAIL_ADDRESS][DOMAIN_NAME] הגדרות חשבונות הנפקה תבניות הודעות קיבול X" at bounding box center [649, 311] width 1298 height 622
